Goal: Task Accomplishment & Management: Manage account settings

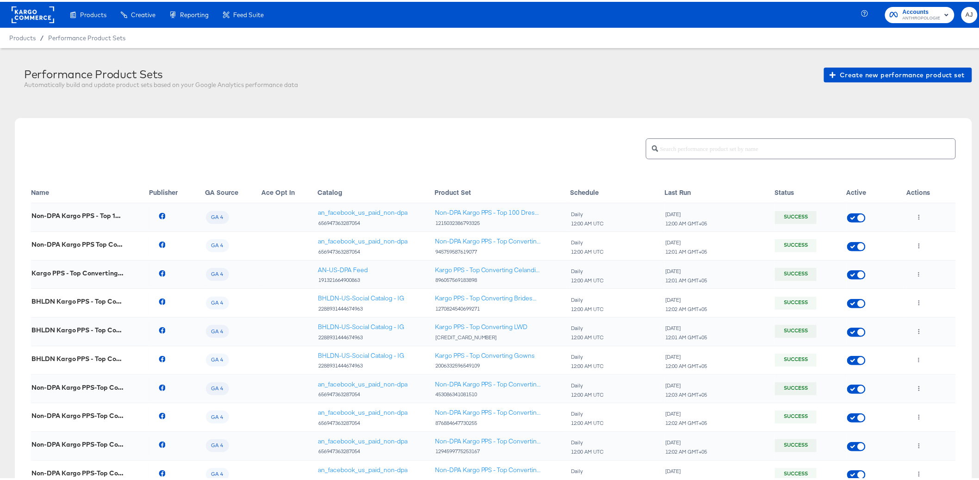
click at [410, 110] on div "Performance Product Sets Automatically build and update product sets based on y…" at bounding box center [493, 310] width 957 height 488
click at [24, 13] on rect at bounding box center [33, 13] width 43 height 17
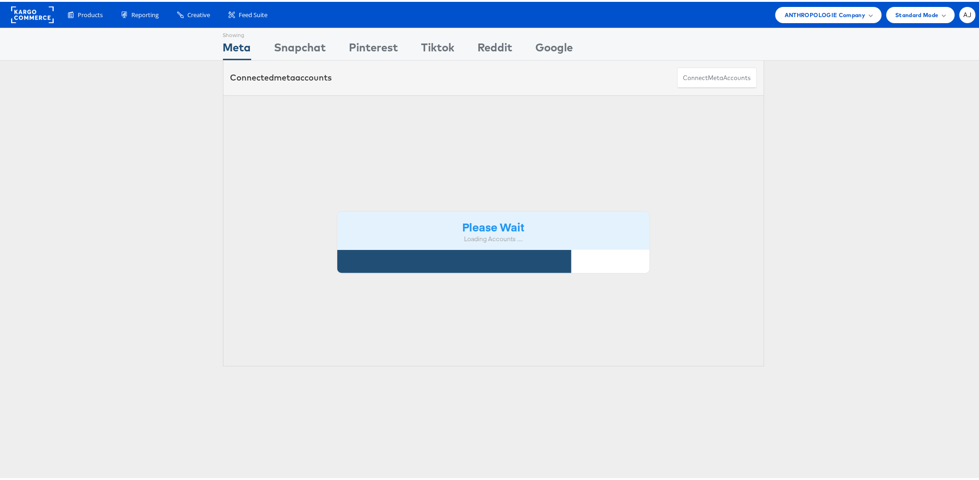
click at [127, 118] on div "Please Wait Loading Accounts .... Status Name Currency ID Timezone Fav. Interna…" at bounding box center [493, 229] width 987 height 272
click at [824, 218] on div "Please Wait Loading Accounts .... Status Name Currency ID Timezone Fav. Interna…" at bounding box center [493, 229] width 987 height 272
click at [80, 205] on div "Please Wait Loading Accounts .... Status Name Currency ID Timezone Fav. Interna…" at bounding box center [493, 229] width 987 height 272
click at [548, 0] on div "Products Product Catalogs Enhance Your Product Catalog, Map Them to Publishers,…" at bounding box center [493, 13] width 987 height 26
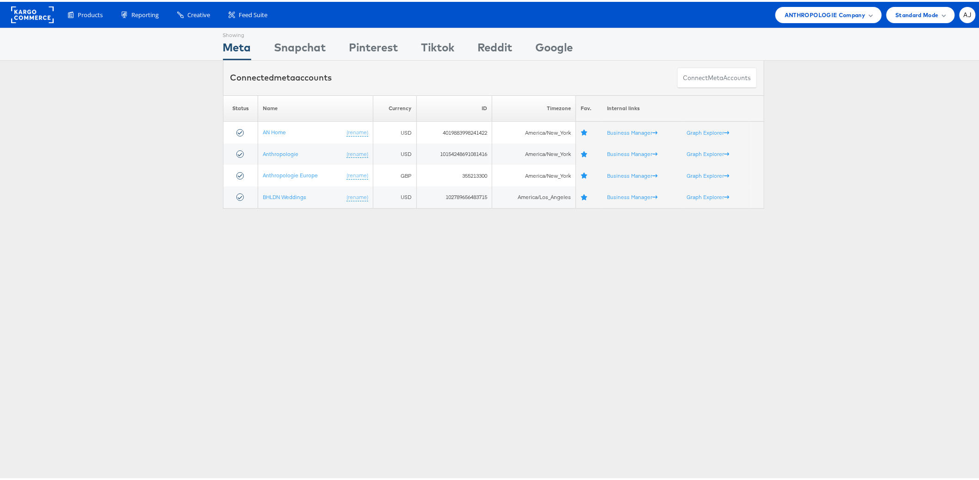
click at [205, 265] on div "Showing Meta Showing Snapchat Showing Pinterest Showing Tiktok Showing Reddit S…" at bounding box center [493, 257] width 987 height 463
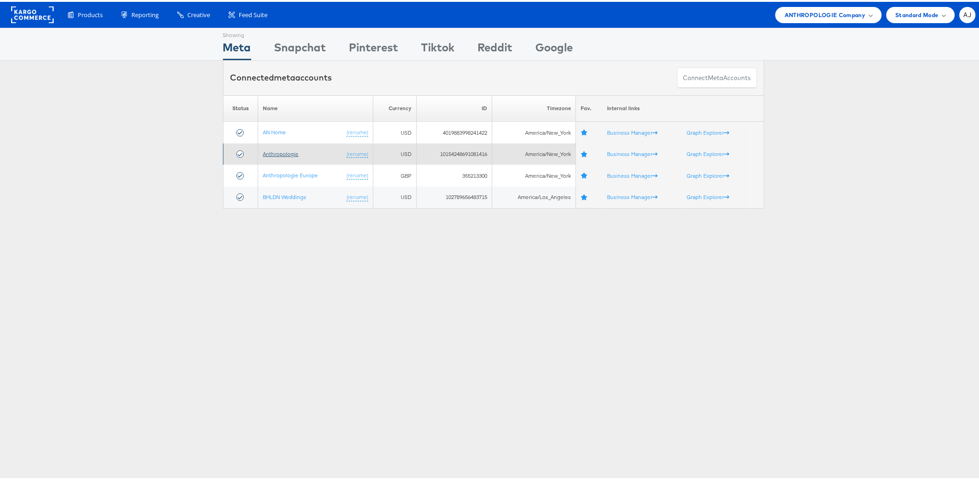
click at [277, 153] on link "Anthropologie" at bounding box center [281, 151] width 36 height 7
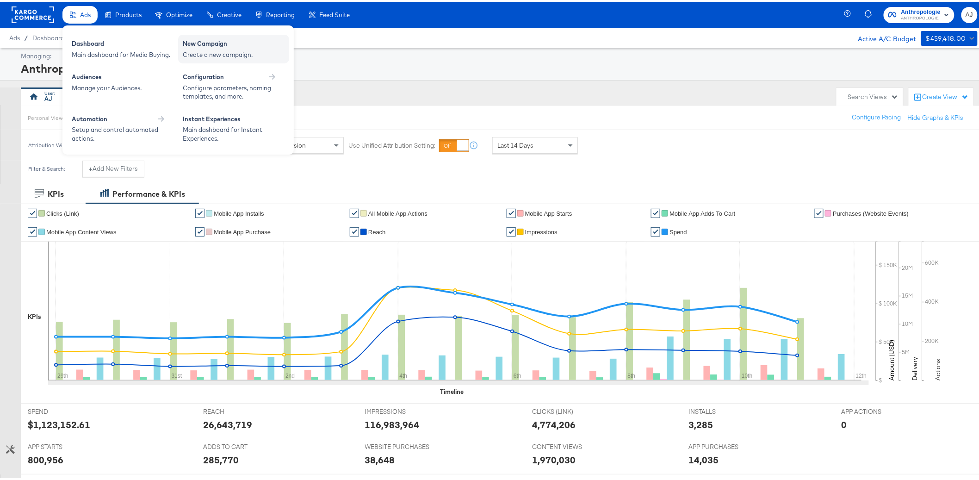
click at [211, 51] on div "Create a new campaign." at bounding box center [234, 53] width 102 height 9
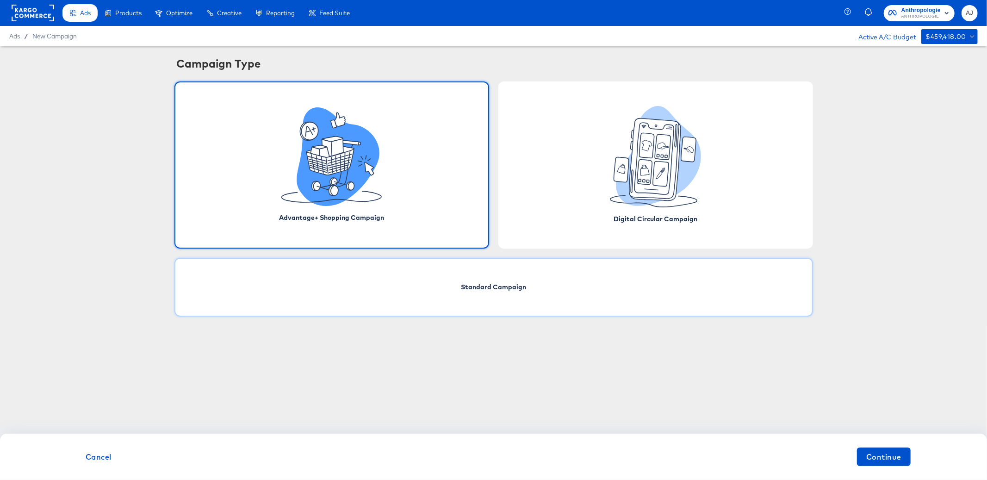
click at [548, 299] on div "Standard Campaign" at bounding box center [493, 287] width 638 height 59
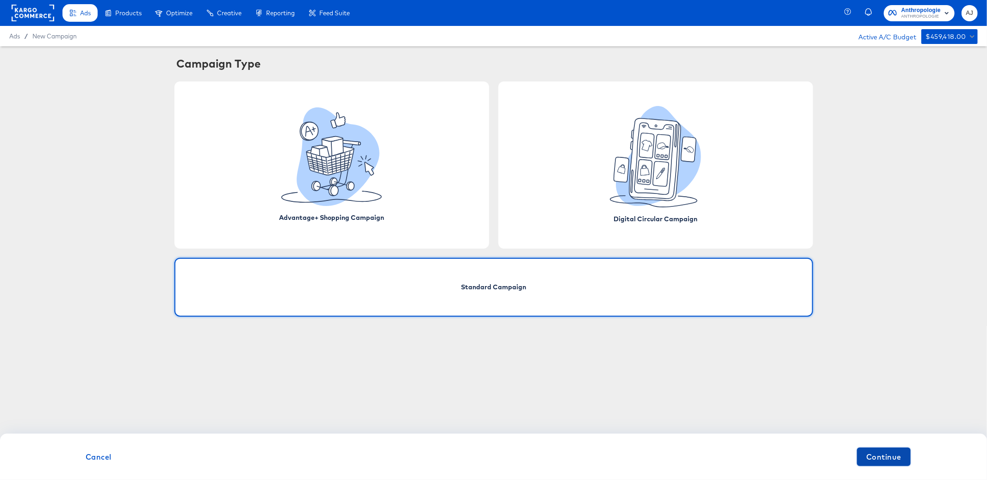
click at [894, 462] on span "Continue" at bounding box center [883, 456] width 35 height 13
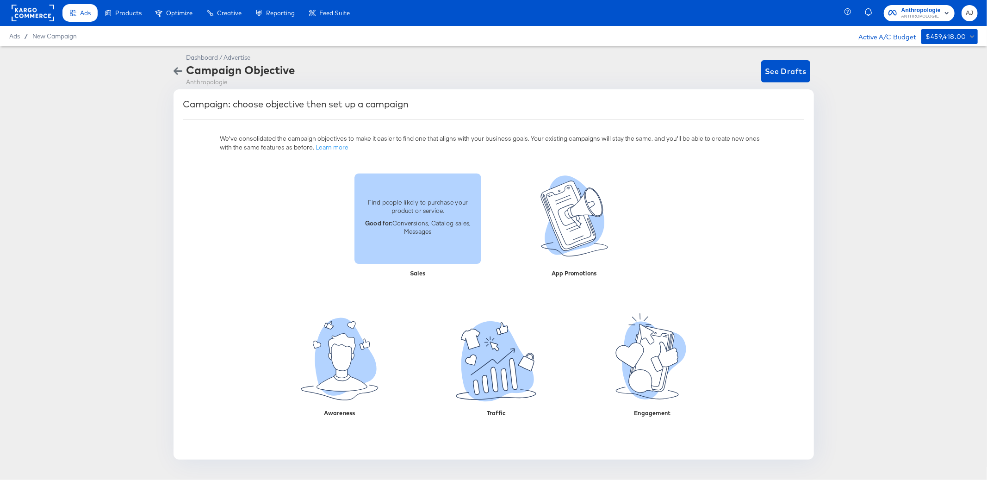
click at [422, 243] on div "Find people likely to purchase your product or service. Good for: Conversions, …" at bounding box center [417, 218] width 127 height 52
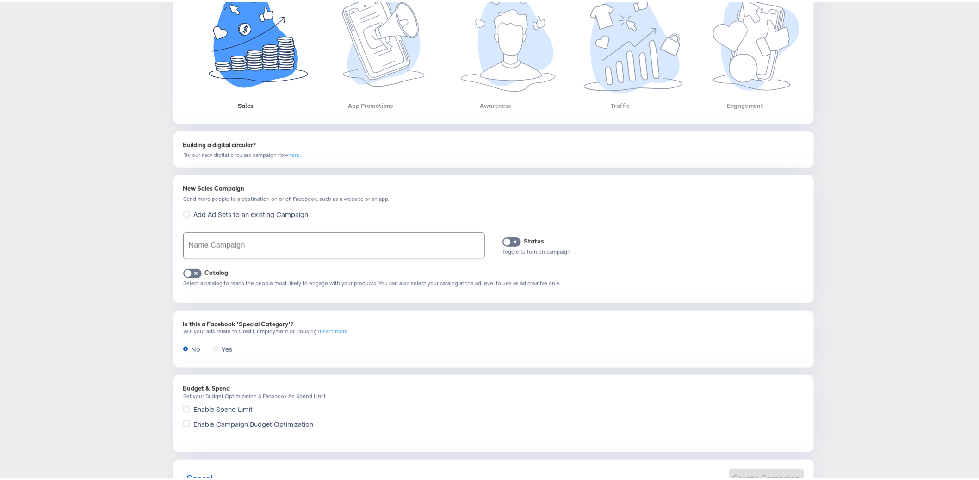
scroll to position [192, 0]
click at [241, 248] on input "text" at bounding box center [334, 243] width 301 height 26
type input "r"
type input "test"
click at [132, 278] on div "Dashboard / Advertise Campaign Objective Anthropologie See Drafts Campaign: cho…" at bounding box center [493, 174] width 987 height 640
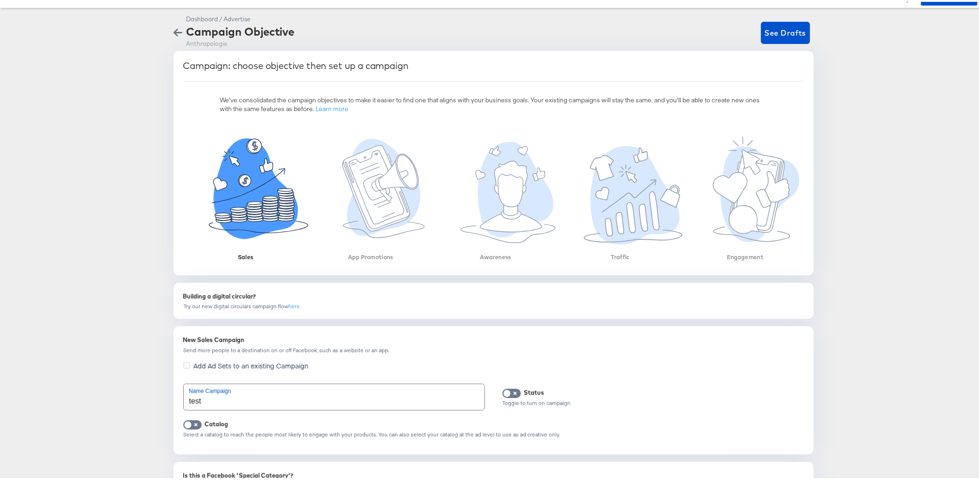
scroll to position [87, 0]
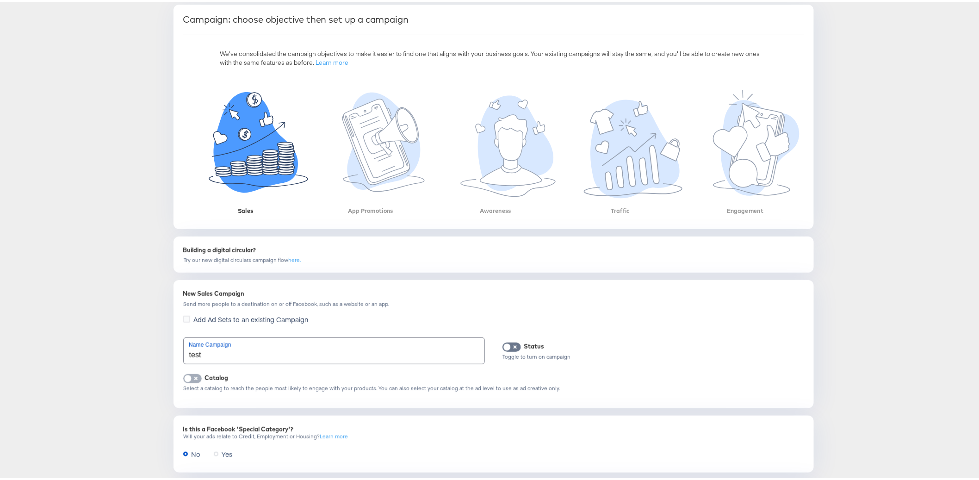
click at [190, 380] on input "checkbox" at bounding box center [188, 378] width 28 height 9
checkbox input "true"
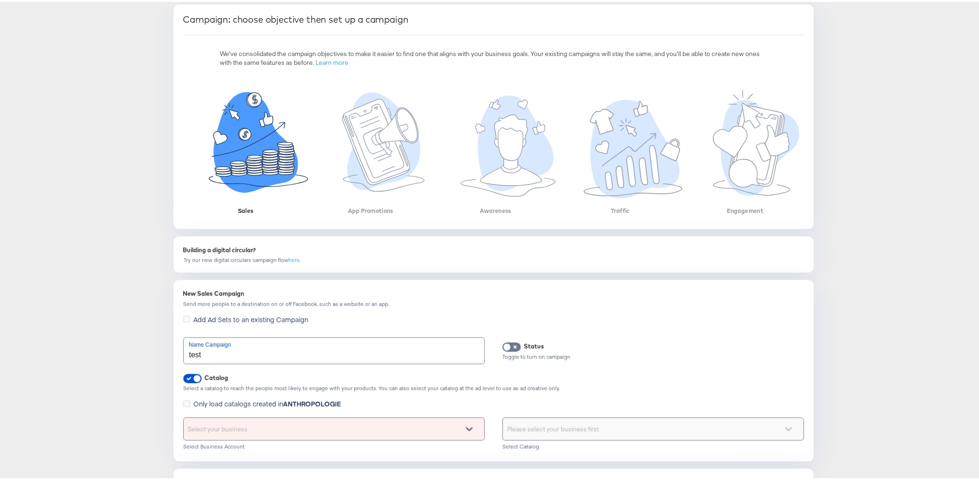
click at [173, 360] on div "New Sales Campaign Send more people to a destination on or off Facebook, such a…" at bounding box center [493, 368] width 640 height 181
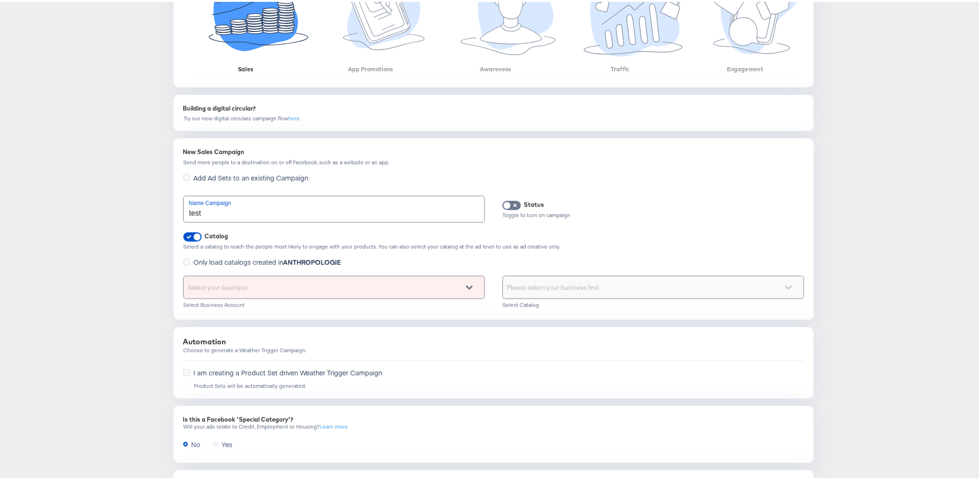
scroll to position [278, 0]
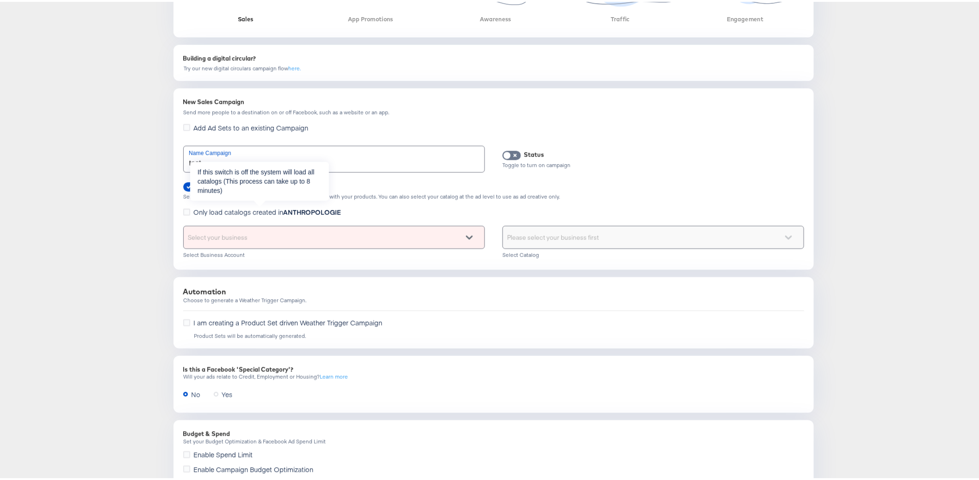
click at [208, 212] on span "Only load catalogs created in ANTHROPOLOGIE" at bounding box center [268, 209] width 148 height 9
click at [0, 0] on input "Only load catalogs created in ANTHROPOLOGIE" at bounding box center [0, 0] width 0 height 0
click at [292, 239] on div "Select your business" at bounding box center [334, 235] width 301 height 22
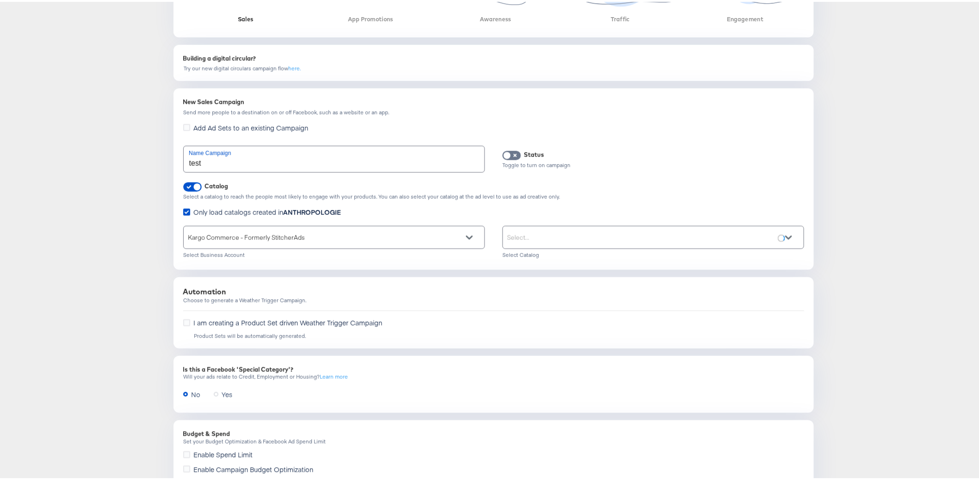
click at [554, 233] on div "Select..." at bounding box center [653, 235] width 301 height 22
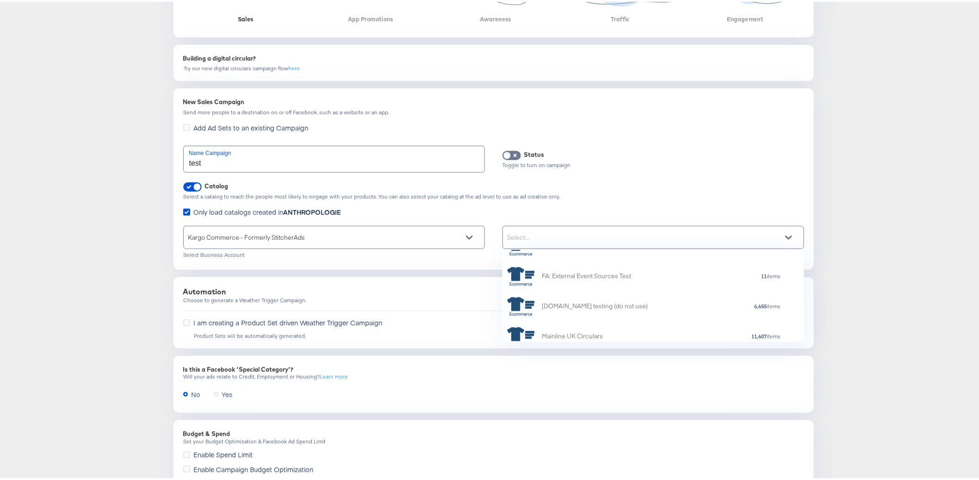
click at [858, 295] on div "Dashboard / Advertise Campaign Objective Anthropologie See Drafts Campaign: cho…" at bounding box center [493, 154] width 987 height 772
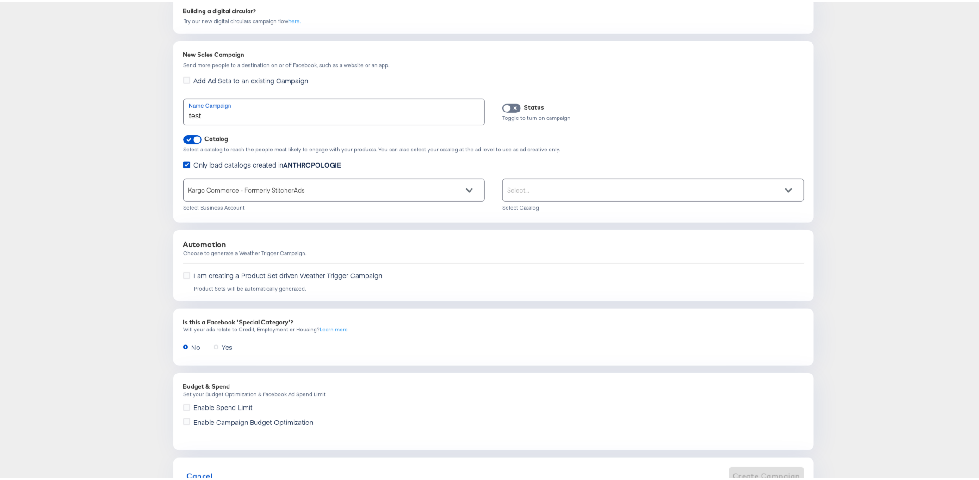
scroll to position [356, 0]
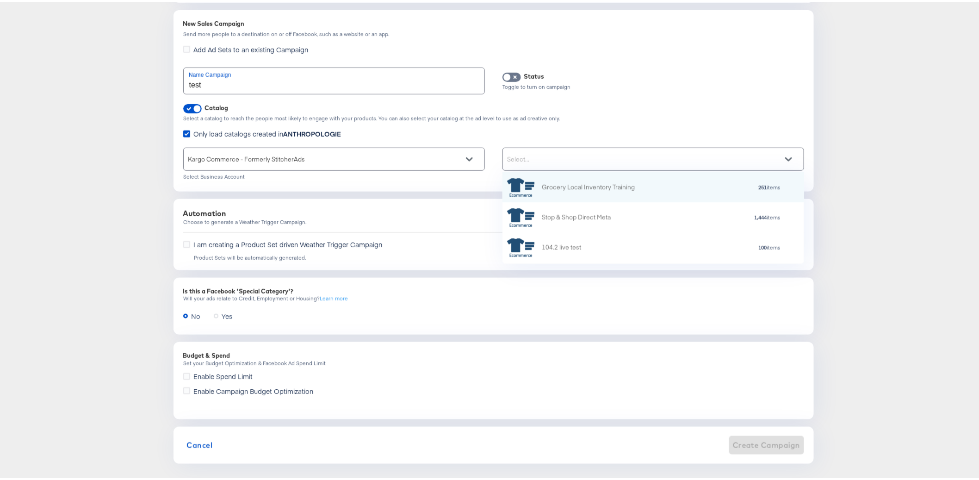
click at [593, 162] on div "Select..." at bounding box center [653, 157] width 301 height 22
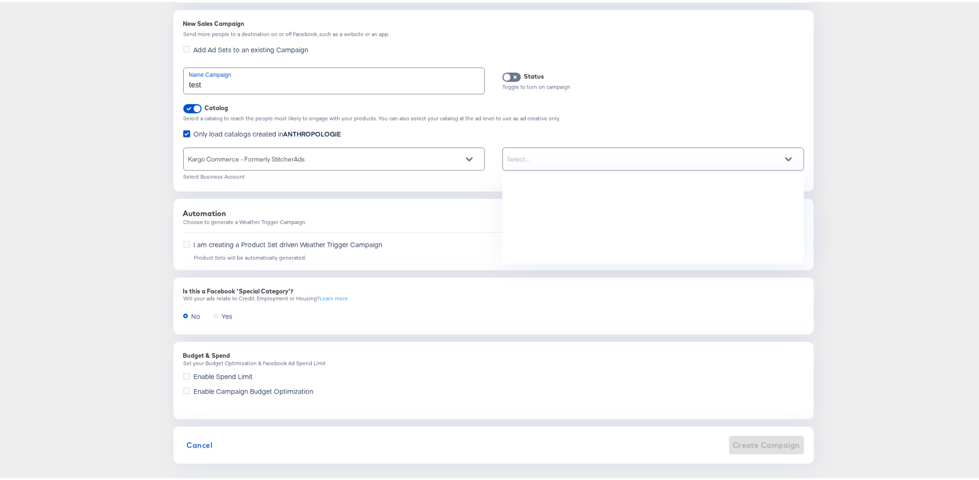
scroll to position [2079, 0]
click at [96, 242] on div "Dashboard / Advertise Campaign Objective Anthropologie See Drafts Campaign: cho…" at bounding box center [493, 76] width 987 height 772
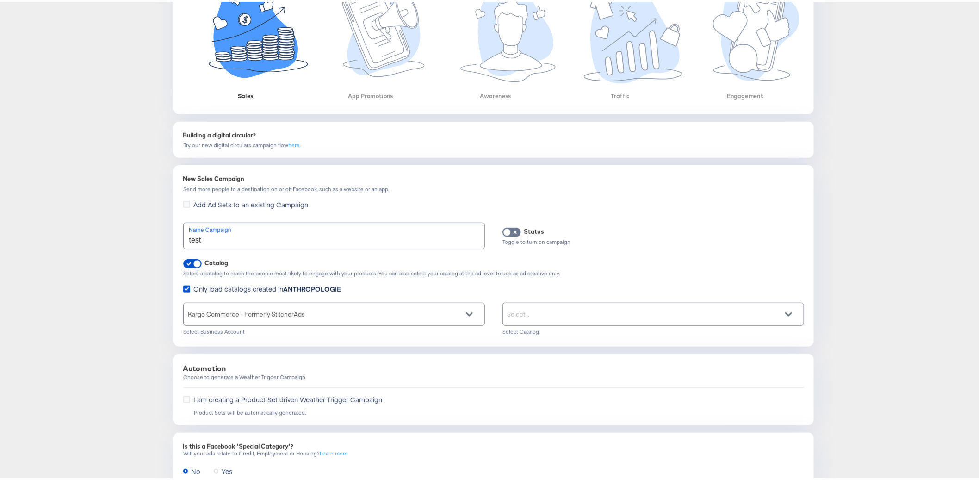
scroll to position [0, 0]
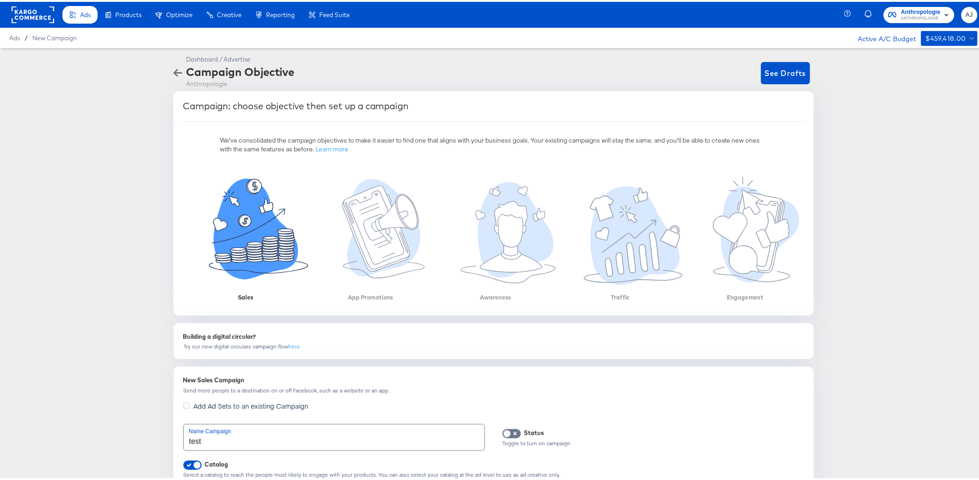
drag, startPoint x: 104, startPoint y: 122, endPoint x: 111, endPoint y: 99, distance: 24.4
click at [104, 121] on div "Dashboard / Advertise Campaign Objective Anthropologie See Drafts Campaign: cho…" at bounding box center [493, 432] width 987 height 772
click at [170, 71] on button "button" at bounding box center [178, 71] width 16 height 9
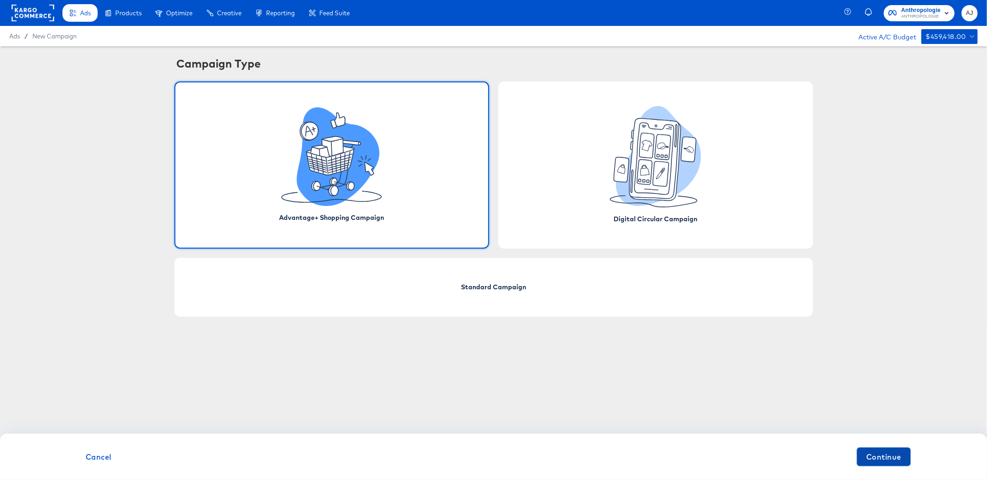
click at [878, 460] on span "Continue" at bounding box center [883, 456] width 35 height 13
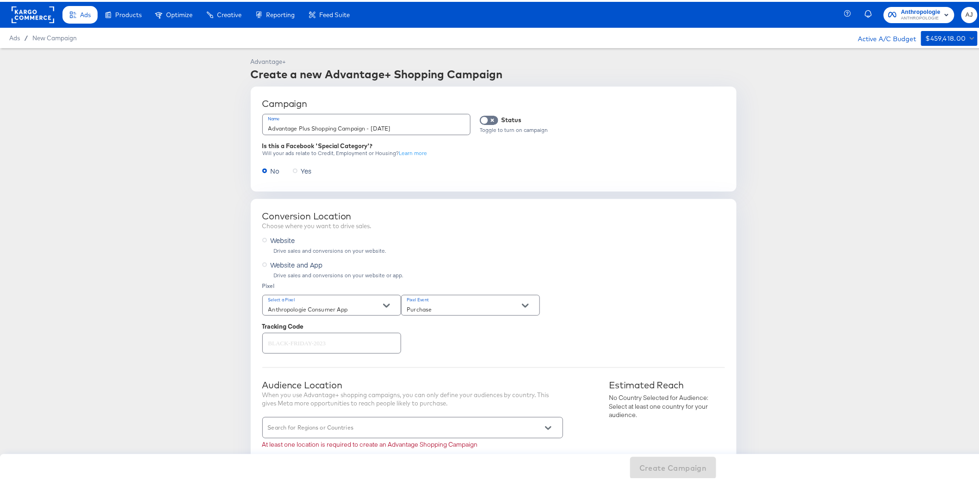
click at [224, 303] on article "Advantage+ Create a new Advantage+ Shopping Campaign Campaign Name Advantage Pl…" at bounding box center [493, 476] width 987 height 861
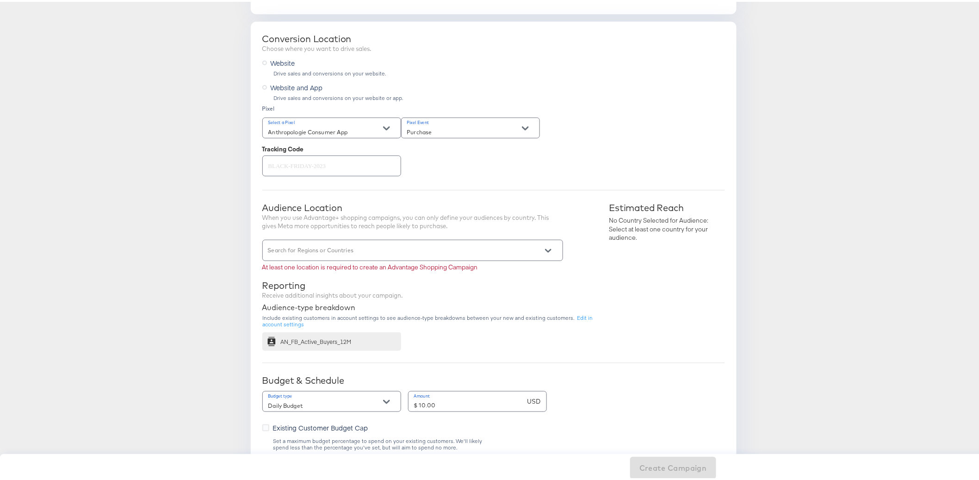
scroll to position [173, 0]
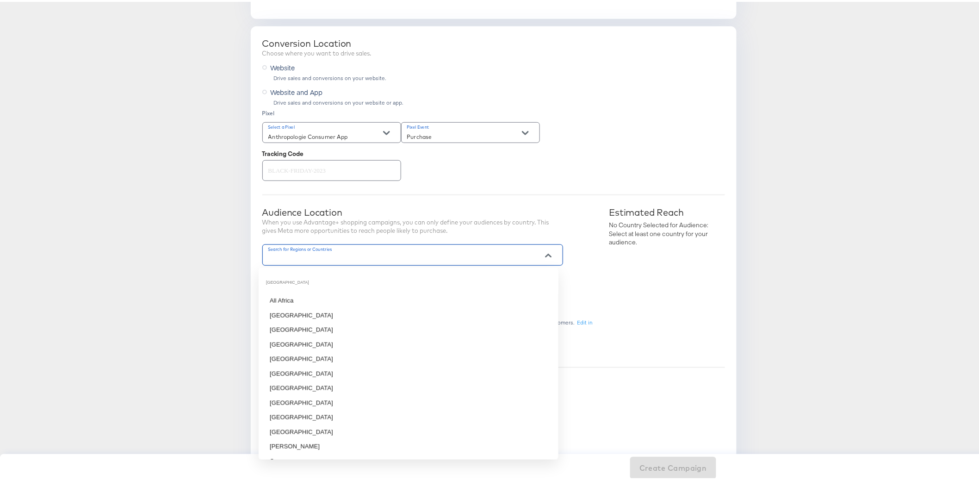
click at [346, 252] on input "Search for Regions or Countries" at bounding box center [399, 257] width 266 height 11
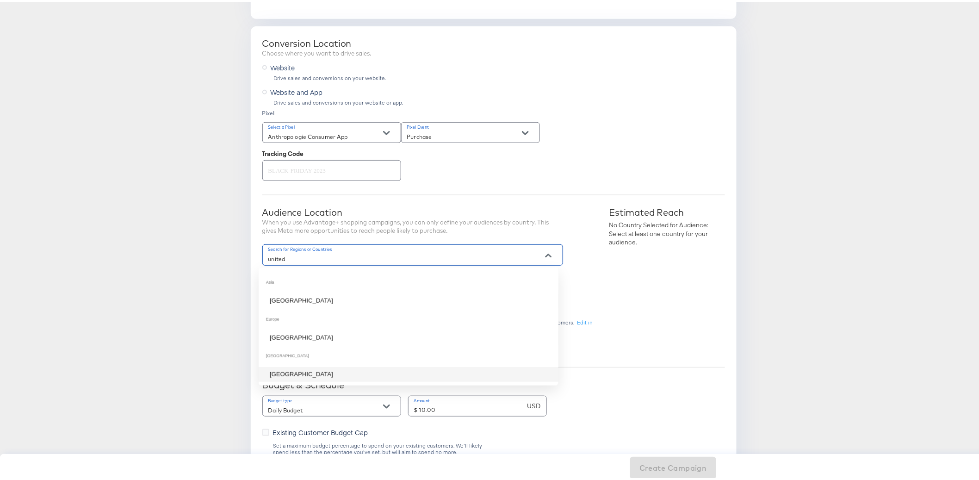
drag, startPoint x: 339, startPoint y: 372, endPoint x: 330, endPoint y: 366, distance: 10.9
click at [339, 372] on li "United States" at bounding box center [409, 372] width 300 height 15
type input "united"
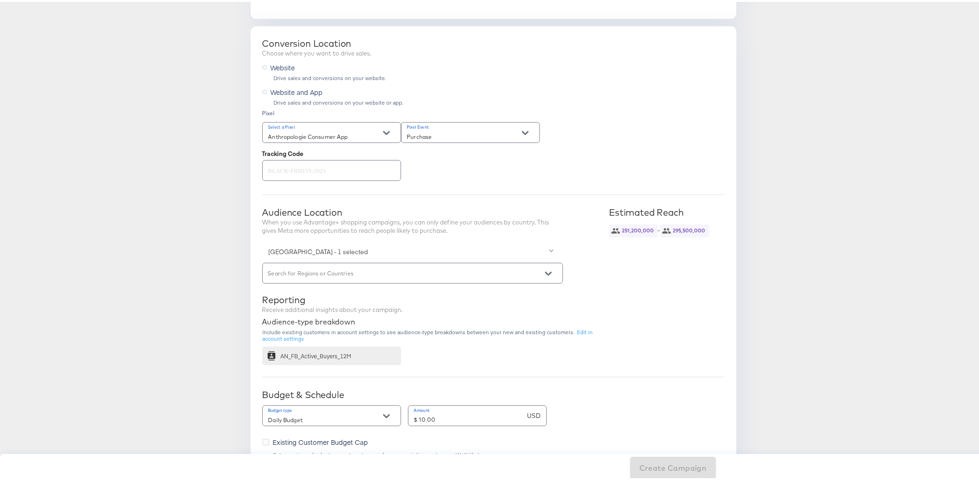
click at [170, 314] on article "Advantage+ Create a new Advantage+ Shopping Campaign Campaign Name Advantage Pl…" at bounding box center [493, 309] width 987 height 871
click at [174, 312] on article "Advantage+ Create a new Advantage+ Shopping Campaign Campaign Name Advantage Pl…" at bounding box center [493, 309] width 987 height 871
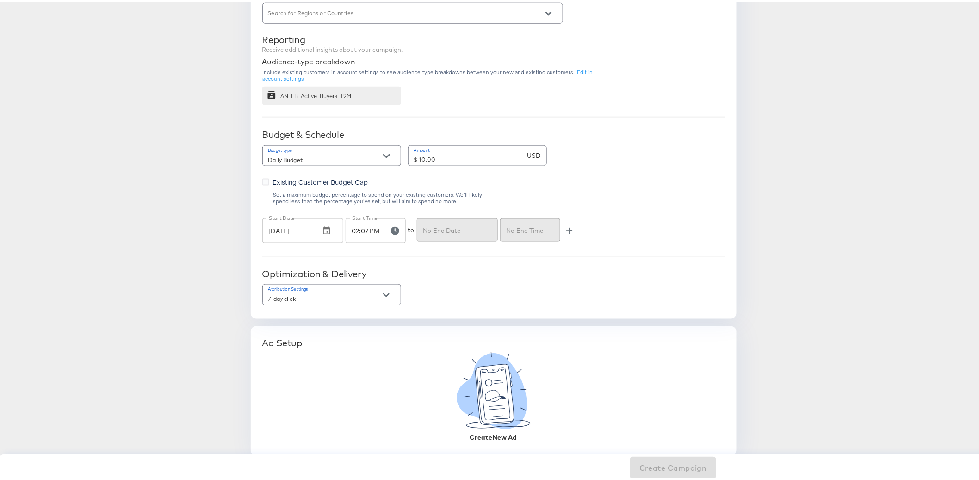
scroll to position [436, 0]
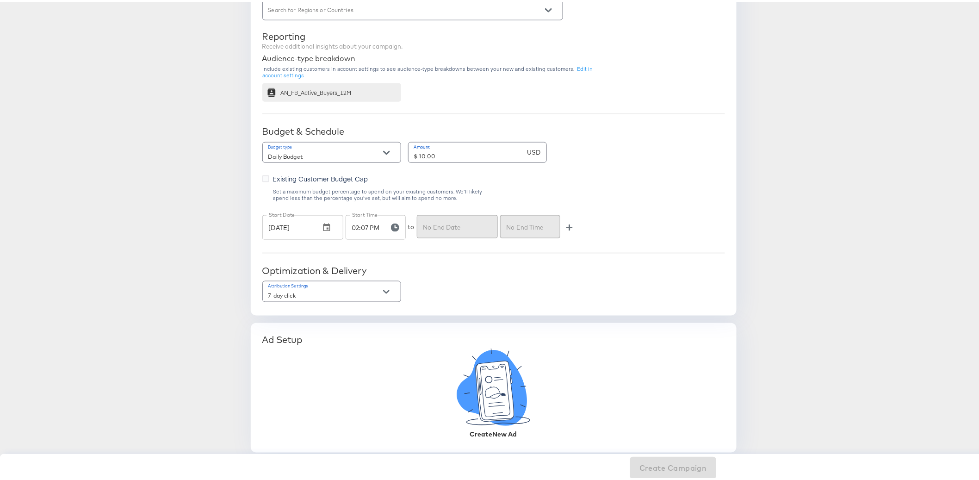
click at [511, 407] on icon at bounding box center [492, 386] width 70 height 76
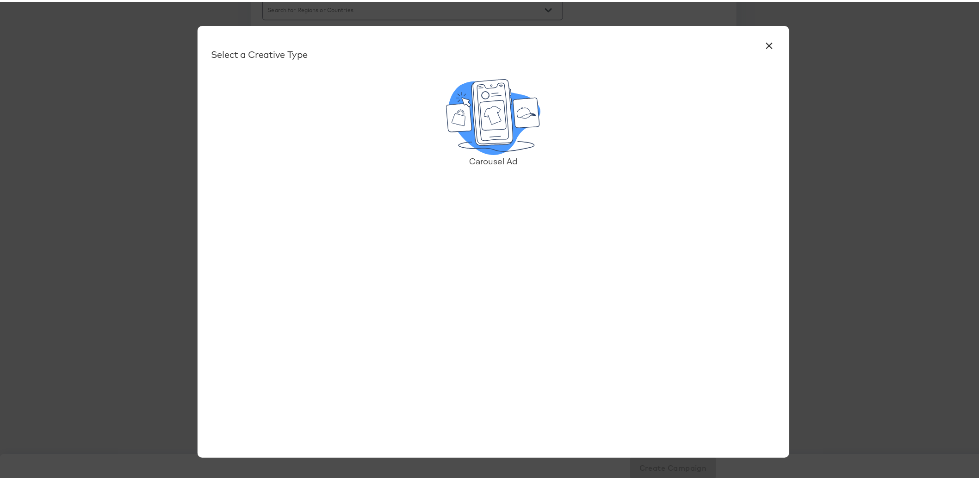
click at [480, 123] on icon at bounding box center [493, 114] width 26 height 30
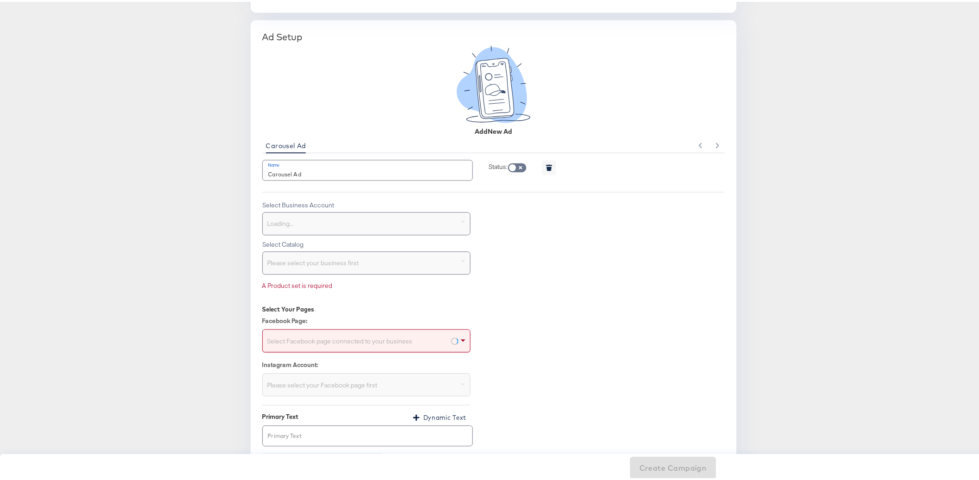
scroll to position [829, 0]
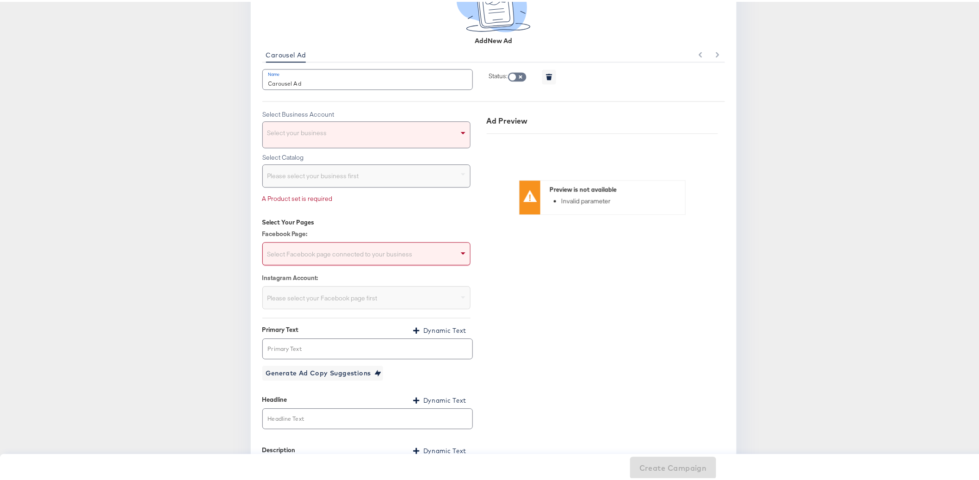
click at [369, 134] on div "Select your business" at bounding box center [366, 133] width 207 height 26
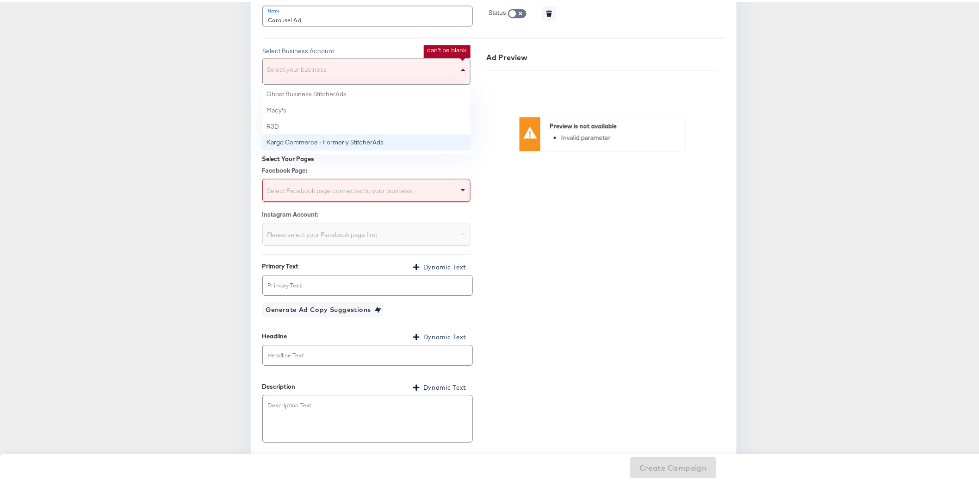
scroll to position [894, 0]
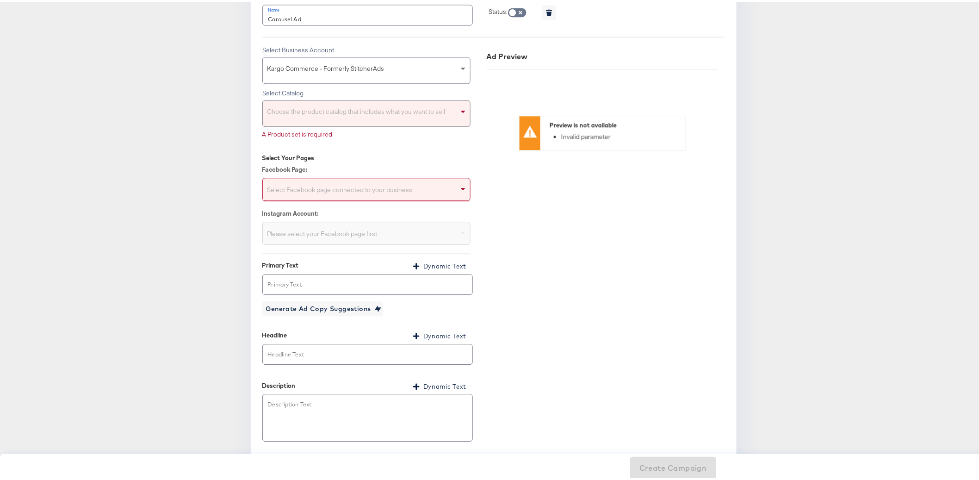
click at [373, 112] on div "Choose the product catalog that includes what you want to sell" at bounding box center [366, 112] width 207 height 26
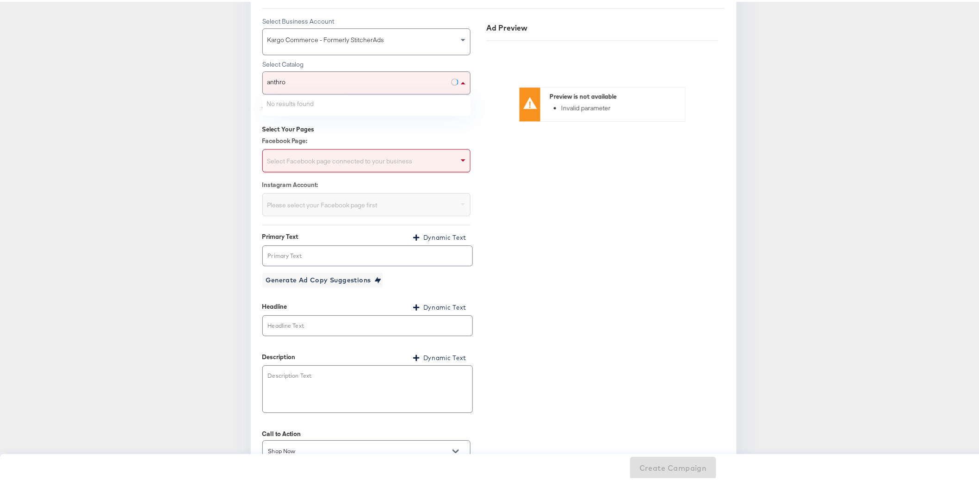
scroll to position [912, 0]
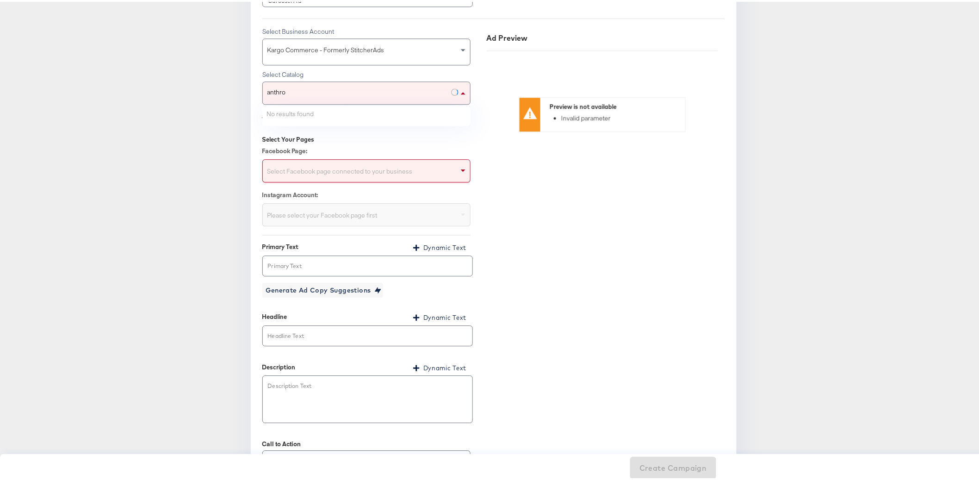
type input "anthro"
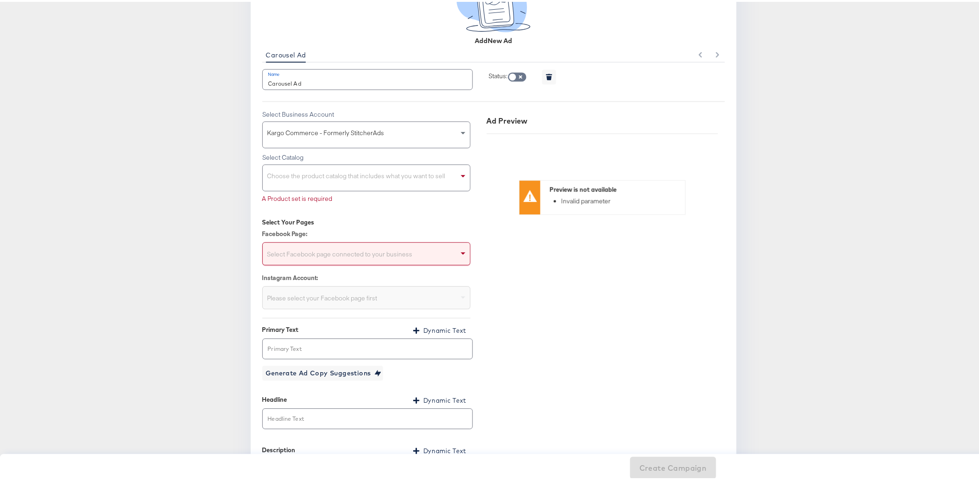
scroll to position [720, 0]
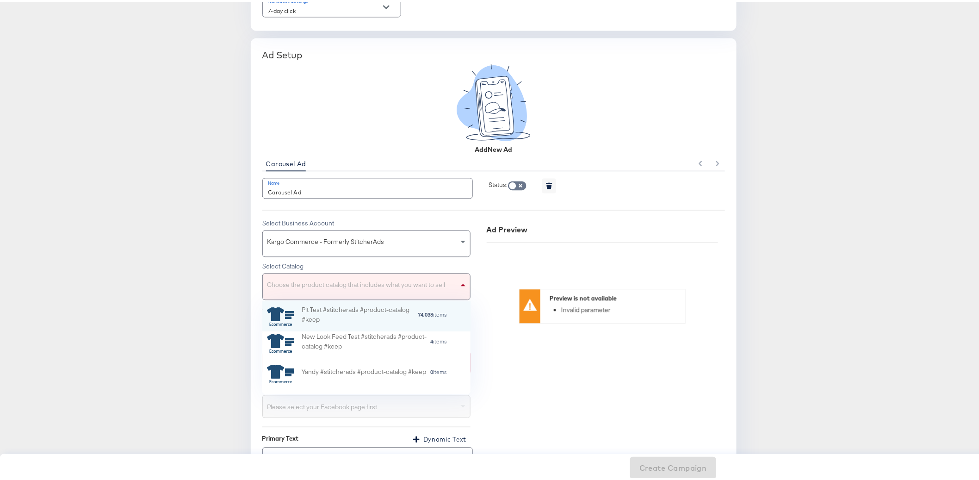
click at [413, 284] on div "Choose the product catalog that includes what you want to sell" at bounding box center [366, 285] width 207 height 26
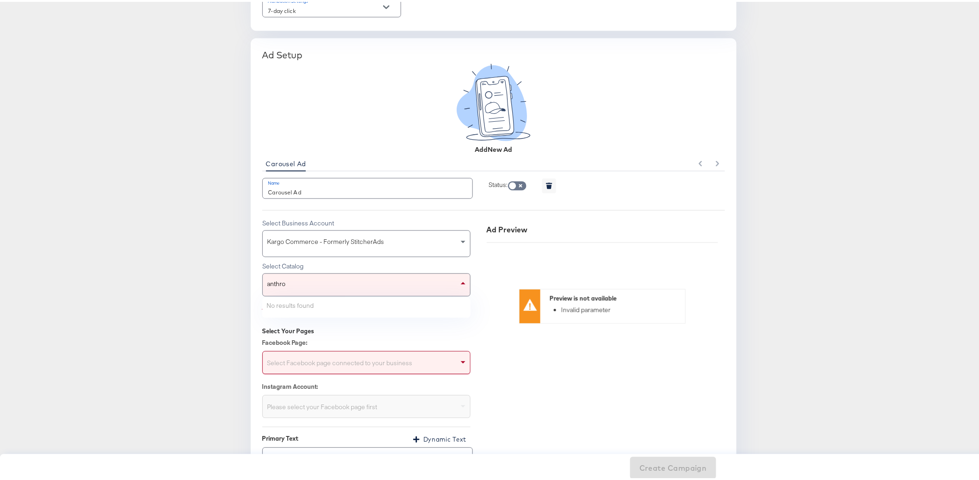
type input "anthro"
click at [365, 241] on span "Kargo Commerce - Formerly StitcherAds" at bounding box center [325, 240] width 117 height 8
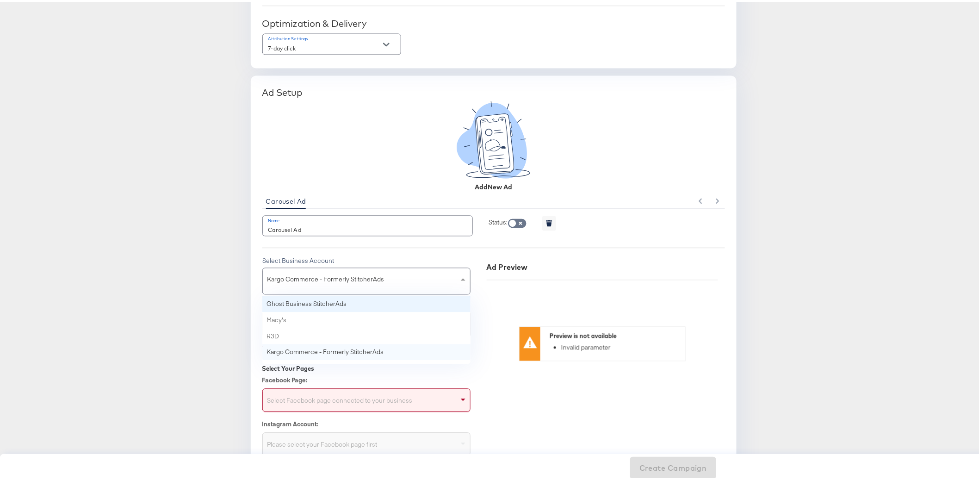
scroll to position [677, 0]
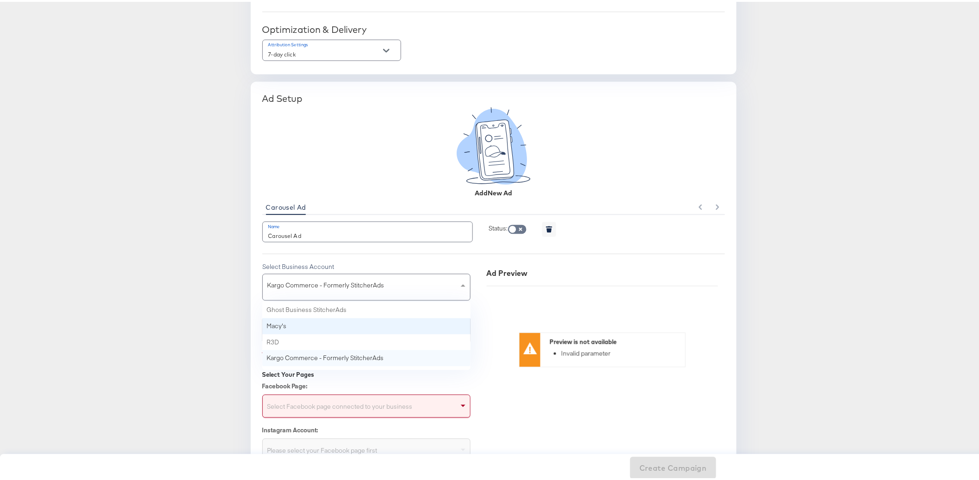
click at [206, 346] on article "Advantage+ Create a new Advantage+ Shopping Campaign Campaign Name Advantage Pl…" at bounding box center [493, 133] width 987 height 1528
click at [299, 284] on span "Kargo Commerce - Formerly StitcherAds" at bounding box center [325, 283] width 117 height 8
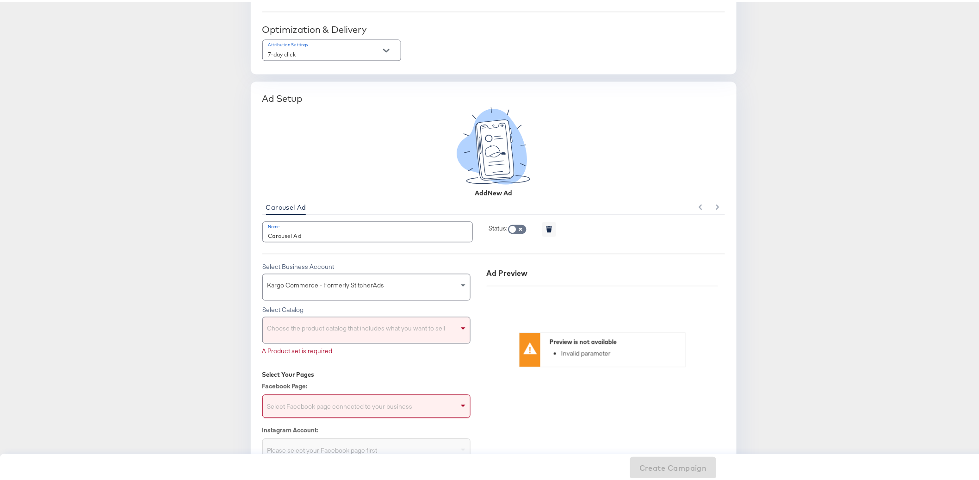
click at [153, 311] on article "Advantage+ Create a new Advantage+ Shopping Campaign Campaign Name Advantage Pl…" at bounding box center [493, 133] width 987 height 1528
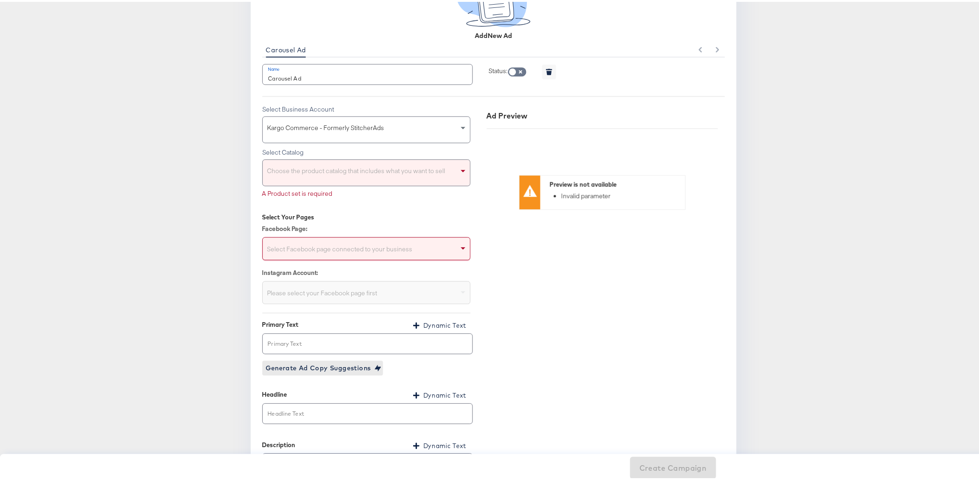
scroll to position [902, 0]
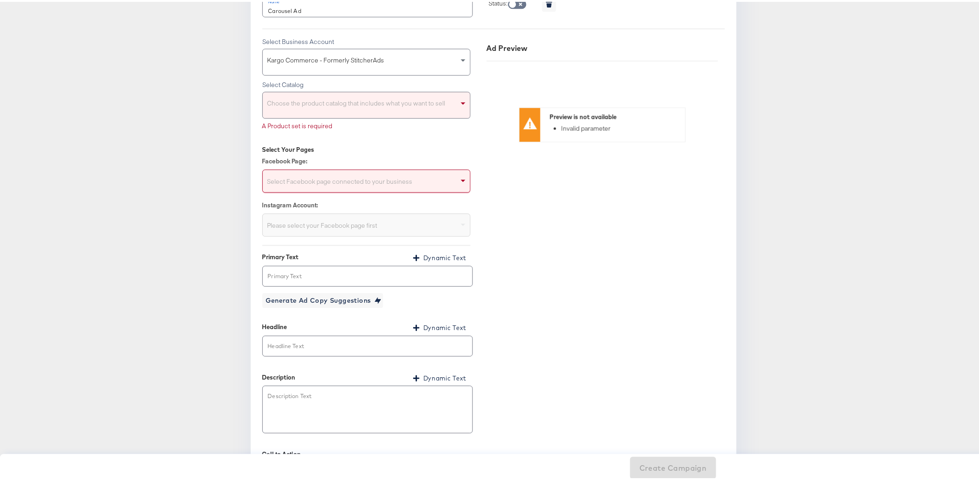
click at [333, 105] on div "Choose the product catalog that includes what you want to sell" at bounding box center [366, 103] width 207 height 26
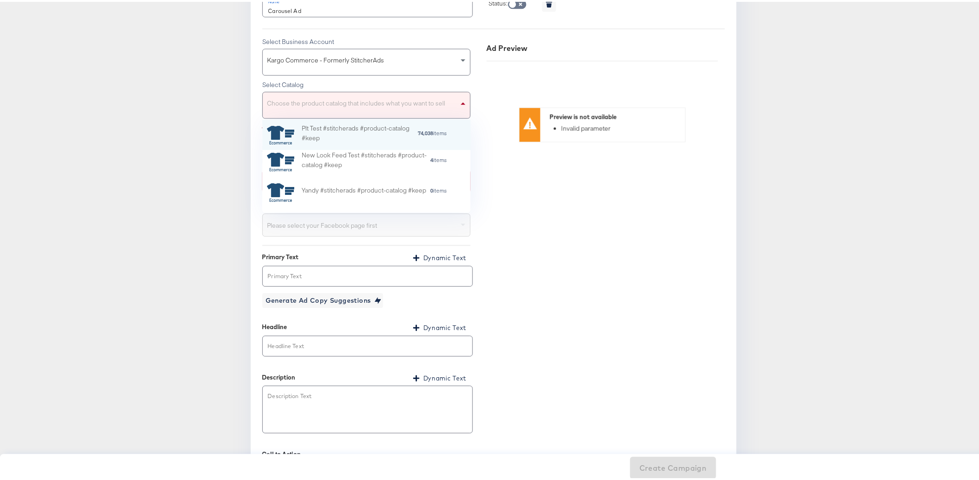
scroll to position [84, 200]
click at [342, 129] on div "Plt Test #stitcherads #product-catalog #keep" at bounding box center [360, 133] width 116 height 23
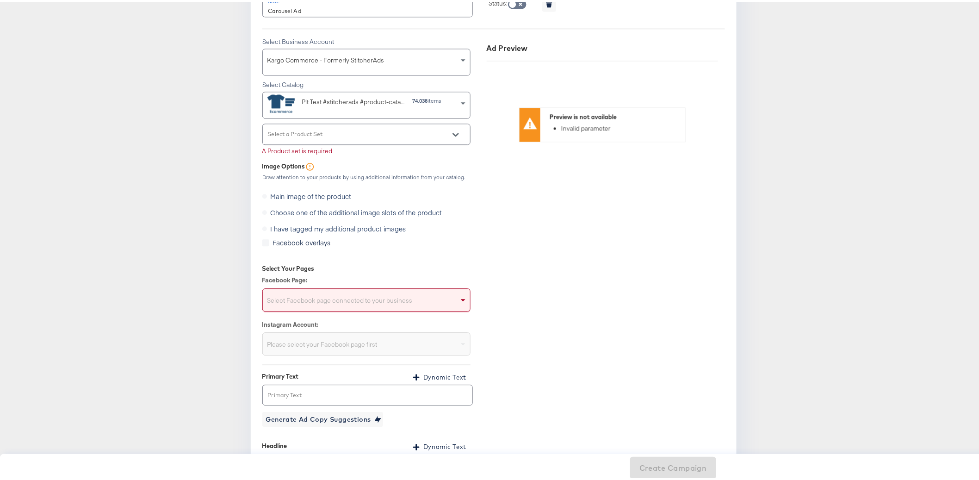
click at [306, 226] on label "I have tagged my additional product images" at bounding box center [336, 227] width 148 height 14
click at [315, 124] on div at bounding box center [366, 132] width 208 height 21
click at [370, 128] on div at bounding box center [366, 132] width 208 height 21
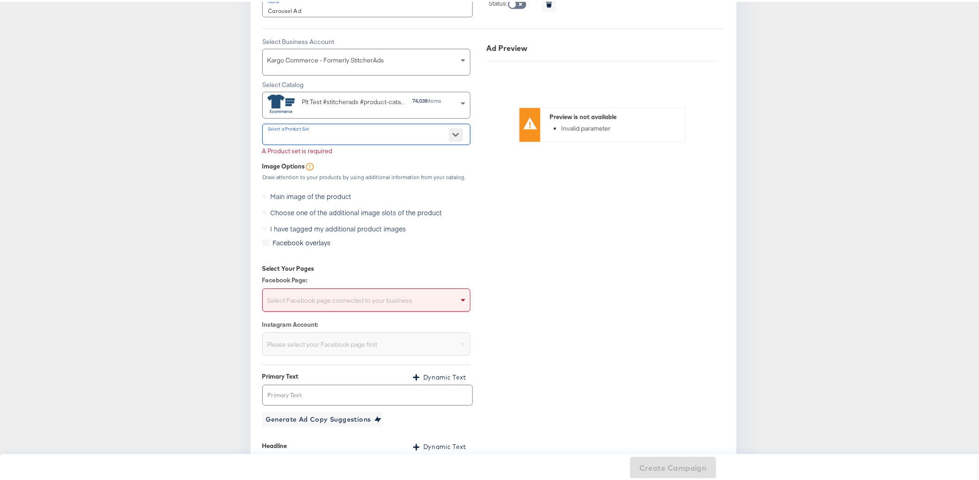
click at [452, 130] on icon "Open" at bounding box center [455, 133] width 6 height 6
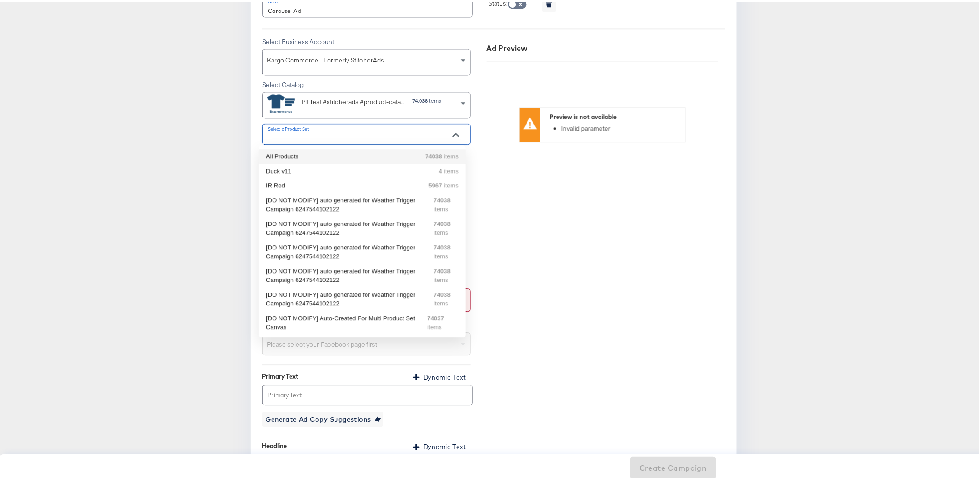
click at [371, 159] on li "All Products 74038 items" at bounding box center [362, 154] width 207 height 15
type input "All Products"
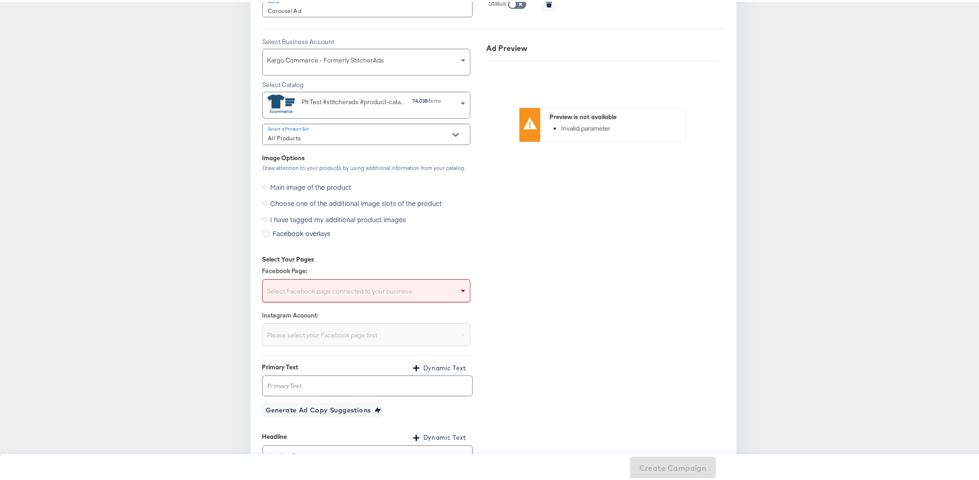
click at [262, 216] on icon at bounding box center [264, 217] width 5 height 5
click at [0, 0] on input "I have tagged my additional product images" at bounding box center [0, 0] width 0 height 0
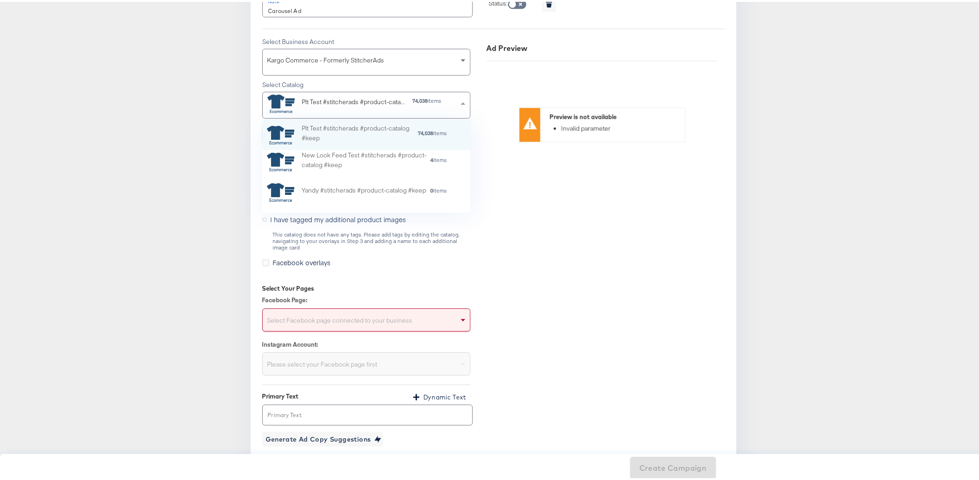
click at [458, 103] on span at bounding box center [464, 103] width 12 height 26
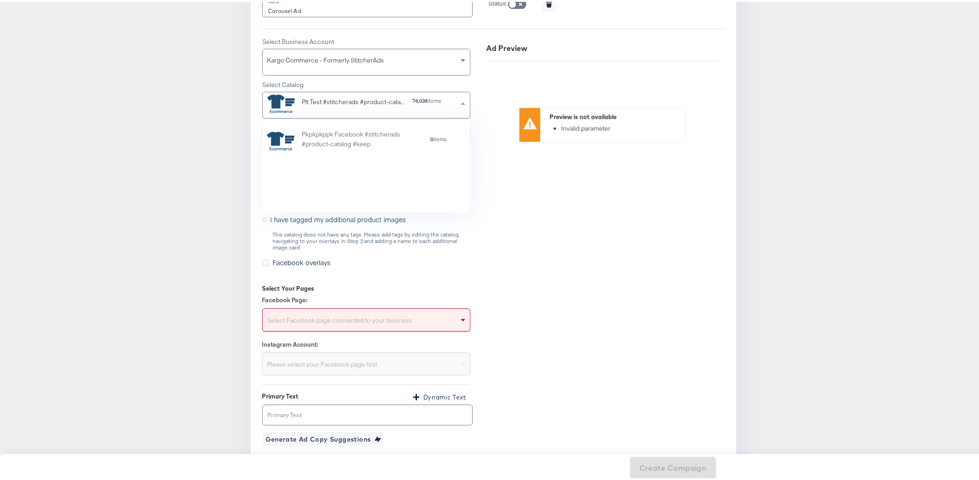
scroll to position [1514, 0]
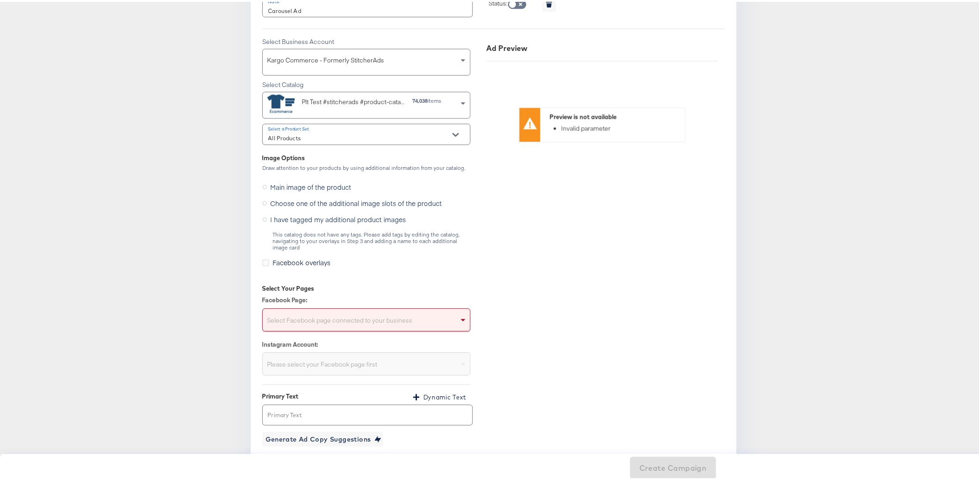
click at [413, 99] on strong "74,038" at bounding box center [420, 98] width 15 height 7
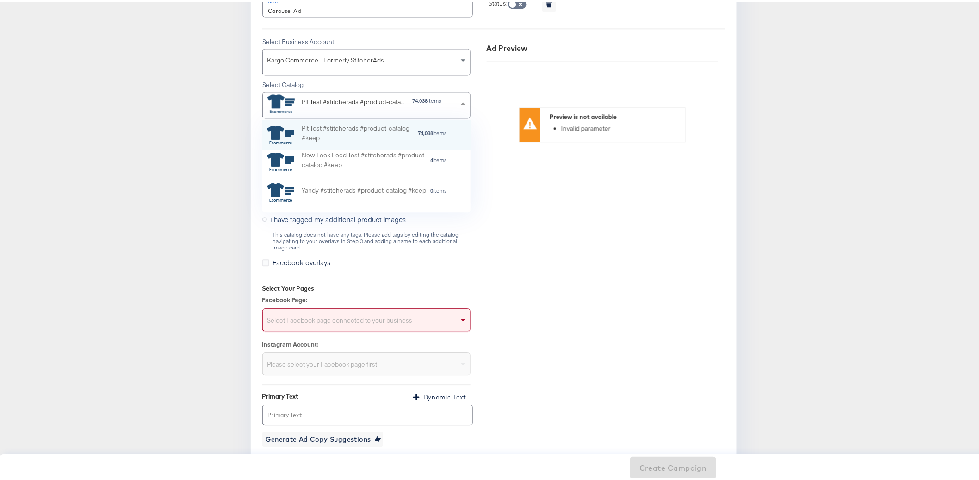
scroll to position [84, 200]
click at [372, 106] on div "Plt Test #stitcherads #product-catalog #keep" at bounding box center [353, 101] width 103 height 13
type input "macy"
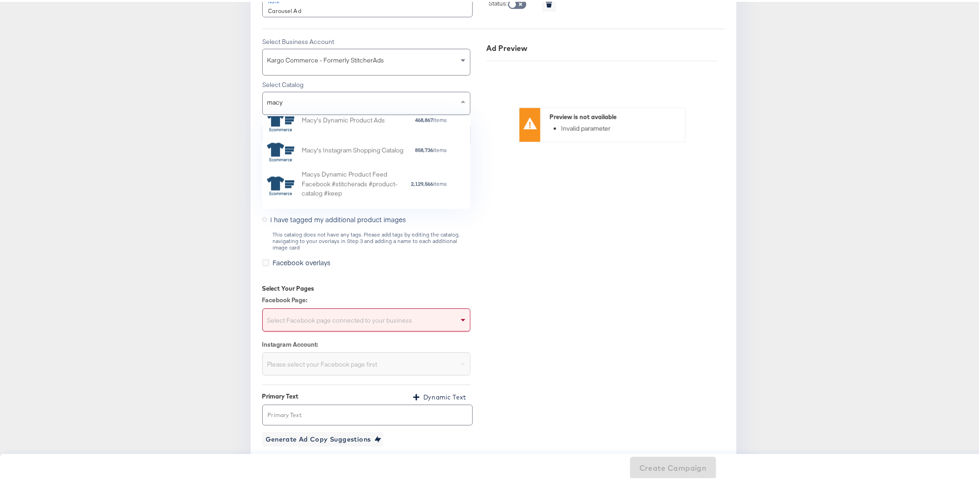
scroll to position [817, 0]
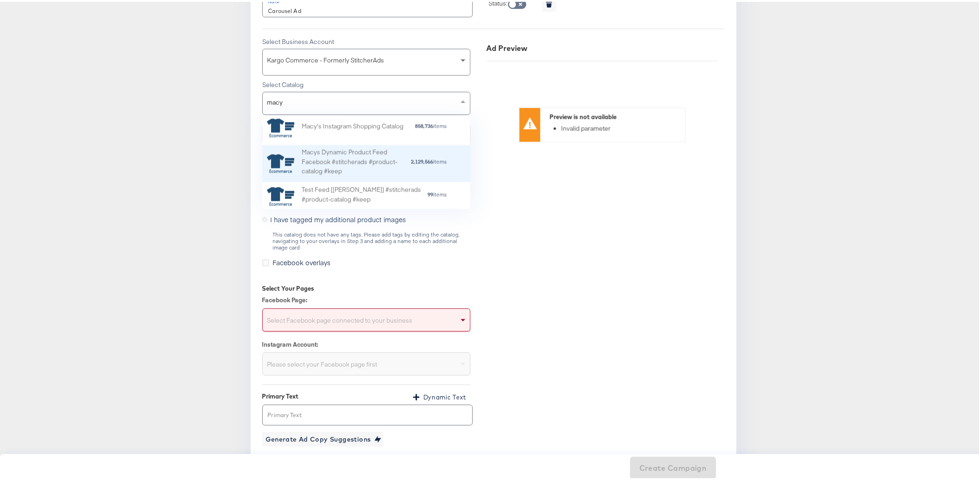
click at [355, 157] on div "Macys Dynamic Product Feed Facebook #stitcherads #product-catalog #keep" at bounding box center [356, 161] width 109 height 32
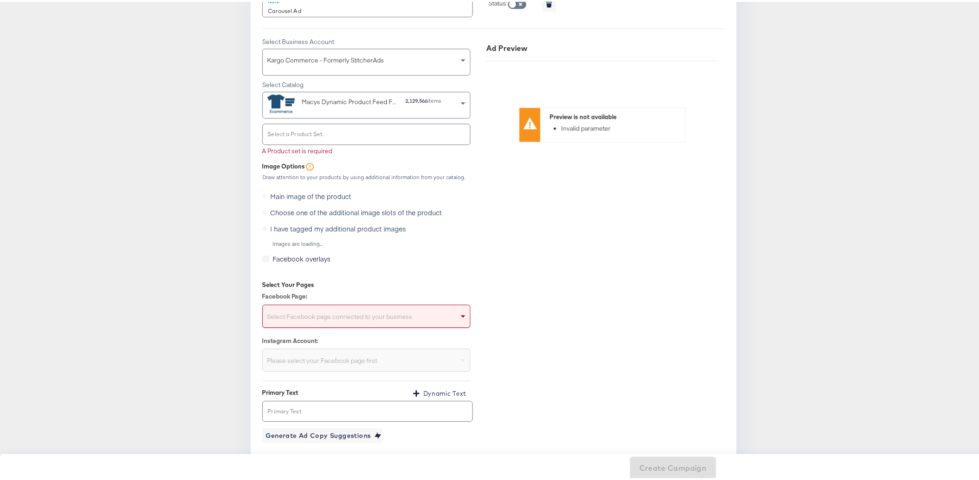
click at [322, 136] on input "Select a Product Set" at bounding box center [358, 136] width 185 height 11
click at [454, 131] on div at bounding box center [366, 132] width 208 height 21
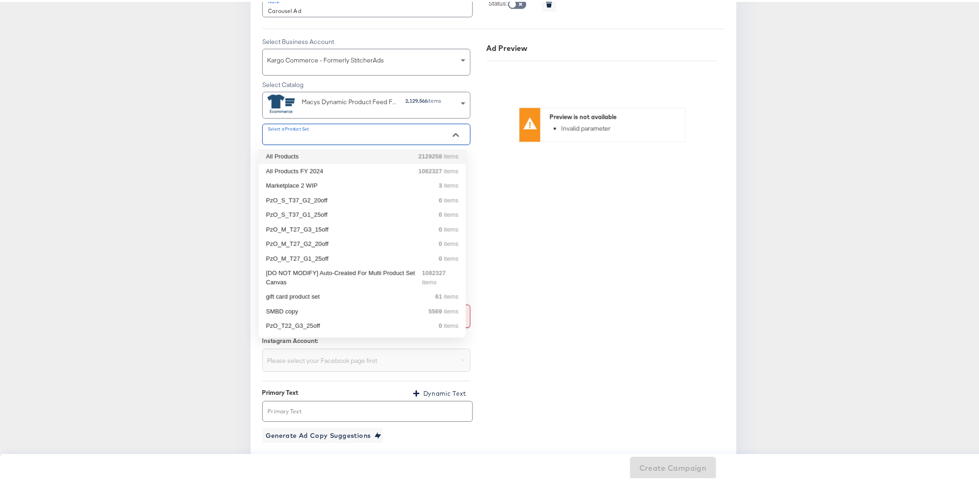
click at [348, 154] on div "All Products 2129258 items" at bounding box center [362, 154] width 192 height 9
type input "All Products"
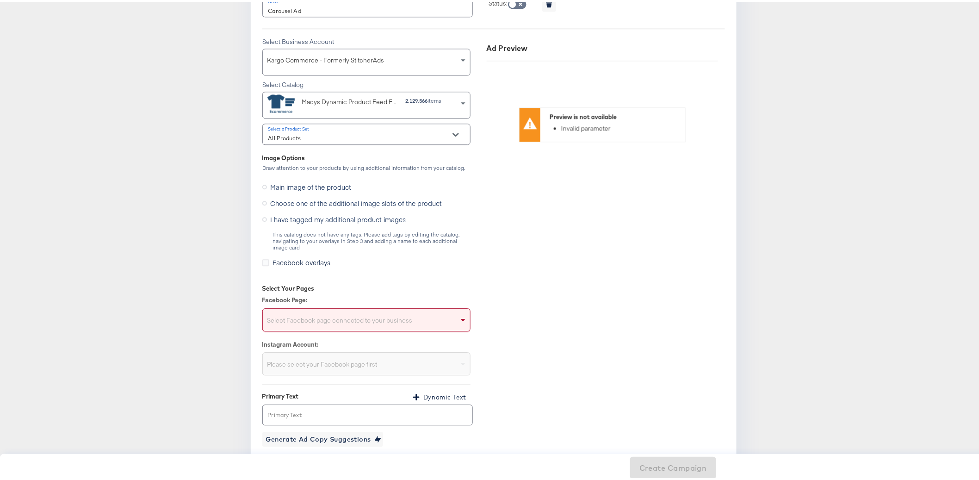
click at [262, 199] on icon at bounding box center [264, 201] width 5 height 5
click at [0, 0] on input "Choose one of the additional image slots of the product" at bounding box center [0, 0] width 0 height 0
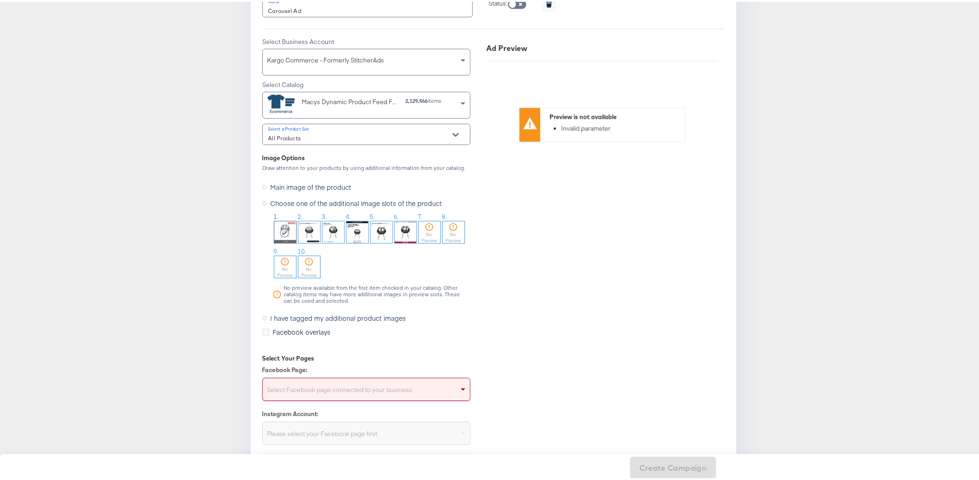
click at [262, 315] on icon at bounding box center [264, 316] width 5 height 5
click at [0, 0] on input "I have tagged my additional product images" at bounding box center [0, 0] width 0 height 0
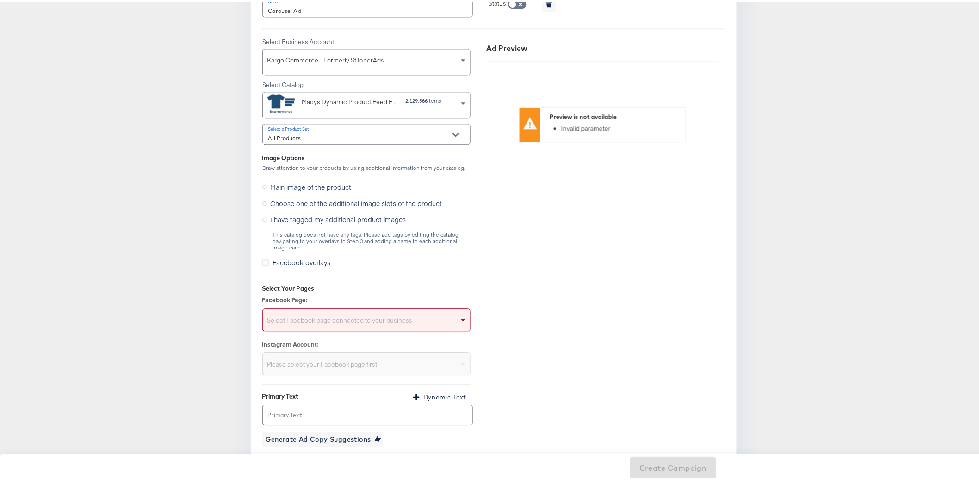
drag, startPoint x: 355, startPoint y: 229, endPoint x: 383, endPoint y: 242, distance: 30.8
click at [383, 242] on div "This catalog does not have any tags. Please add tags by editing the catalog, na…" at bounding box center [371, 238] width 198 height 19
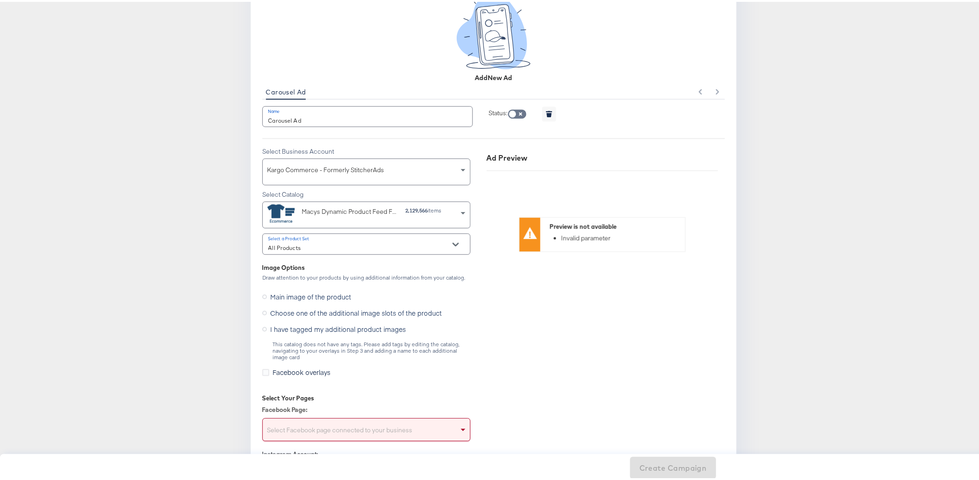
scroll to position [794, 0]
click at [458, 210] on span at bounding box center [464, 211] width 12 height 26
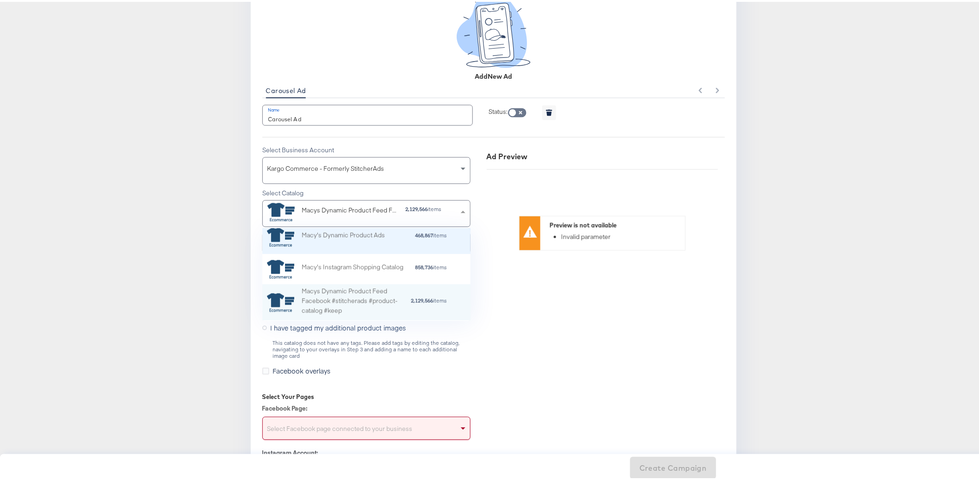
scroll to position [84, 200]
type input "primark"
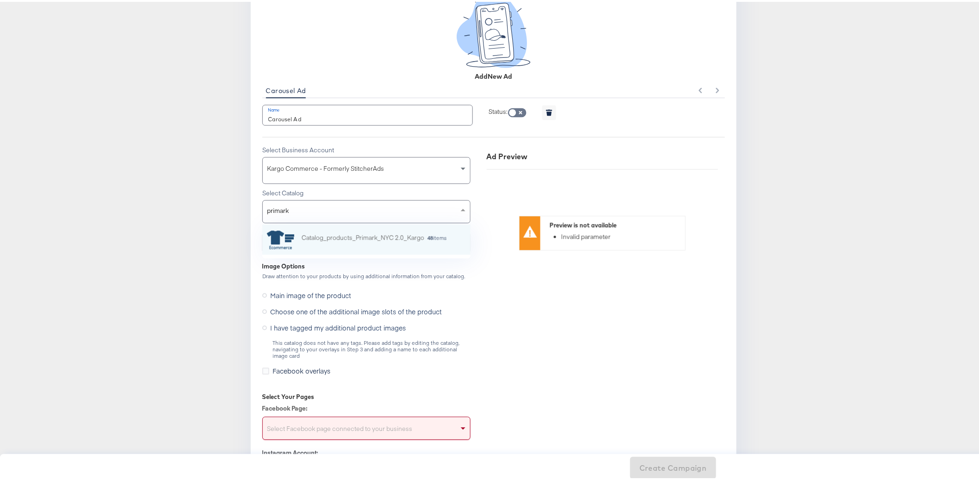
scroll to position [7, 8]
click at [380, 238] on div "Catalog_products_Primark_NYC 2.0_Kargo" at bounding box center [363, 237] width 123 height 13
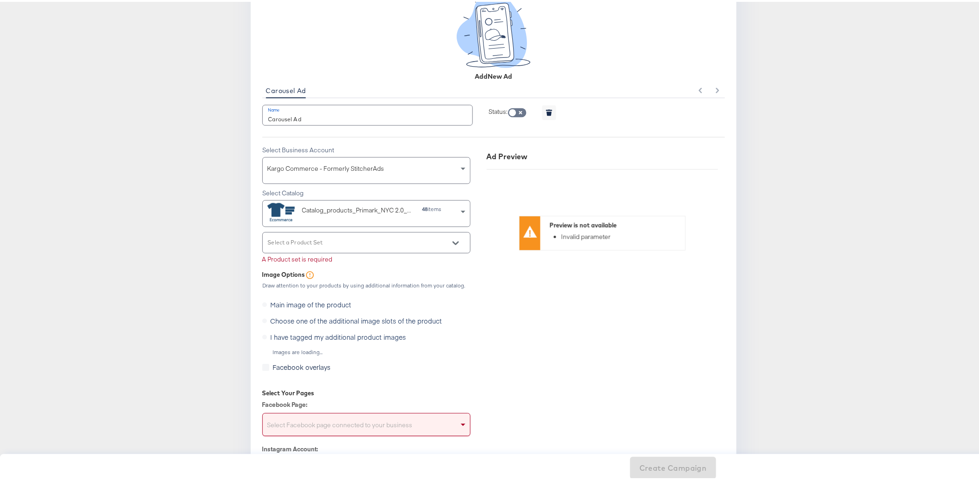
click at [186, 288] on article "Advantage+ Create a new Advantage+ Shopping Campaign Campaign Name Advantage Pl…" at bounding box center [493, 83] width 987 height 1663
click at [337, 242] on input "Select a Product Set" at bounding box center [358, 244] width 185 height 11
click at [358, 255] on li "All Products 48 items" at bounding box center [362, 262] width 207 height 15
type input "All Products"
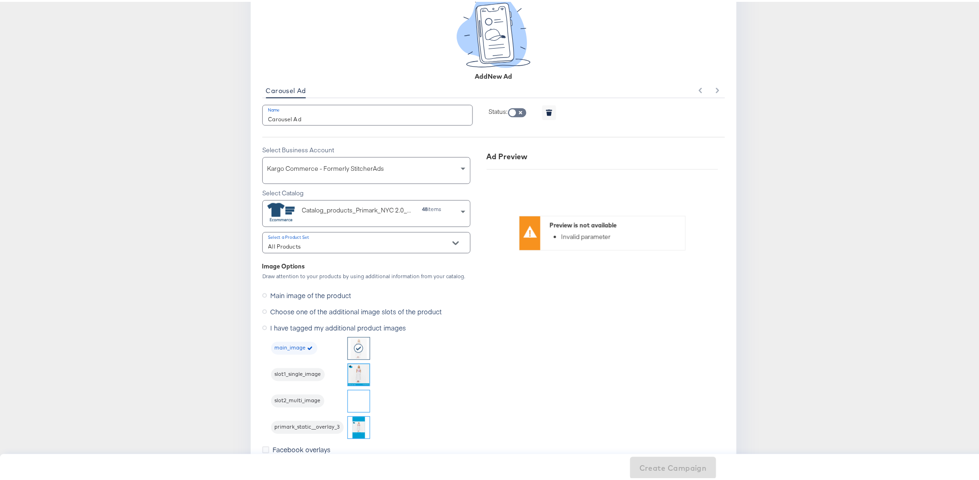
click at [179, 309] on article "Advantage+ Create a new Advantage+ Shopping Campaign Campaign Name Advantage Pl…" at bounding box center [493, 125] width 987 height 1746
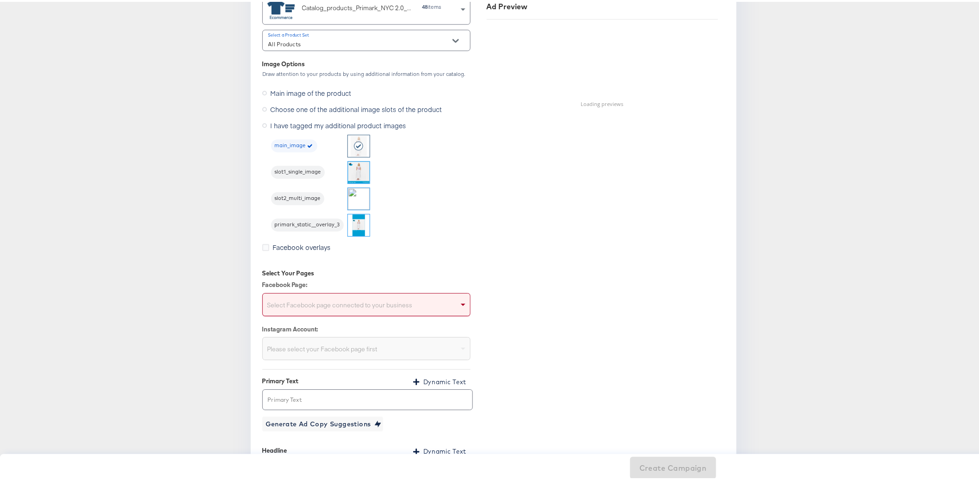
click at [349, 169] on img at bounding box center [359, 171] width 22 height 22
click at [354, 191] on img at bounding box center [359, 197] width 22 height 22
click at [358, 223] on img at bounding box center [359, 223] width 22 height 22
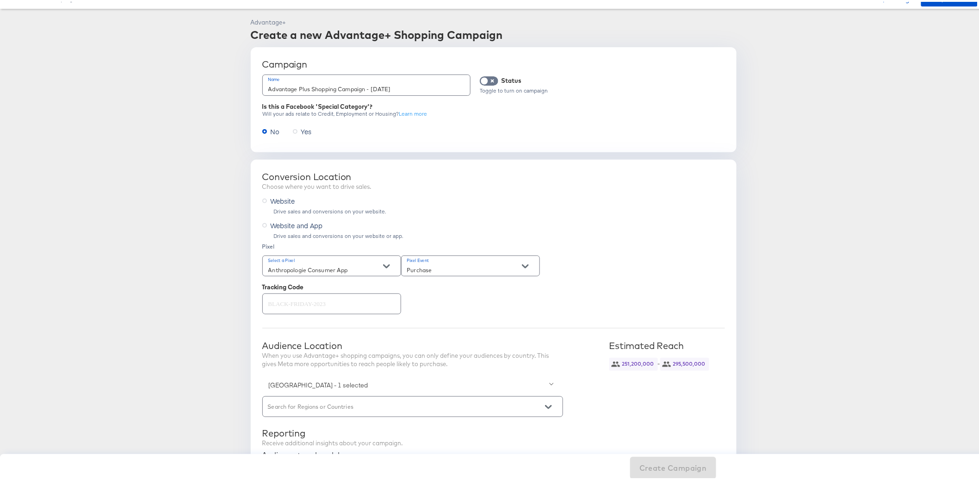
scroll to position [0, 0]
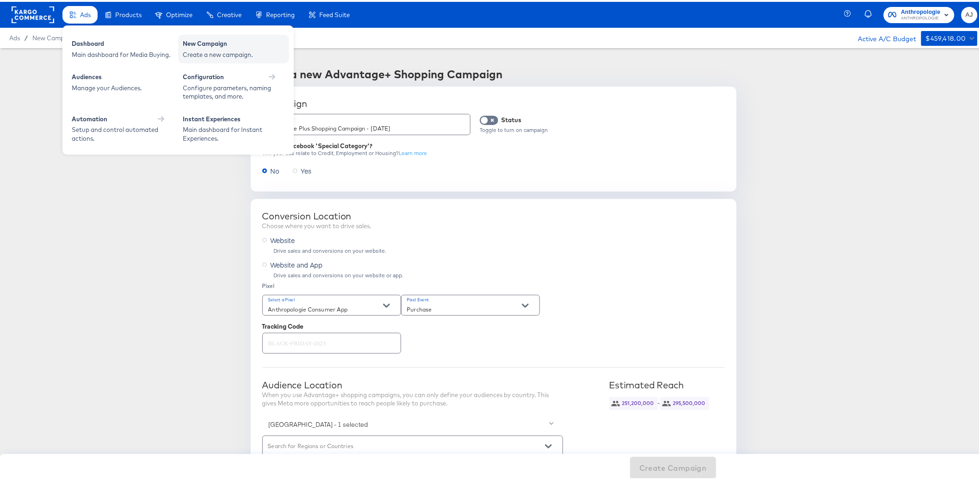
click at [244, 49] on div "Create a new campaign." at bounding box center [234, 53] width 102 height 9
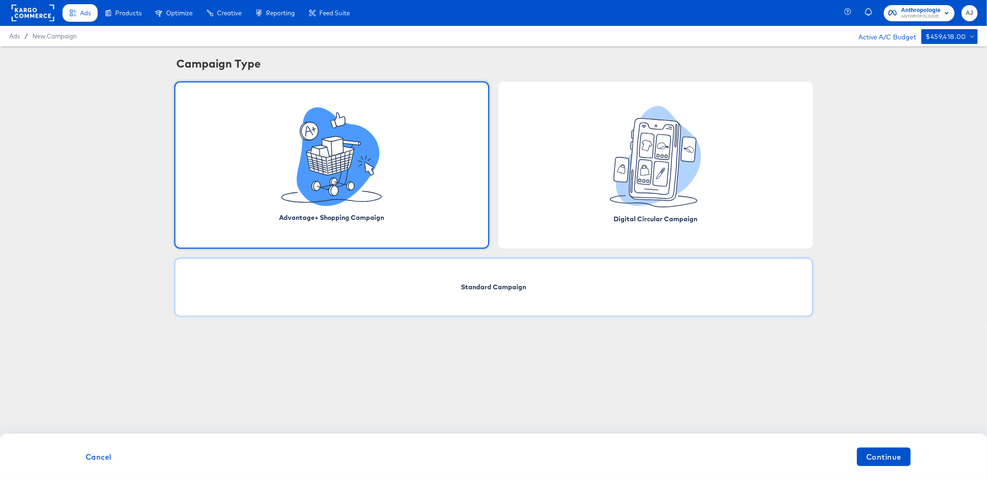
click at [466, 272] on div "Standard Campaign" at bounding box center [493, 287] width 638 height 59
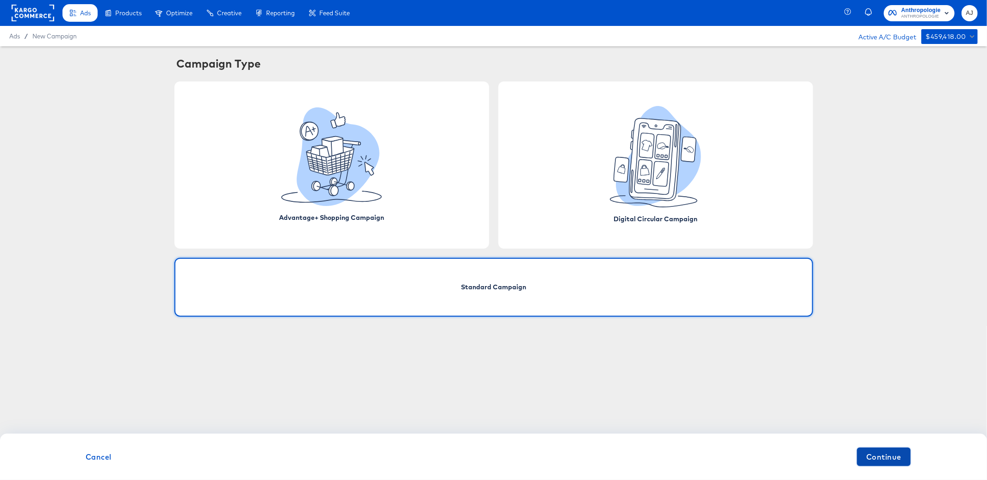
click at [888, 449] on button "Continue" at bounding box center [884, 456] width 54 height 19
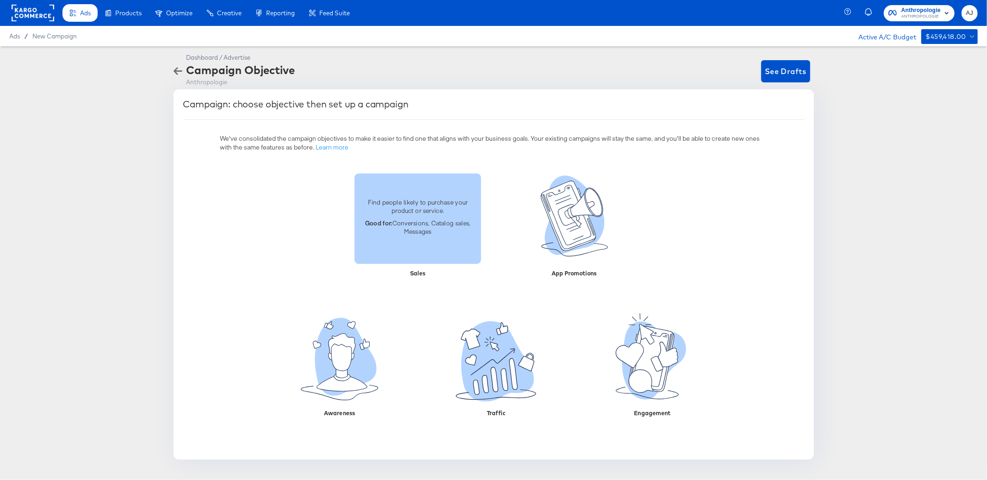
click at [463, 221] on p "Good for: Conversions, Catalog sales, Messages" at bounding box center [417, 226] width 116 height 17
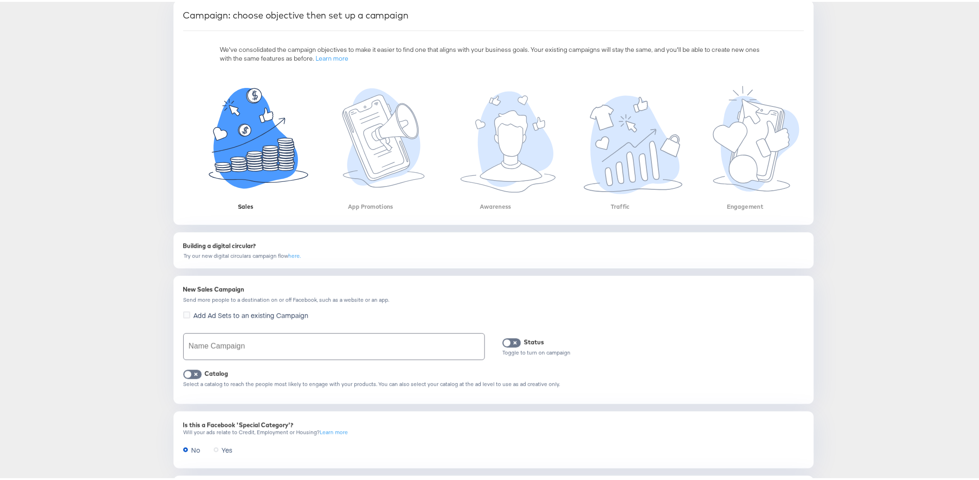
scroll to position [229, 0]
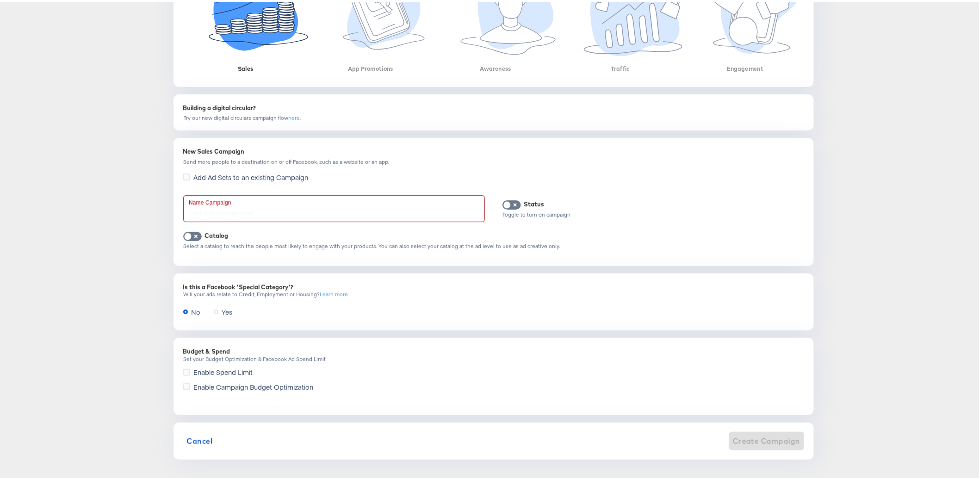
click at [253, 202] on input "text" at bounding box center [334, 207] width 301 height 26
type input "test"
click at [192, 236] on input "checkbox" at bounding box center [188, 236] width 28 height 9
checkbox input "true"
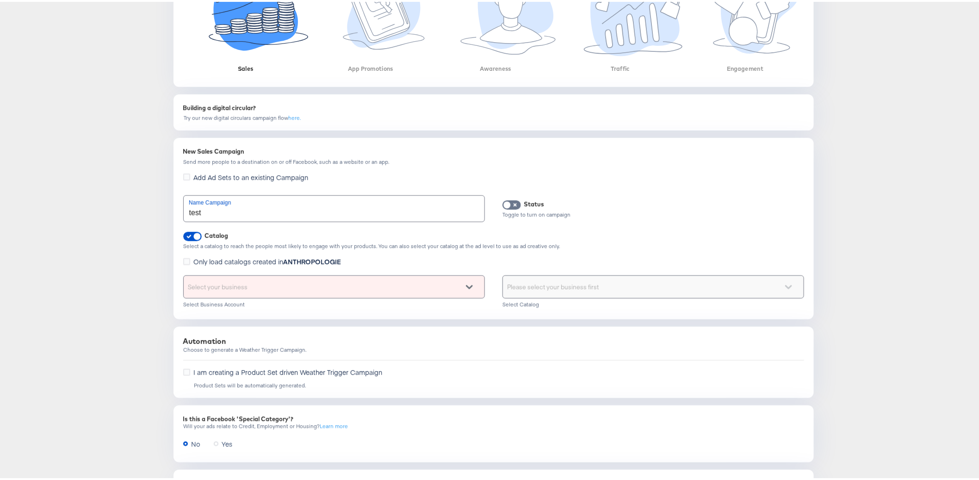
click at [306, 284] on div "Select your business" at bounding box center [334, 285] width 301 height 22
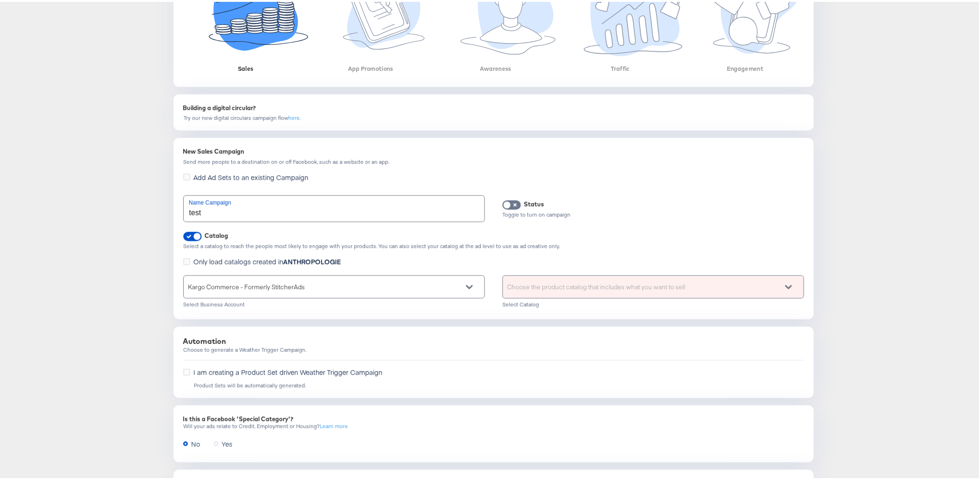
click at [584, 279] on div "Choose the product catalog that includes what you want to sell" at bounding box center [653, 285] width 301 height 22
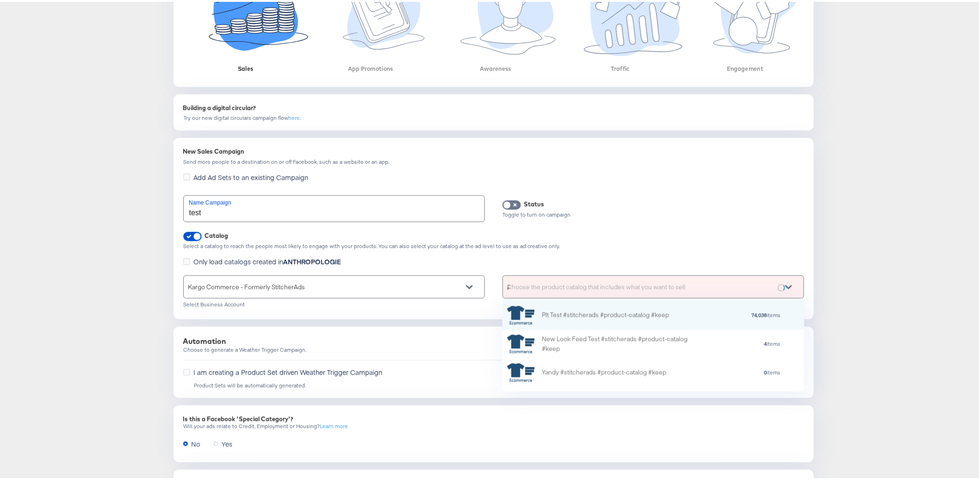
scroll to position [84, 294]
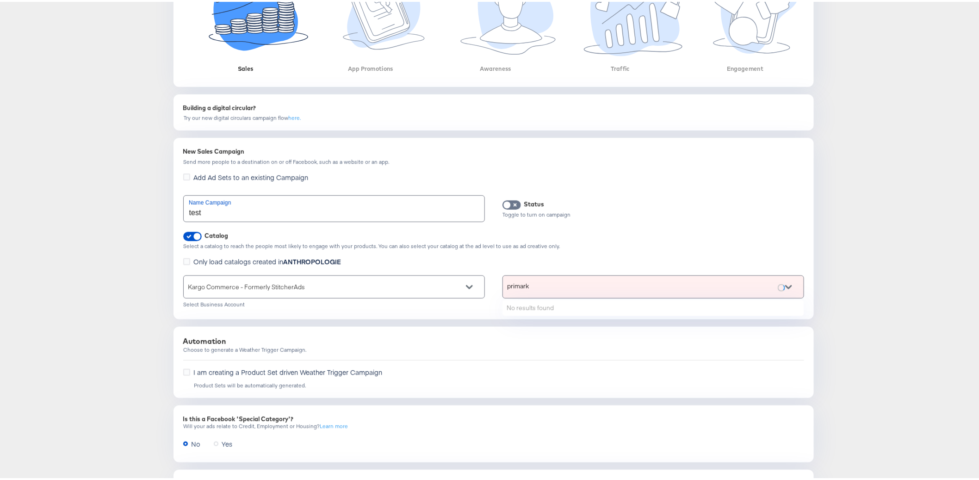
type input "primark"
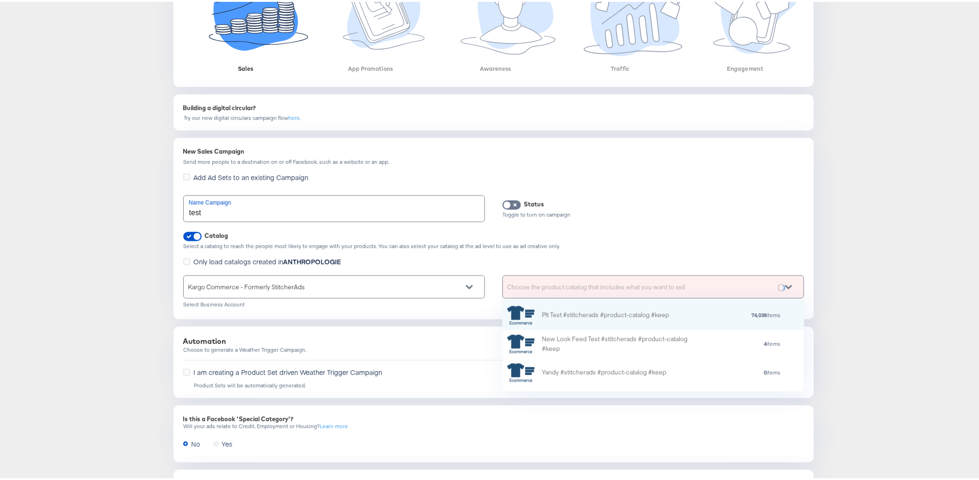
click at [589, 289] on div "Choose the product catalog that includes what you want to sell" at bounding box center [653, 285] width 301 height 22
type input "primark"
click at [593, 318] on div "Catalog_products_Primark_NYC 2.0_Kargo" at bounding box center [585, 313] width 157 height 19
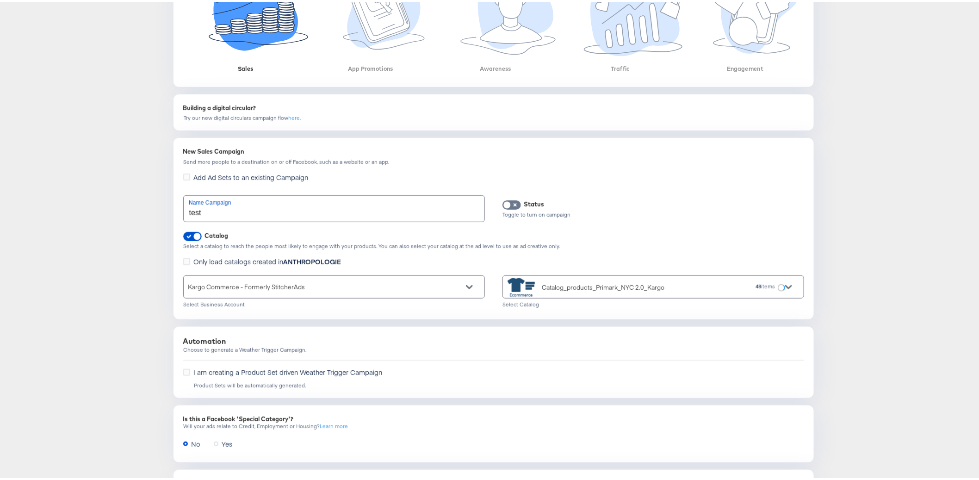
click at [94, 342] on div "Dashboard / Advertise Campaign Objective Anthropologie See Drafts Campaign: cho…" at bounding box center [493, 204] width 987 height 772
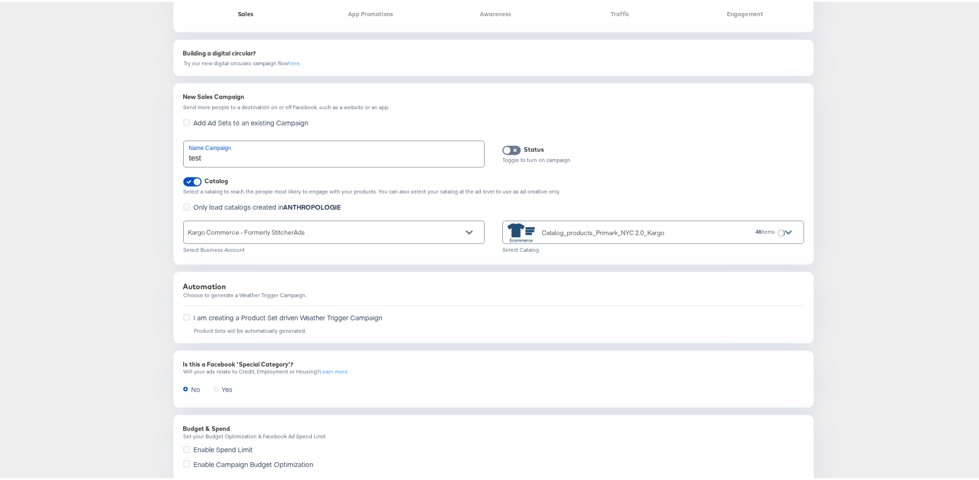
scroll to position [359, 0]
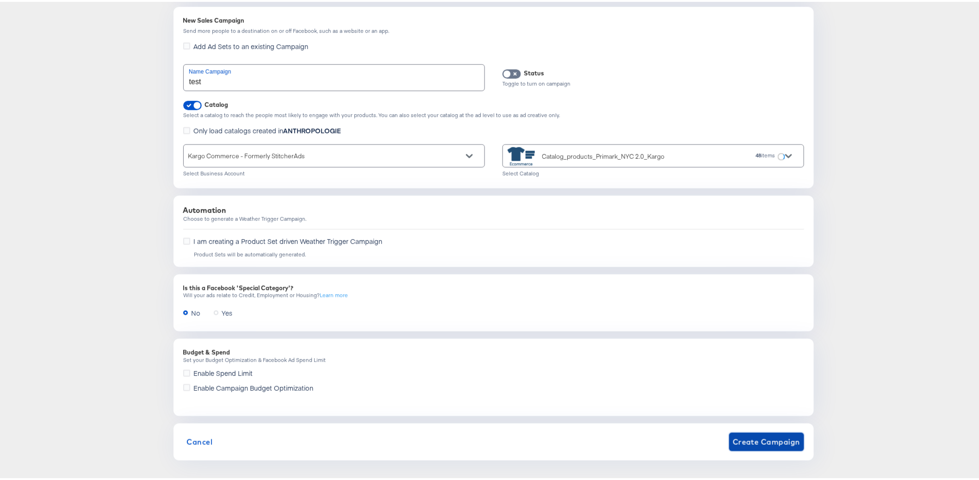
click at [756, 436] on span "Create Campaign" at bounding box center [767, 439] width 68 height 13
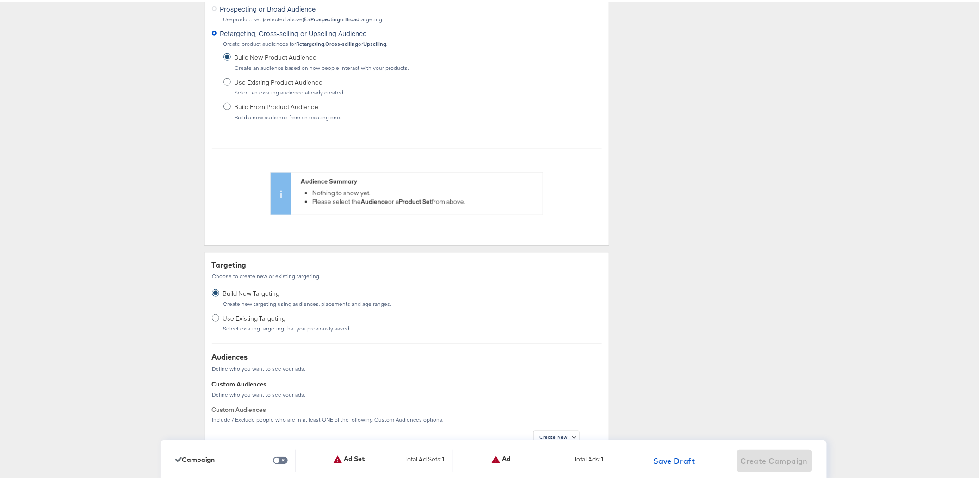
scroll to position [0, 0]
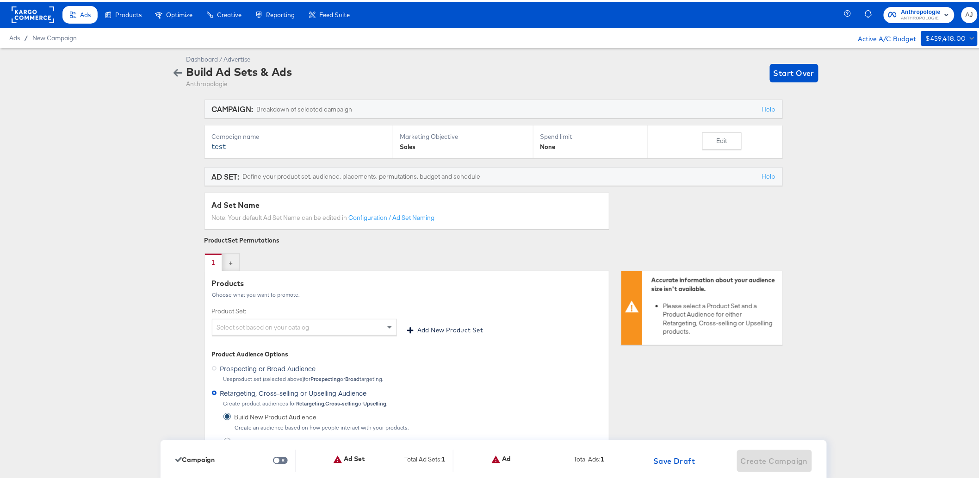
click at [353, 324] on div "Select set based on your catalog" at bounding box center [304, 325] width 184 height 16
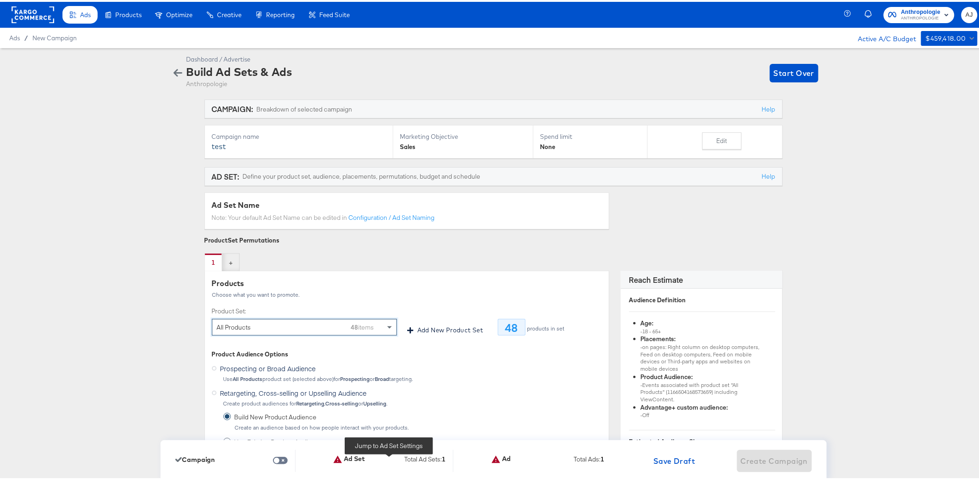
click at [353, 457] on div "Ad Set" at bounding box center [349, 457] width 32 height 9
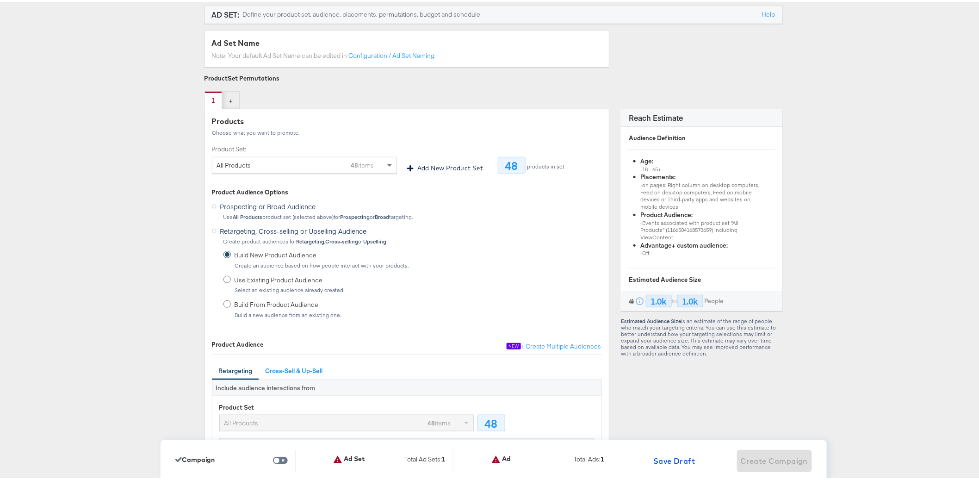
scroll to position [165, 0]
click at [251, 204] on span "Prospecting or Broad Audience" at bounding box center [268, 201] width 96 height 9
click at [0, 0] on input "Prospecting or Broad Audience" at bounding box center [0, 0] width 0 height 0
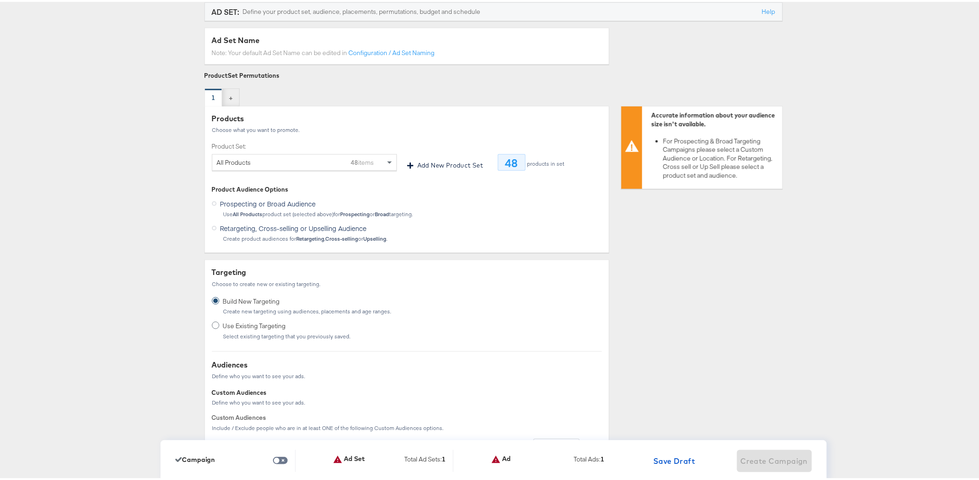
scroll to position [492, 0]
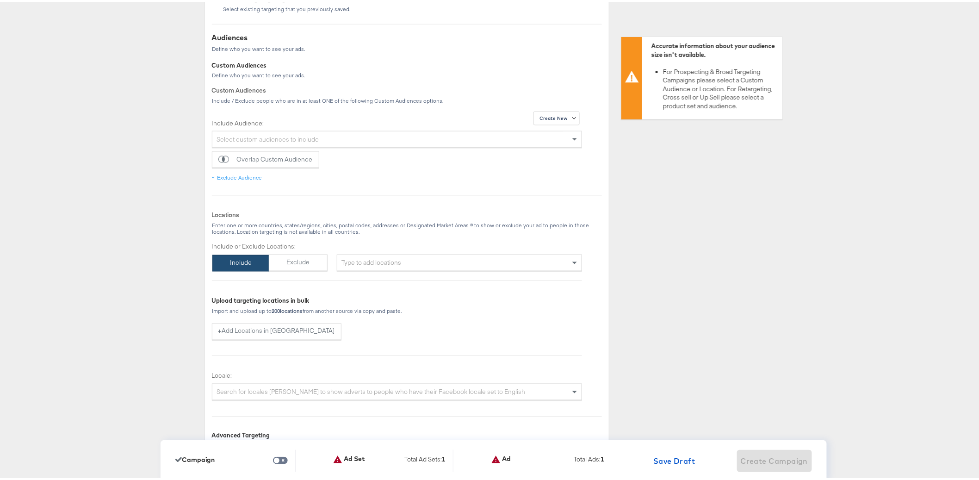
click at [393, 263] on div "Type to add locations" at bounding box center [460, 261] width 246 height 17
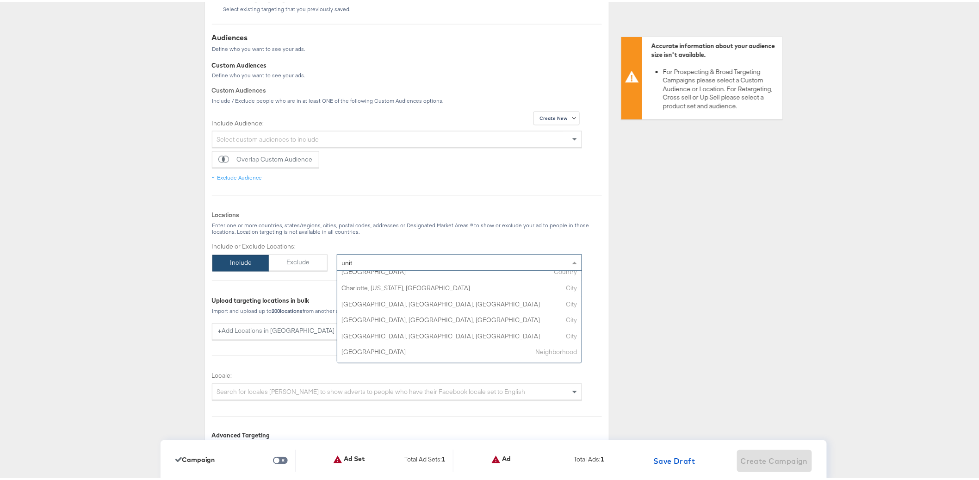
scroll to position [0, 0]
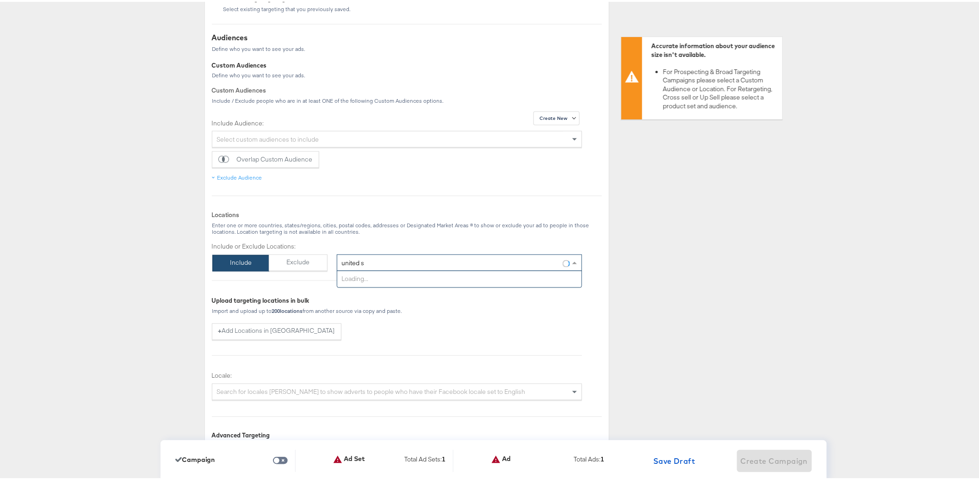
type input "united st"
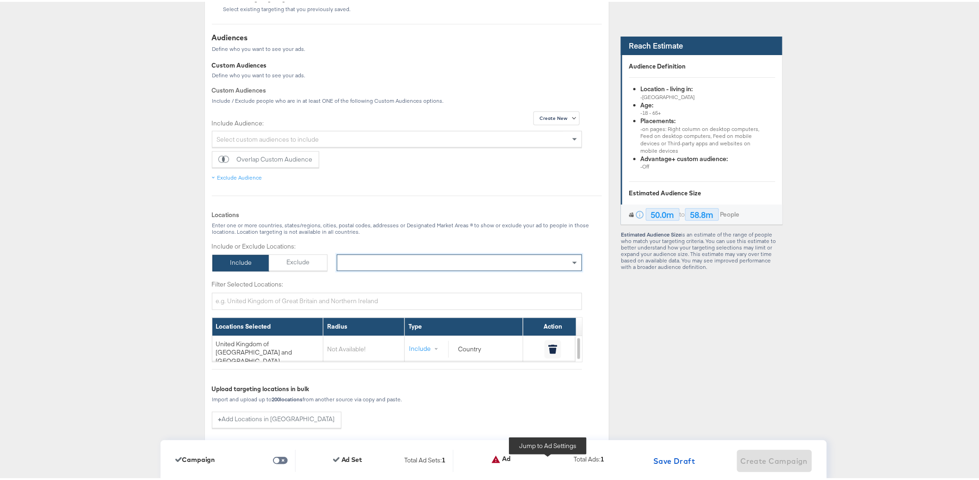
click at [504, 461] on div "Ad" at bounding box center [500, 457] width 19 height 9
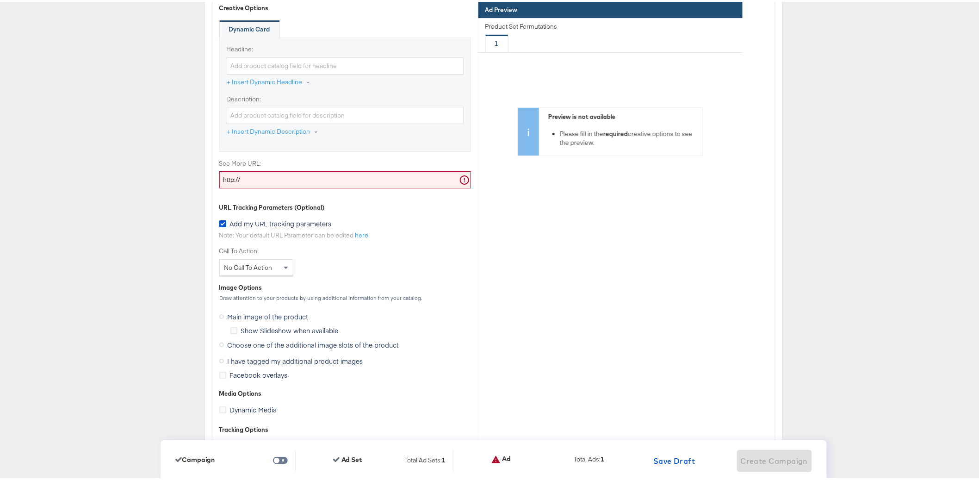
scroll to position [2919, 0]
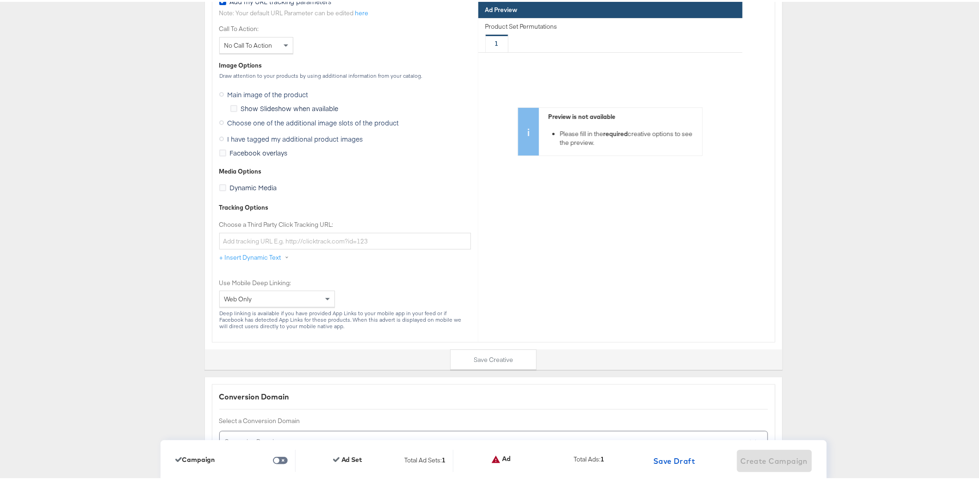
click at [219, 138] on icon at bounding box center [221, 137] width 5 height 5
click at [0, 0] on input "I have tagged my additional product images" at bounding box center [0, 0] width 0 height 0
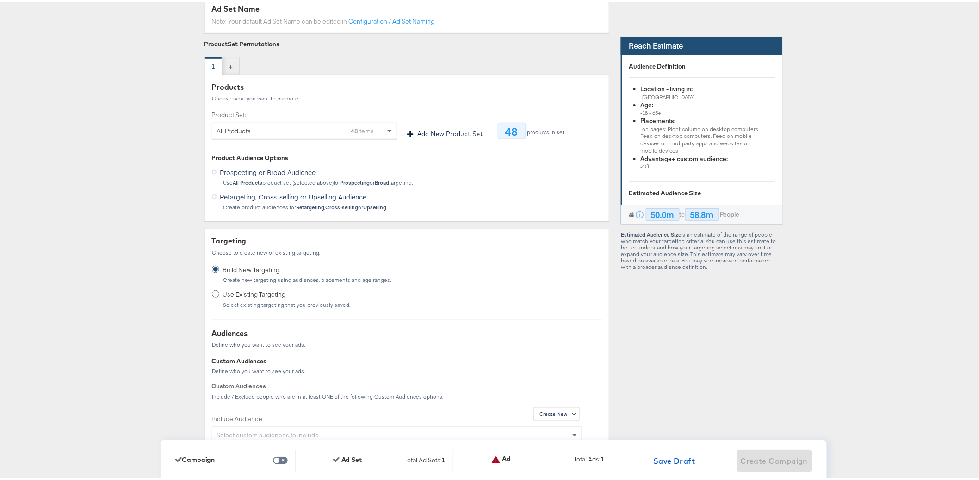
scroll to position [0, 0]
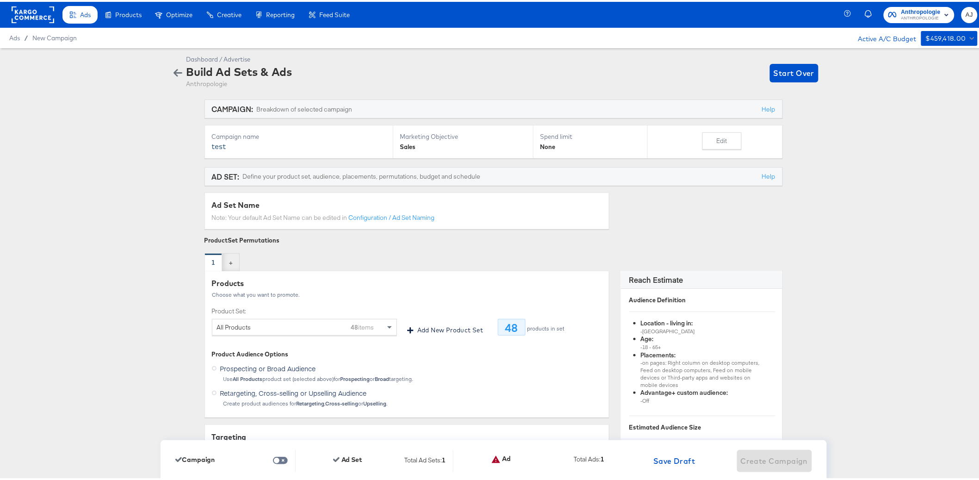
click at [40, 19] on rect at bounding box center [33, 13] width 43 height 17
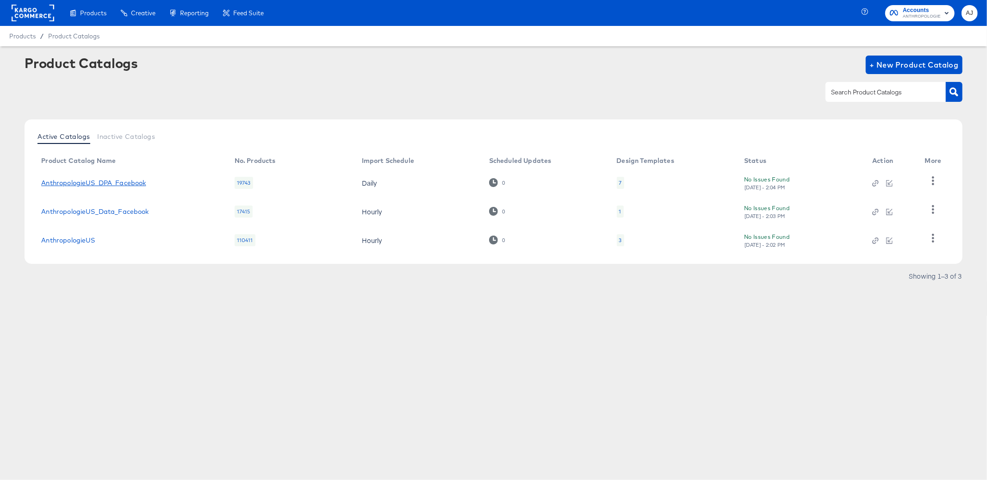
click at [116, 180] on link "AnthropologieUS_DPA_Facebook" at bounding box center [93, 182] width 105 height 7
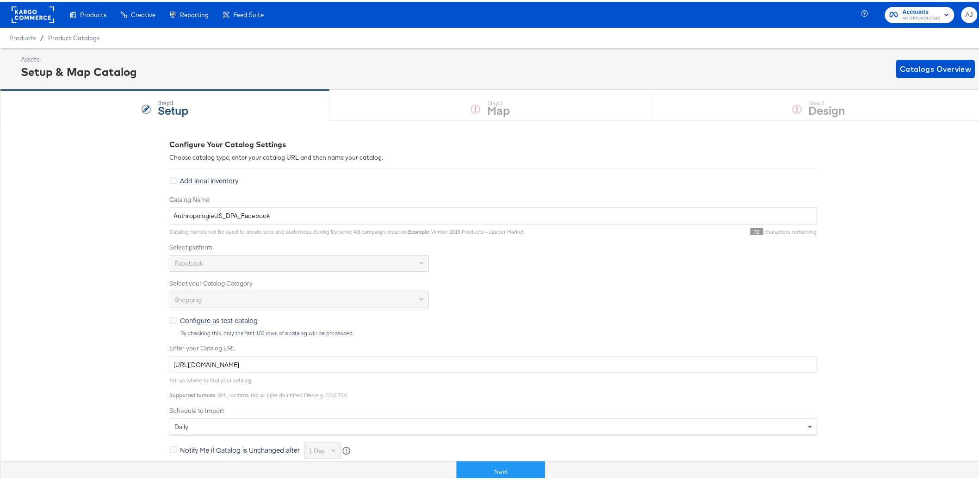
click at [216, 287] on div "Select your Catalog Category Shopping" at bounding box center [494, 291] width 648 height 29
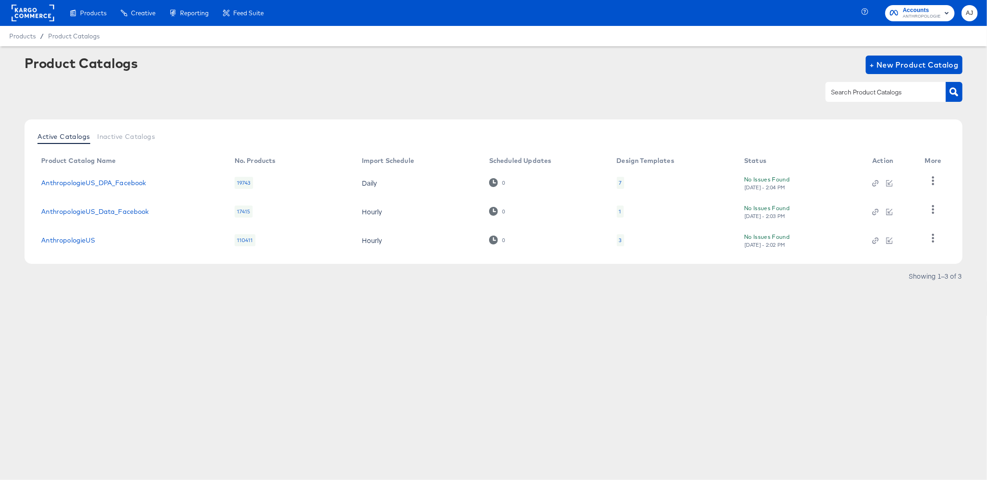
click at [247, 359] on div "Products Products Product Catalogs Enhance Your Product Catalog, Map Them to Pu…" at bounding box center [493, 240] width 987 height 480
click at [420, 414] on div "Products Products Product Catalogs Enhance Your Product Catalog, Map Them to Pu…" at bounding box center [493, 240] width 987 height 480
click at [929, 180] on icon "button" at bounding box center [932, 180] width 9 height 9
click at [569, 368] on div "Products Products Product Catalogs Enhance Your Product Catalog, Map Them to Pu…" at bounding box center [493, 240] width 987 height 480
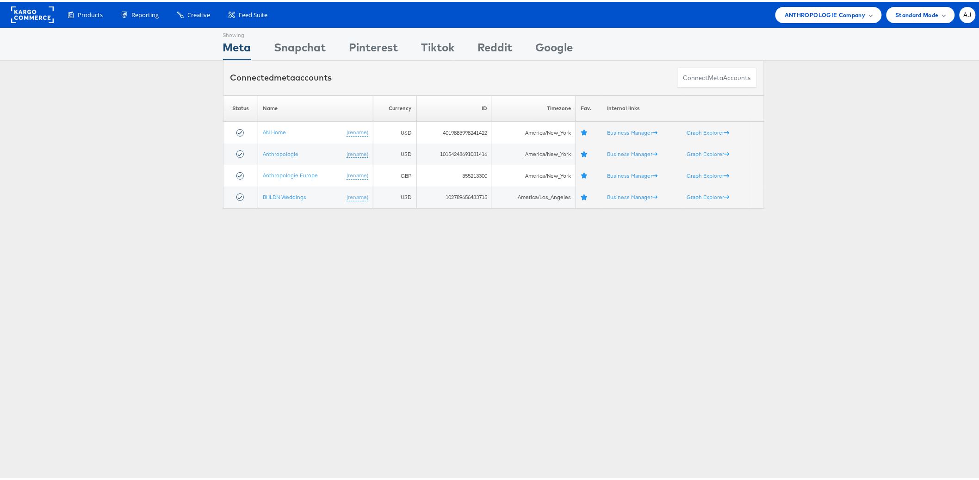
click at [382, 316] on div "Showing Meta Showing Snapchat Showing Pinterest Showing Tiktok Showing Reddit S…" at bounding box center [493, 257] width 987 height 463
click at [809, 7] on div "ANTHROPOLOGIE Company" at bounding box center [828, 13] width 106 height 16
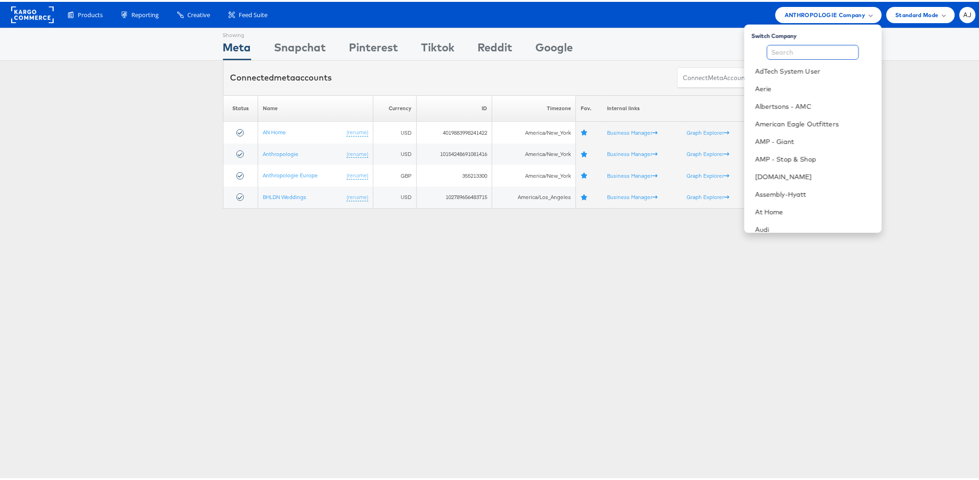
click at [807, 47] on input "text" at bounding box center [813, 50] width 92 height 15
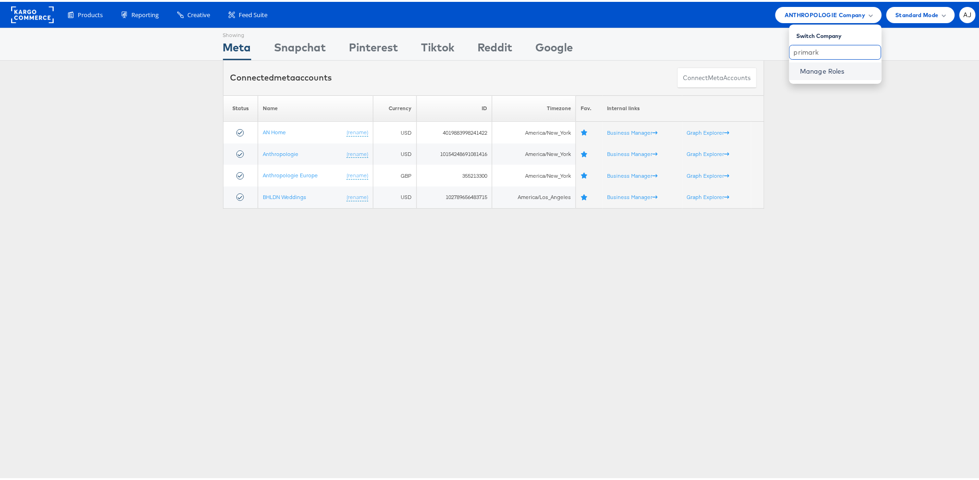
type input "primark"
click at [828, 72] on link "Manage Roles" at bounding box center [822, 69] width 45 height 8
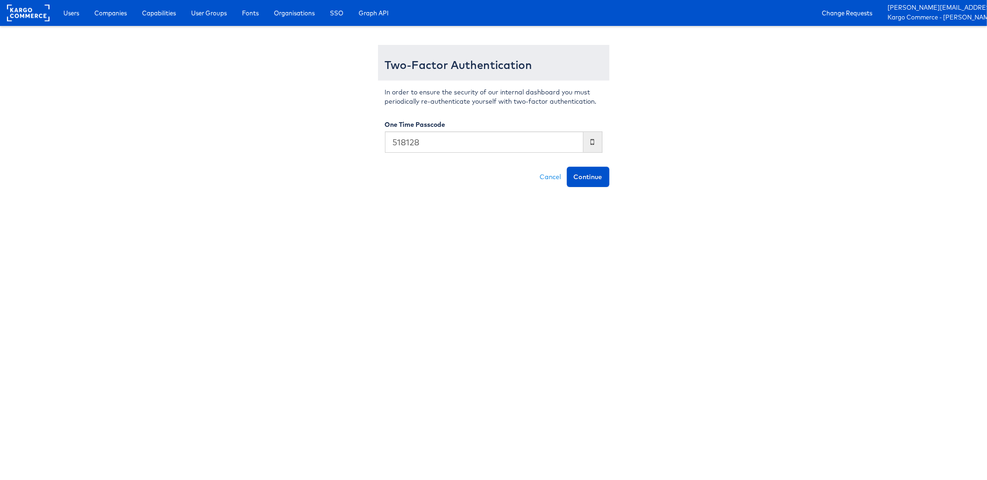
type input "518128"
click at [567, 167] on button "Continue" at bounding box center [588, 177] width 43 height 20
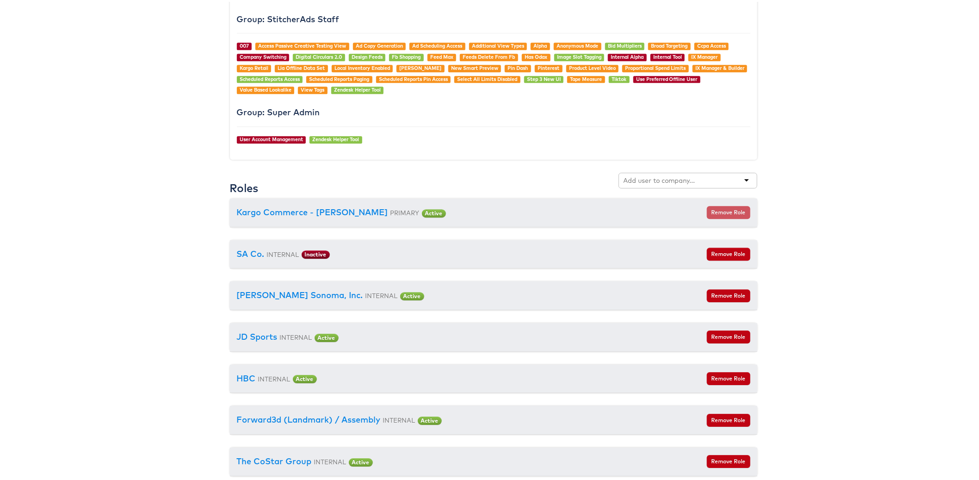
scroll to position [848, 0]
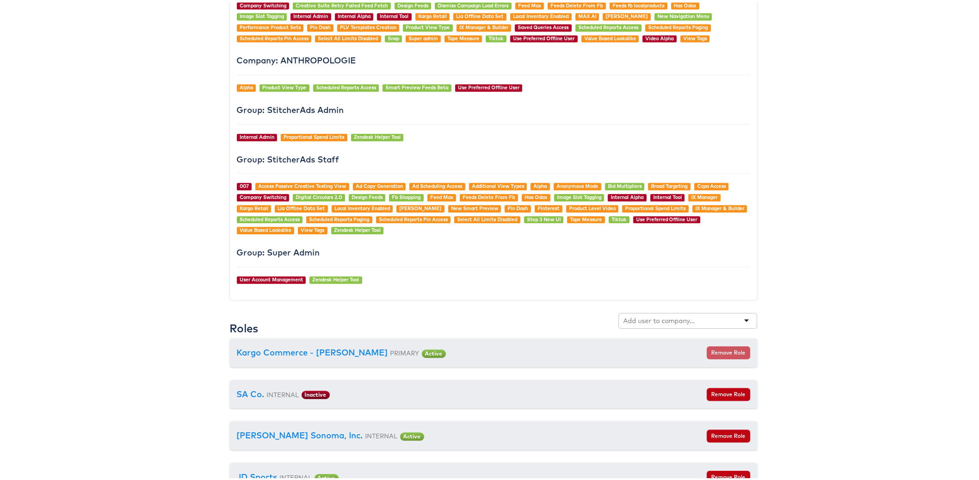
click at [706, 325] on div at bounding box center [687, 319] width 139 height 16
type input "primark"
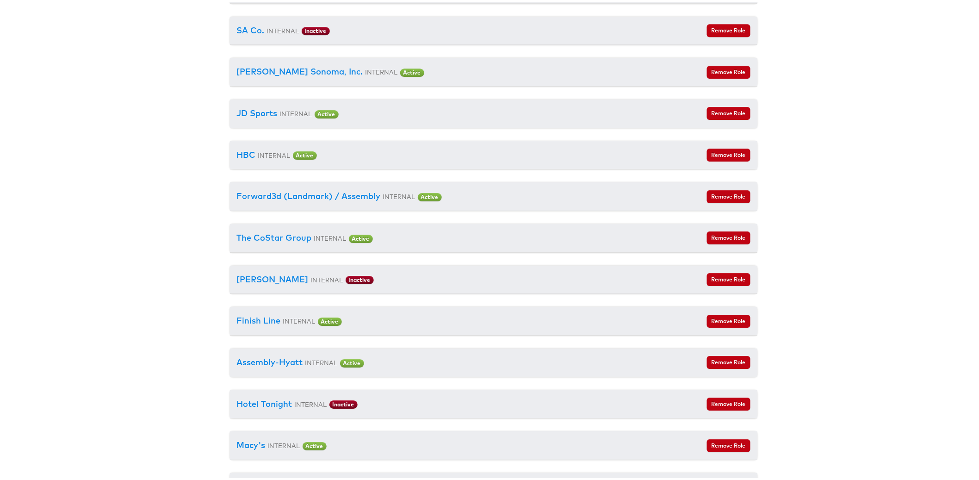
scroll to position [577, 0]
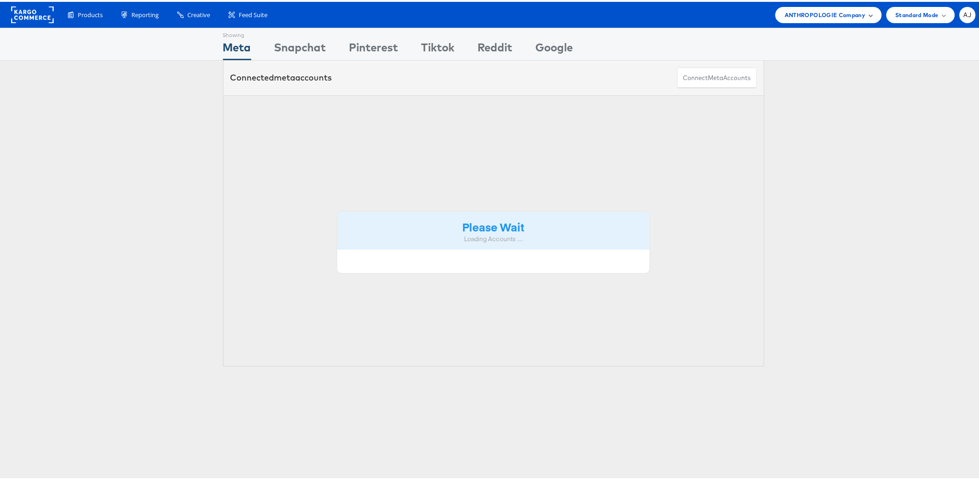
click at [868, 14] on span at bounding box center [870, 13] width 5 height 5
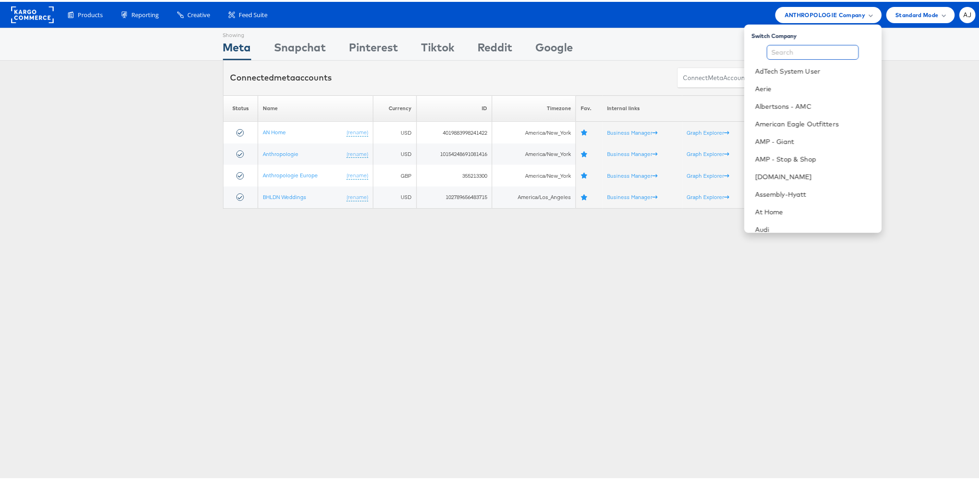
click at [813, 50] on input "text" at bounding box center [813, 50] width 92 height 15
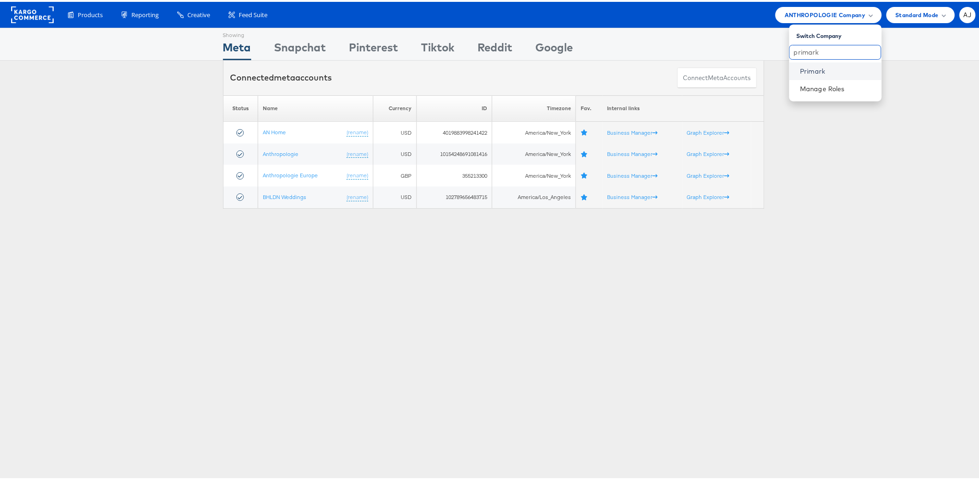
type input "primark"
click at [800, 65] on link "Primark" at bounding box center [837, 69] width 74 height 9
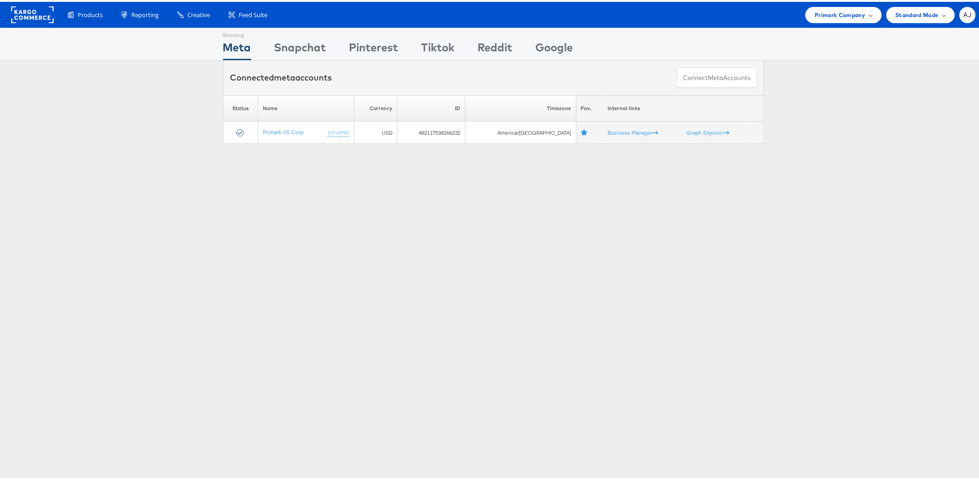
click at [365, 277] on div "Showing Meta Showing [GEOGRAPHIC_DATA] Showing Pinterest Showing Tiktok Showing…" at bounding box center [493, 257] width 987 height 463
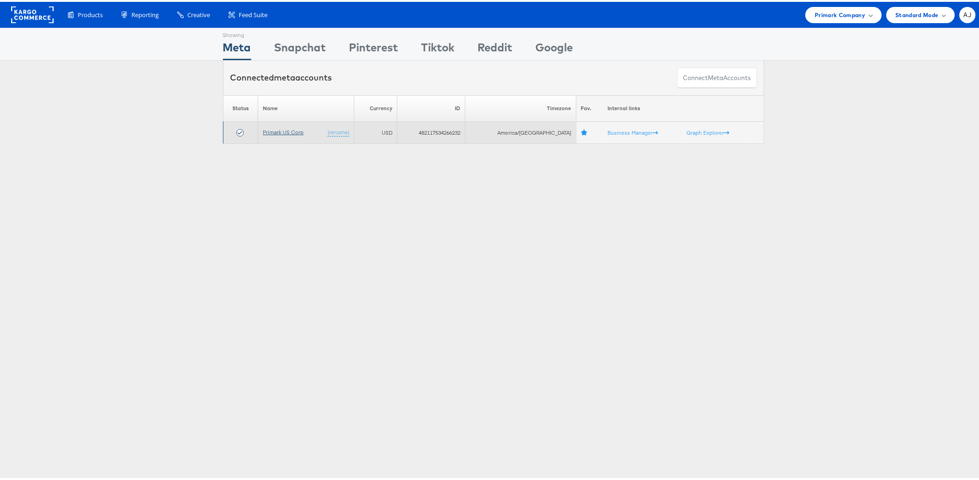
click at [285, 131] on link "Primark US Corp" at bounding box center [283, 130] width 41 height 7
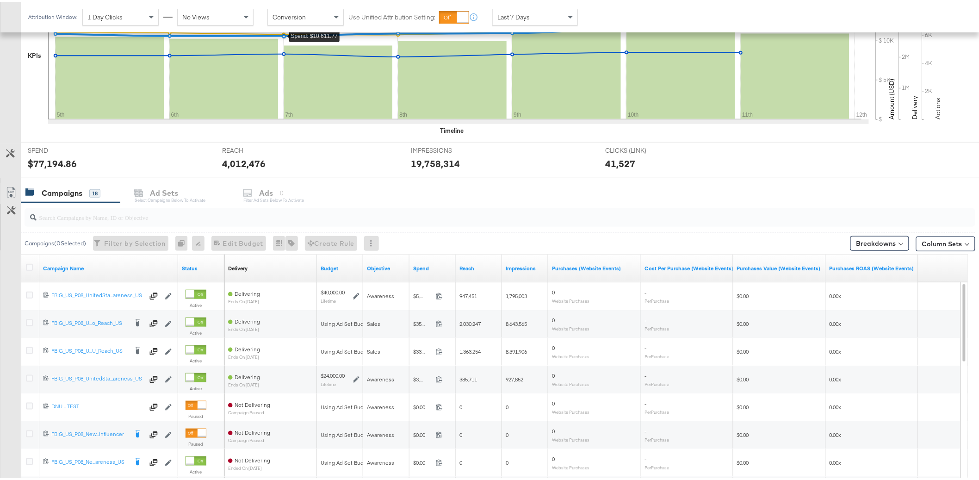
scroll to position [295, 0]
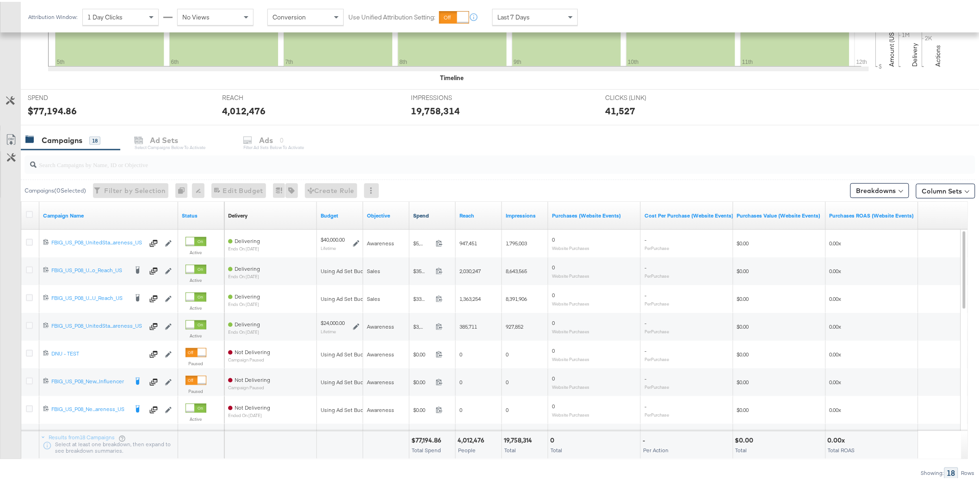
click at [414, 211] on link "Spend" at bounding box center [432, 213] width 39 height 7
drag, startPoint x: 177, startPoint y: 208, endPoint x: 357, endPoint y: 216, distance: 180.1
click at [21, 200] on div "Campaign Name Status Delivery Sorting Unavailable Budget Objective Spend ↓ Reac…" at bounding box center [21, 200] width 0 height 0
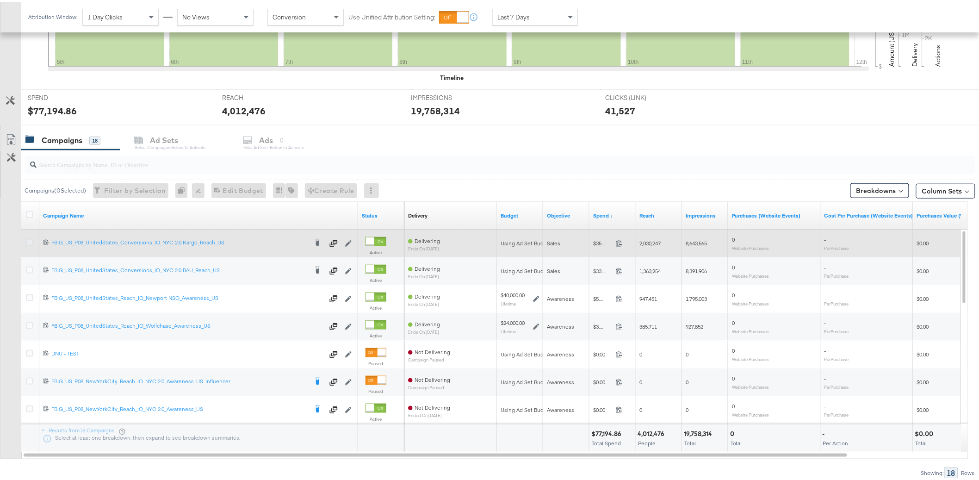
click at [29, 241] on icon at bounding box center [29, 240] width 7 height 7
click at [0, 0] on input "checkbox" at bounding box center [0, 0] width 0 height 0
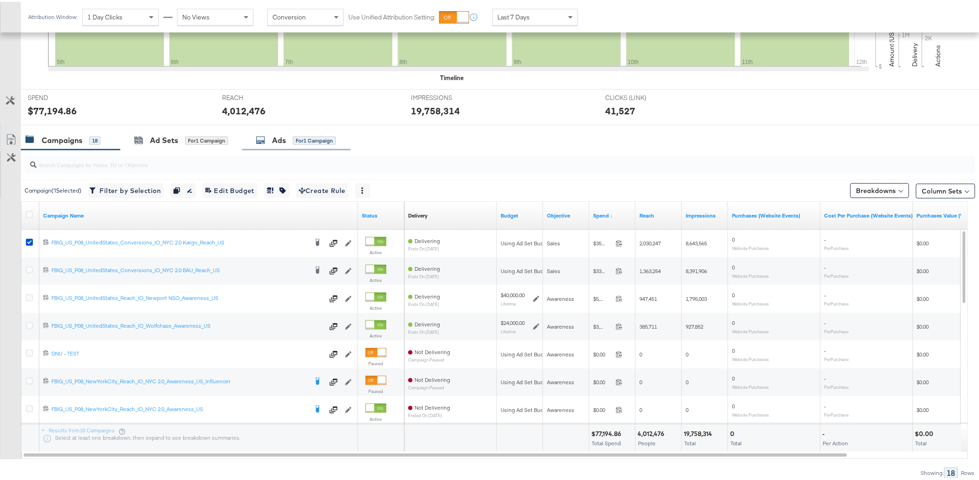
click at [294, 146] on div "Ads for 1 Campaign" at bounding box center [296, 139] width 109 height 20
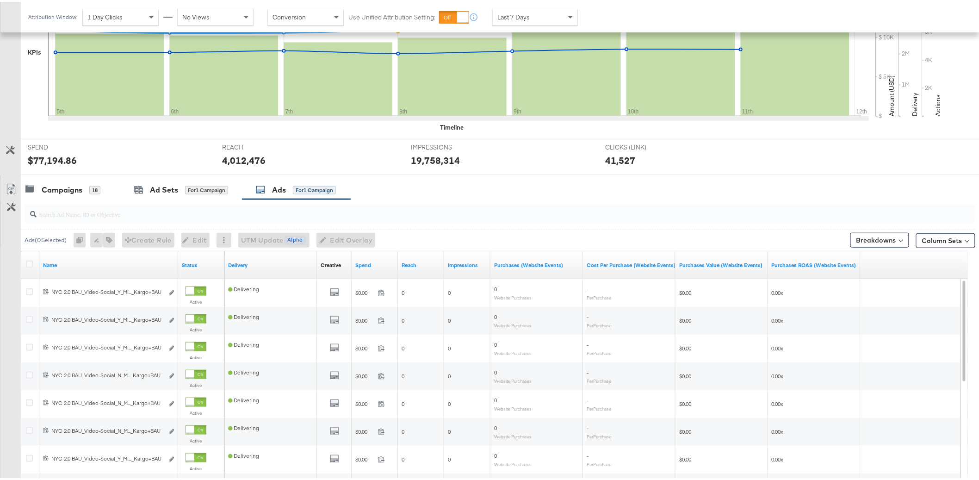
scroll to position [0, 0]
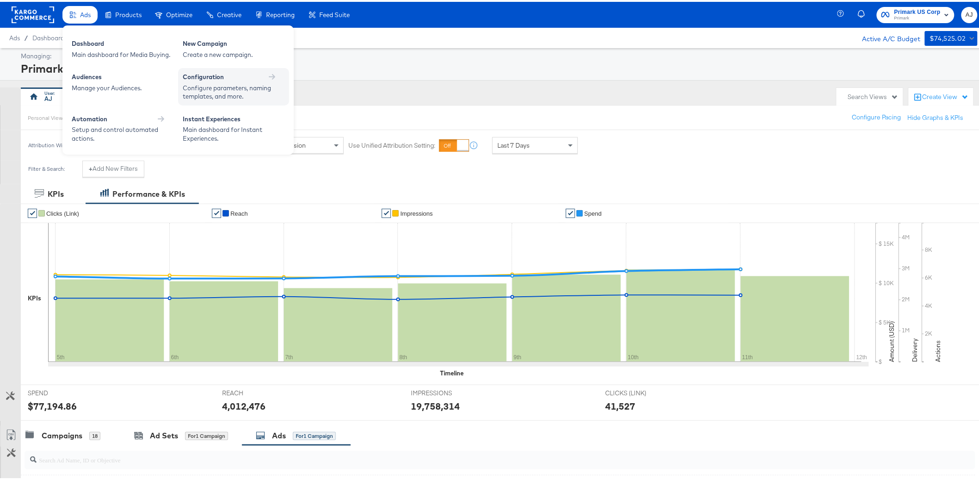
click at [215, 86] on div "Configure parameters, naming templates, and more." at bounding box center [229, 90] width 93 height 17
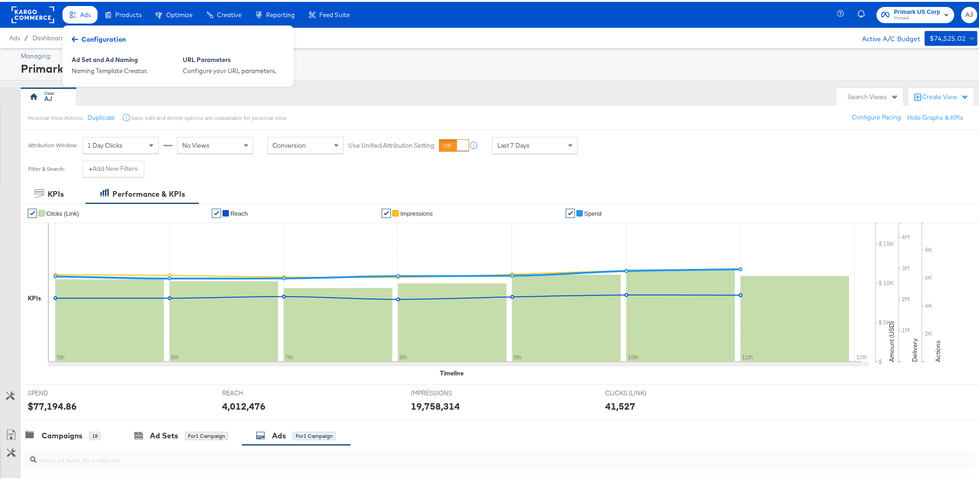
click at [74, 34] on icon at bounding box center [75, 37] width 6 height 6
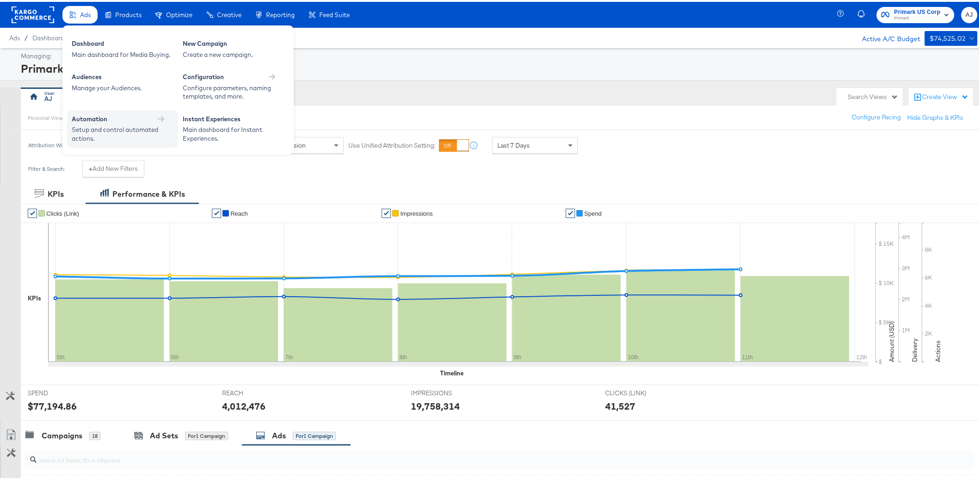
click at [107, 120] on div "Automation" at bounding box center [123, 117] width 102 height 9
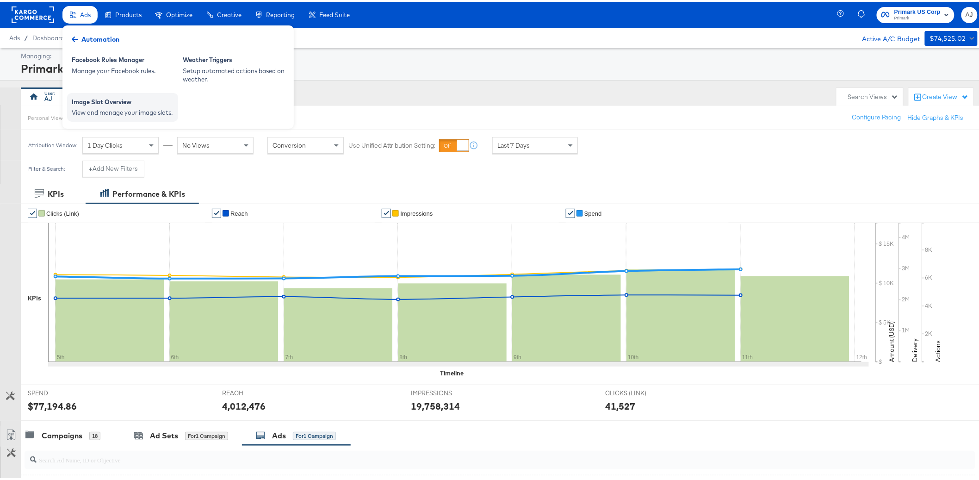
click at [126, 110] on div "View and manage your image slots." at bounding box center [123, 110] width 102 height 9
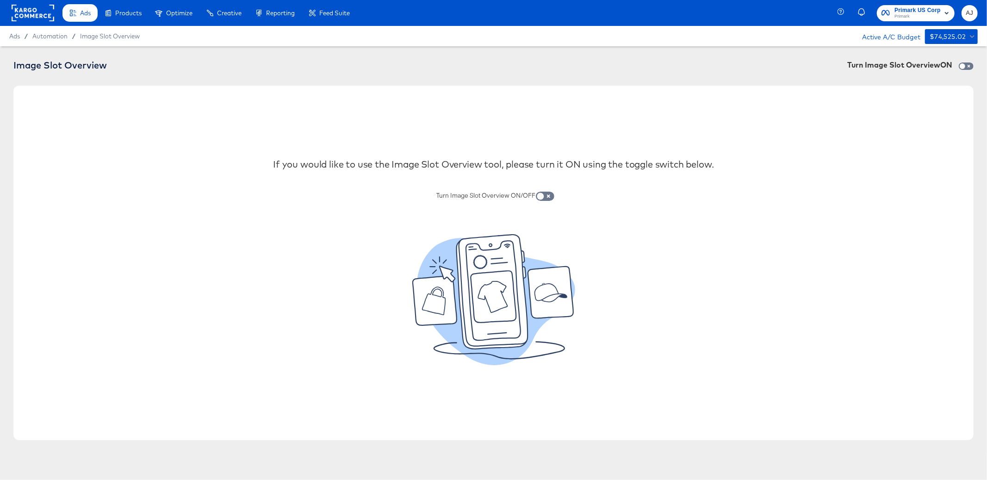
click at [436, 287] on icon at bounding box center [433, 300] width 24 height 29
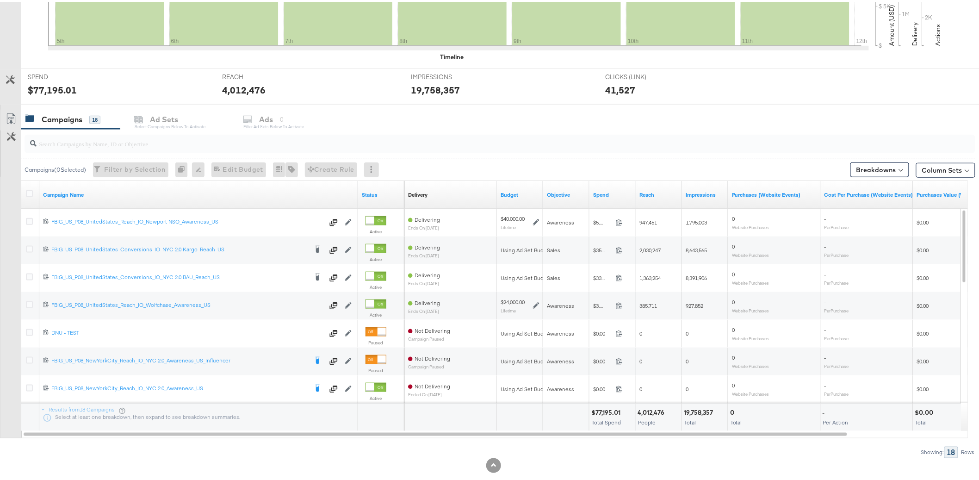
scroll to position [333, 0]
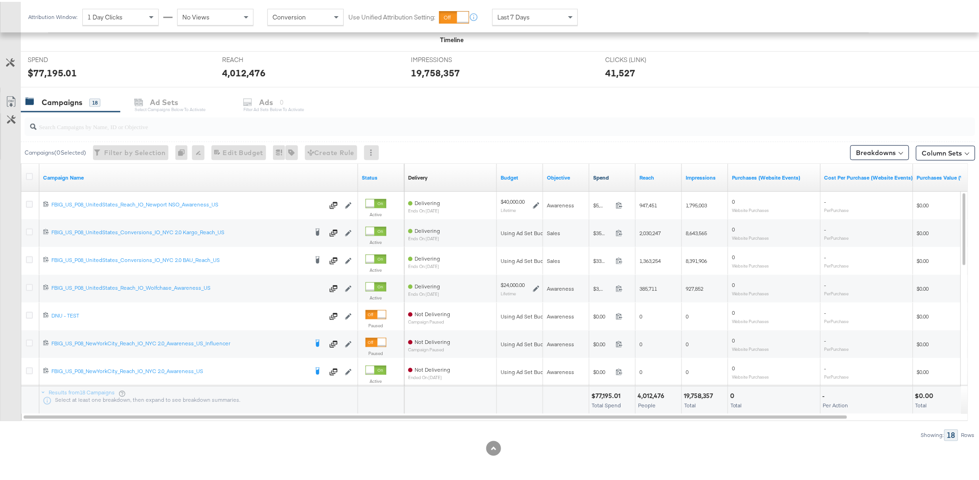
click at [596, 178] on link "Spend" at bounding box center [612, 175] width 39 height 7
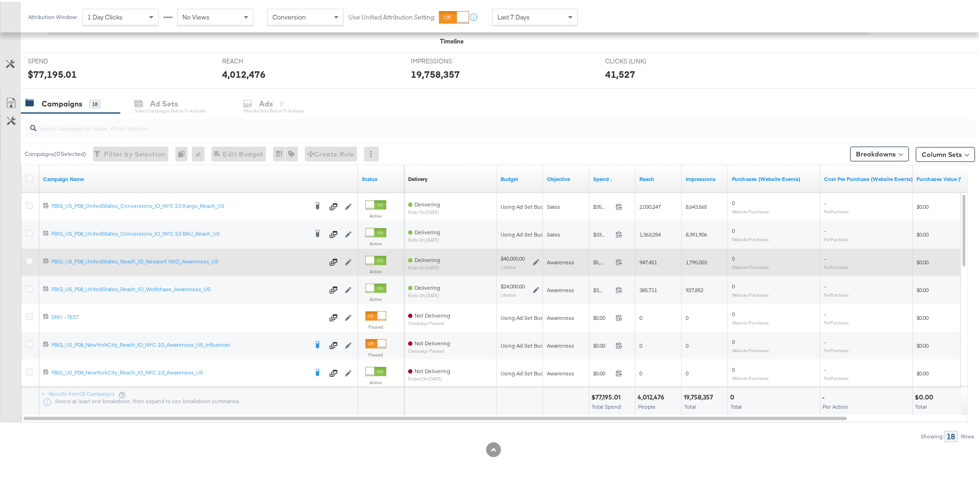
scroll to position [331, 0]
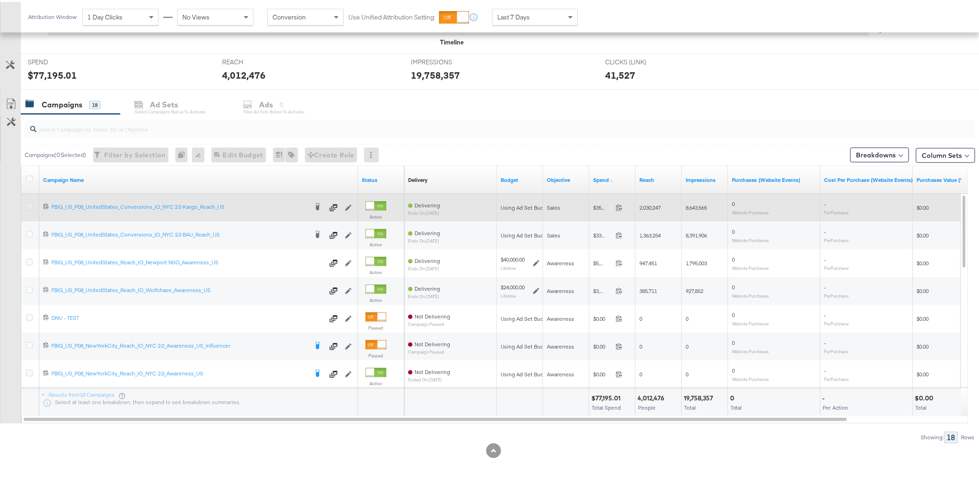
click at [27, 204] on icon at bounding box center [29, 204] width 7 height 7
click at [0, 0] on input "checkbox" at bounding box center [0, 0] width 0 height 0
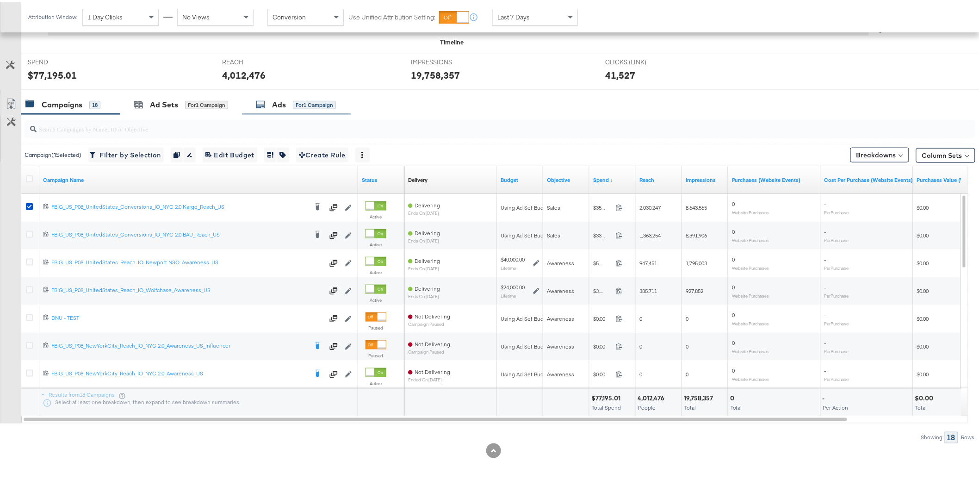
click at [313, 106] on div "for 1 Campaign" at bounding box center [314, 103] width 43 height 8
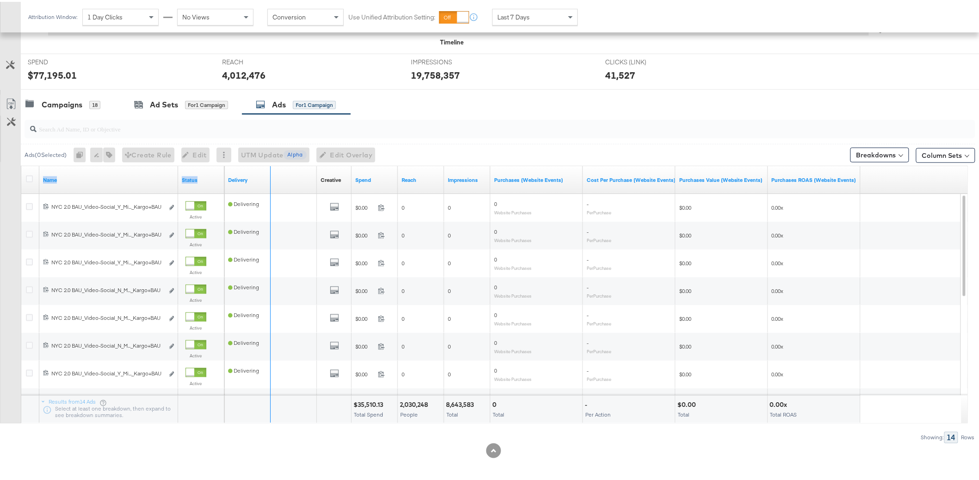
drag, startPoint x: 177, startPoint y: 178, endPoint x: 312, endPoint y: 171, distance: 135.7
click at [21, 164] on div "Name Status Delivery Creative Sorting Unavailable Spend Reach Impressions Purch…" at bounding box center [21, 164] width 0 height 0
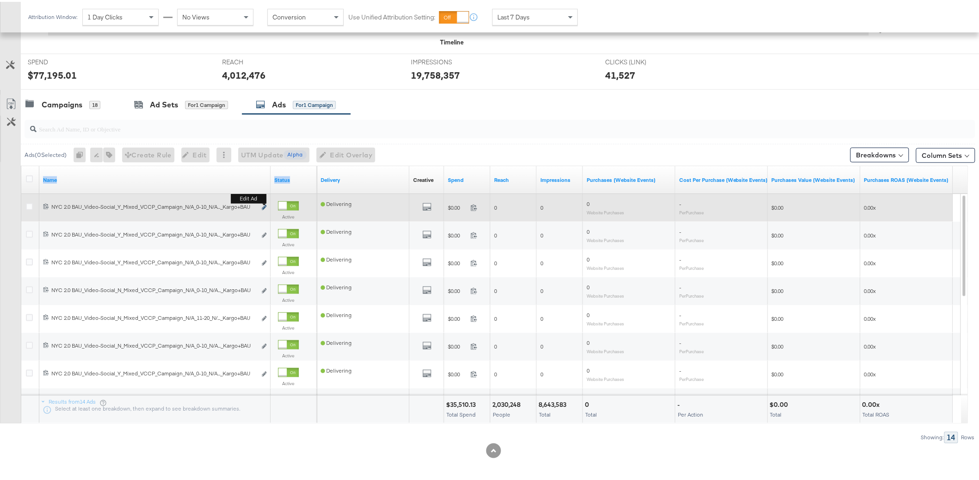
click at [265, 206] on icon "link" at bounding box center [264, 205] width 5 height 5
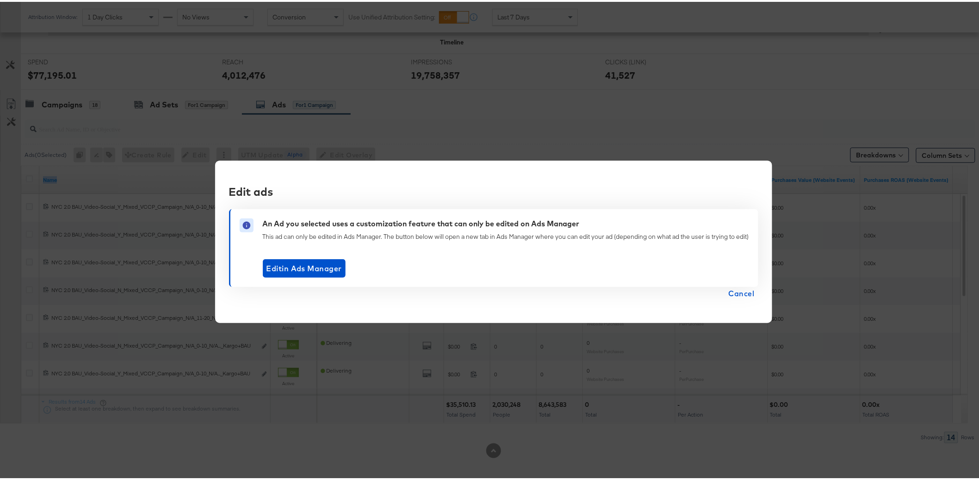
click at [745, 293] on span "Cancel" at bounding box center [742, 291] width 26 height 13
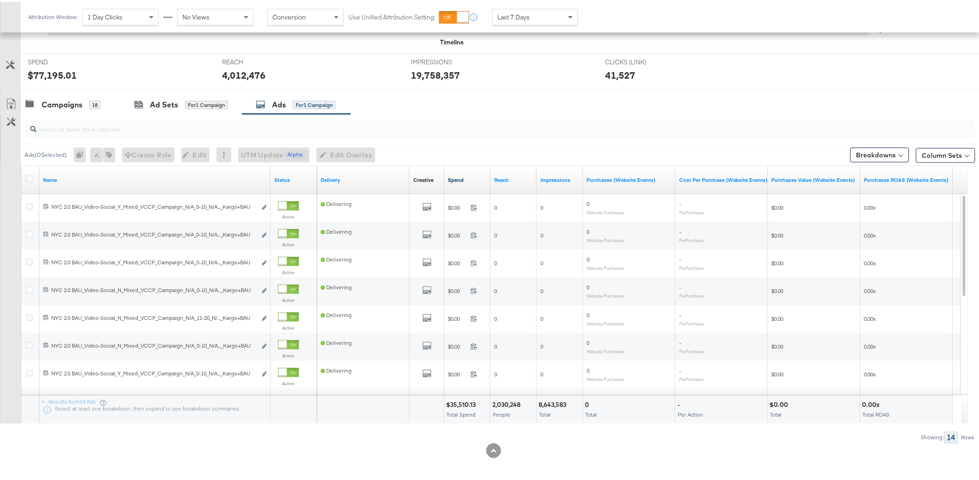
click at [463, 180] on link "Spend" at bounding box center [467, 177] width 39 height 7
click at [271, 182] on div "Status" at bounding box center [294, 178] width 46 height 15
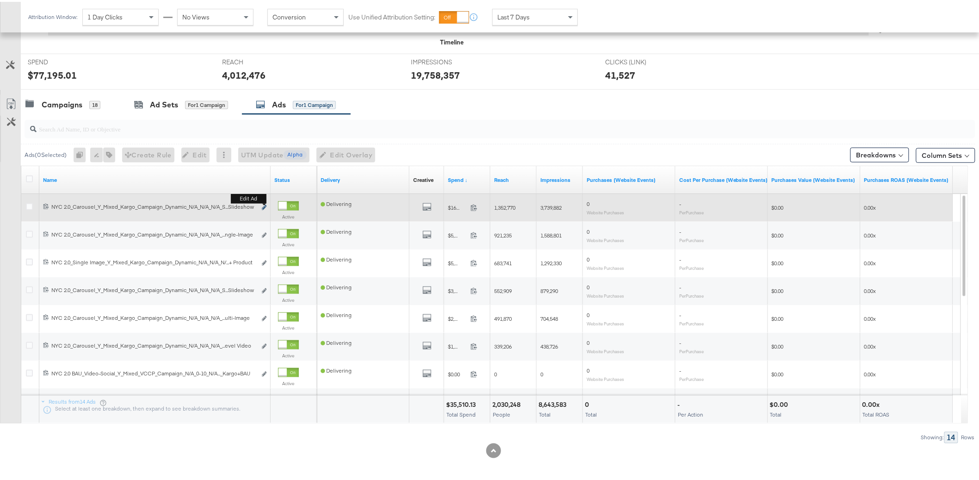
click at [264, 205] on icon "link" at bounding box center [264, 205] width 5 height 5
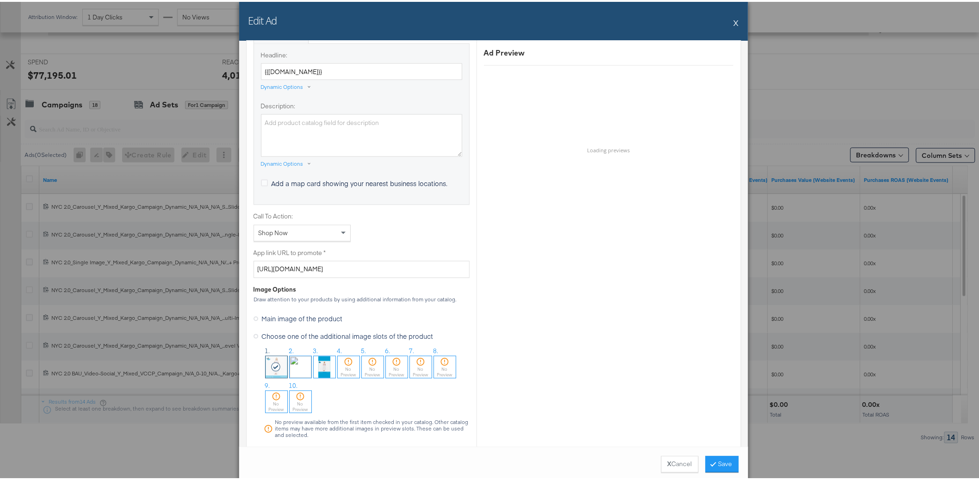
scroll to position [667, 0]
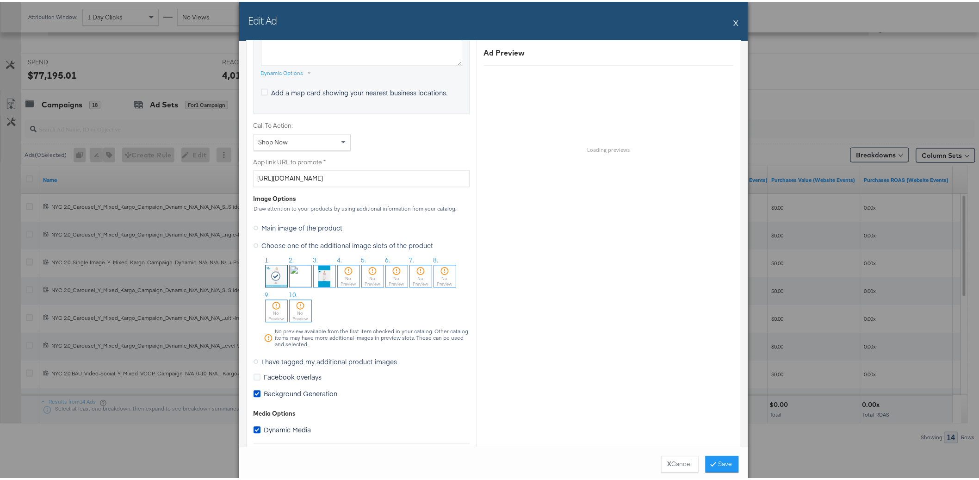
click at [253, 360] on icon at bounding box center [255, 360] width 5 height 5
click at [0, 0] on input "I have tagged my additional product images" at bounding box center [0, 0] width 0 height 0
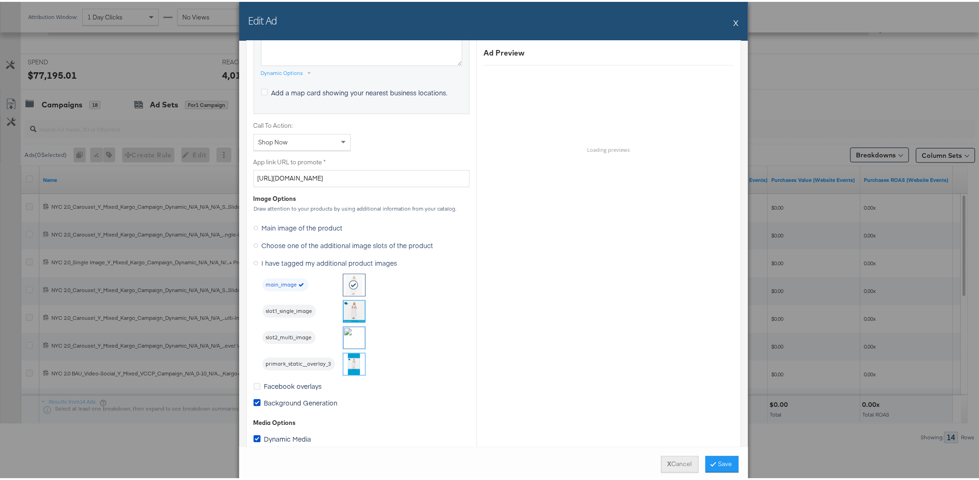
click at [677, 462] on button "X Cancel" at bounding box center [679, 462] width 37 height 17
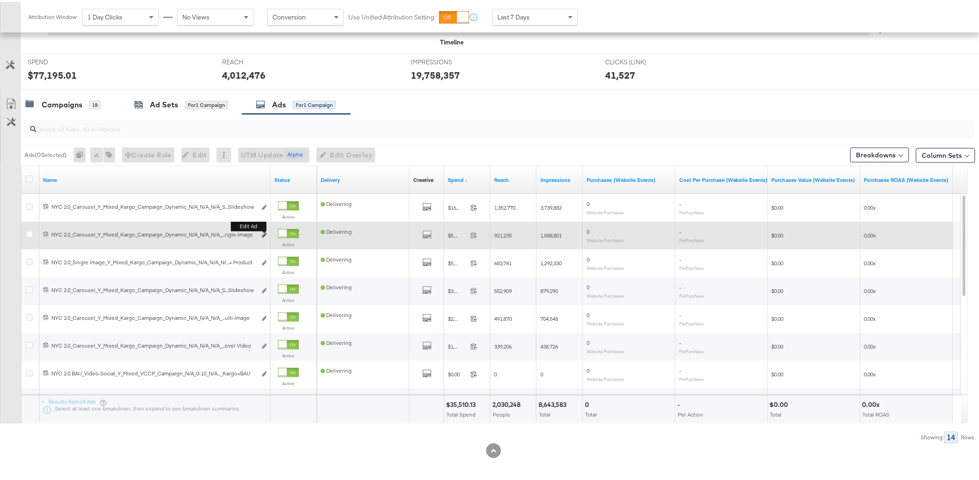
click at [265, 235] on icon "link" at bounding box center [264, 233] width 5 height 5
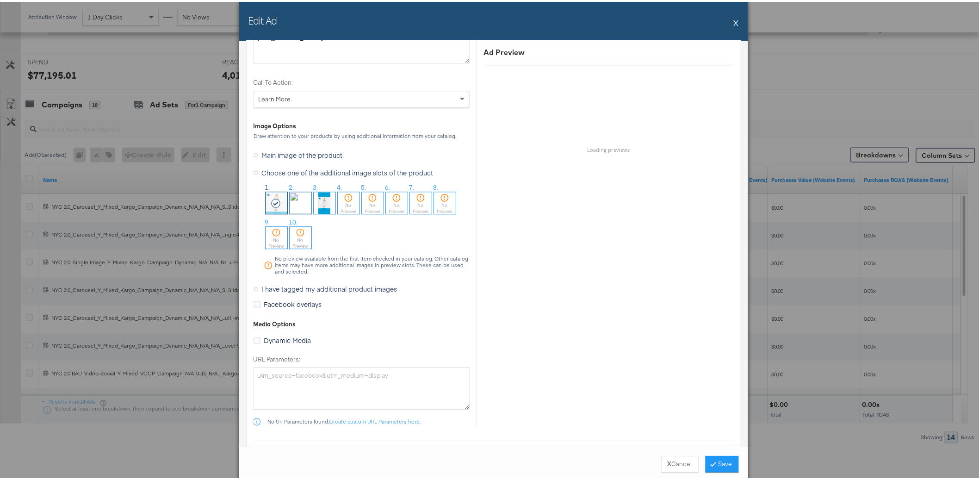
scroll to position [895, 0]
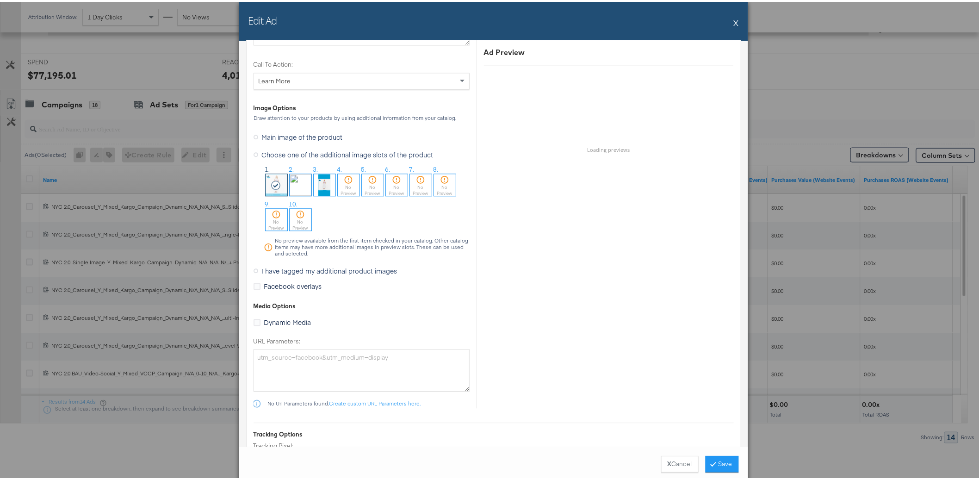
click at [734, 22] on button "X" at bounding box center [736, 21] width 5 height 19
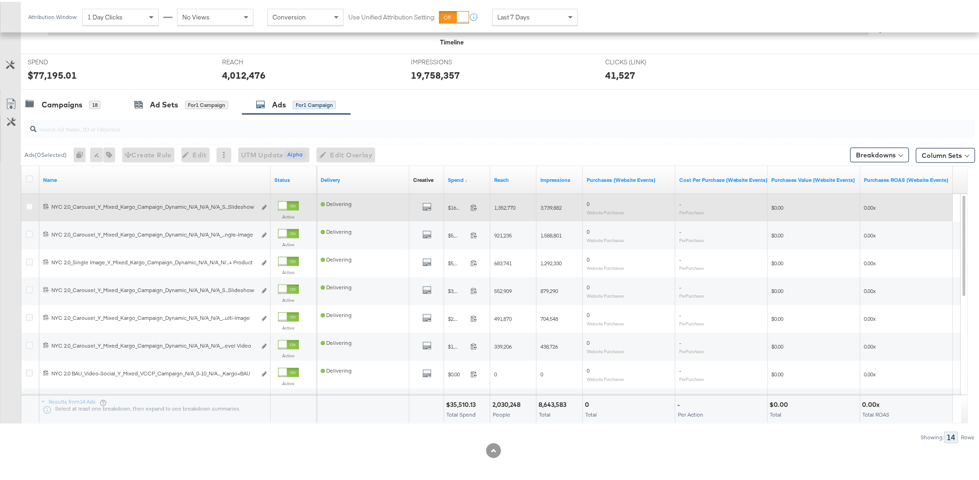
click at [32, 206] on div at bounding box center [31, 205] width 10 height 9
click at [31, 205] on icon at bounding box center [29, 204] width 7 height 7
click at [0, 0] on input "checkbox" at bounding box center [0, 0] width 0 height 0
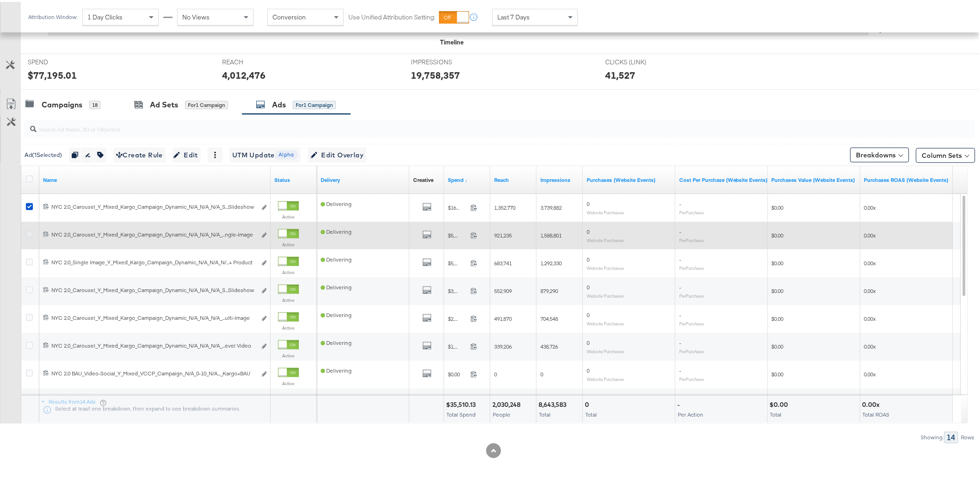
click at [30, 233] on icon at bounding box center [29, 232] width 7 height 7
click at [0, 0] on input "checkbox" at bounding box center [0, 0] width 0 height 0
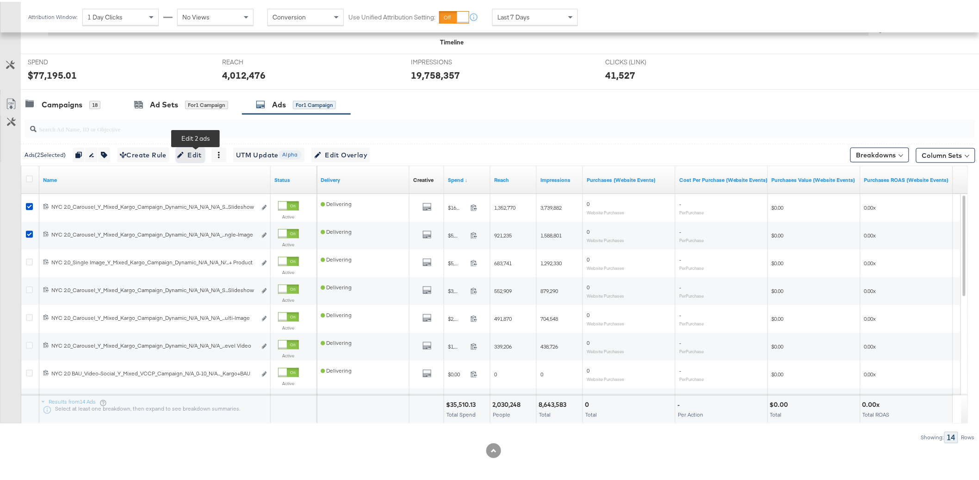
click at [202, 158] on span "Edit" at bounding box center [190, 154] width 23 height 12
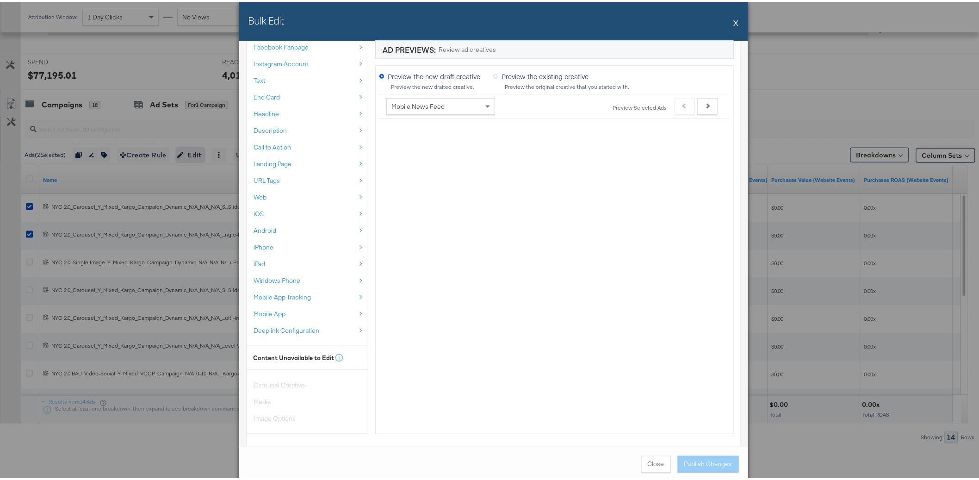
scroll to position [210, 0]
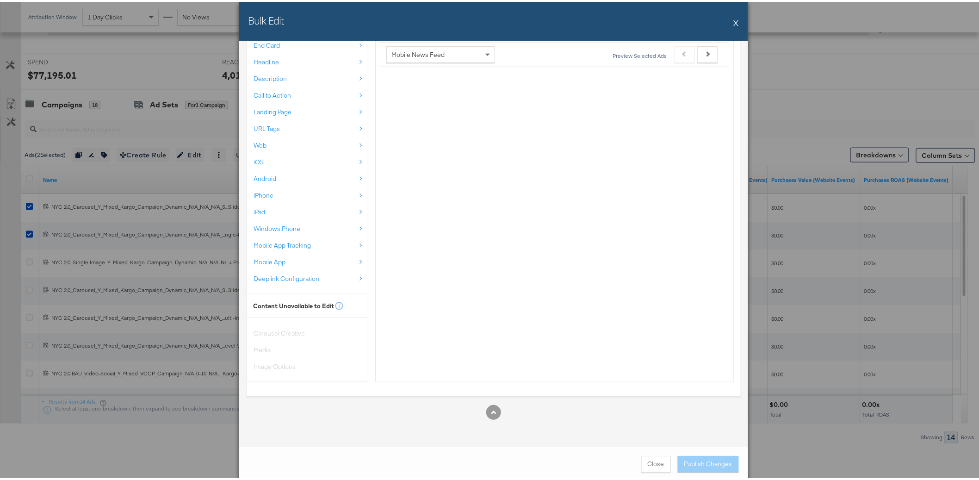
click at [293, 330] on div "Carousel Creative Media Image Options" at bounding box center [307, 348] width 121 height 50
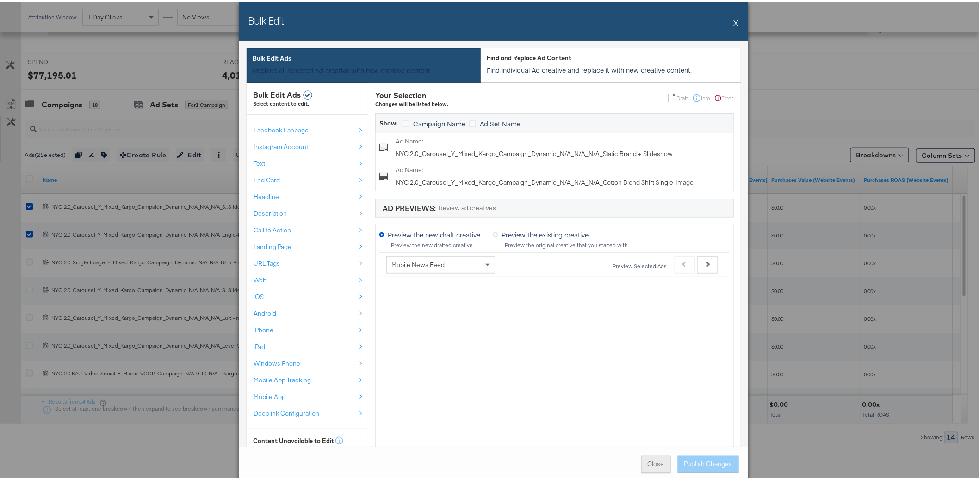
click at [654, 465] on span "Close" at bounding box center [656, 461] width 17 height 9
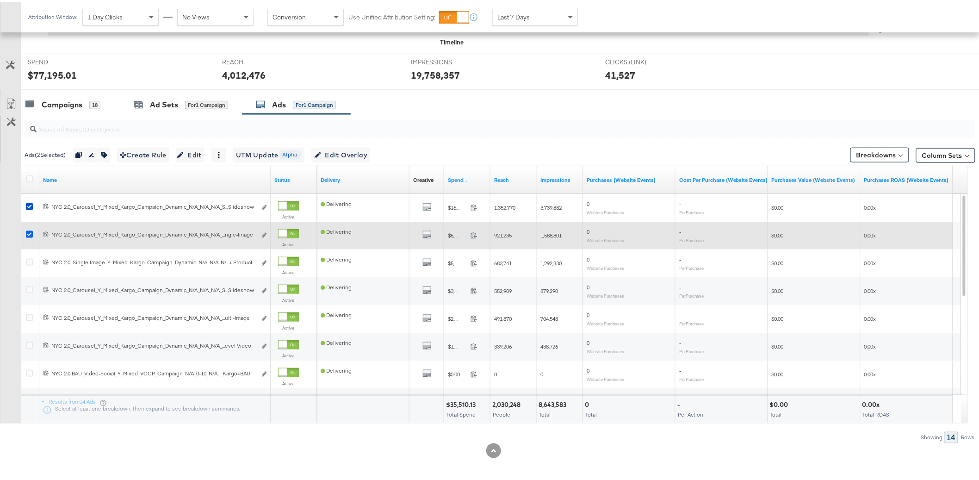
click at [32, 235] on icon at bounding box center [29, 232] width 7 height 7
click at [0, 0] on input "checkbox" at bounding box center [0, 0] width 0 height 0
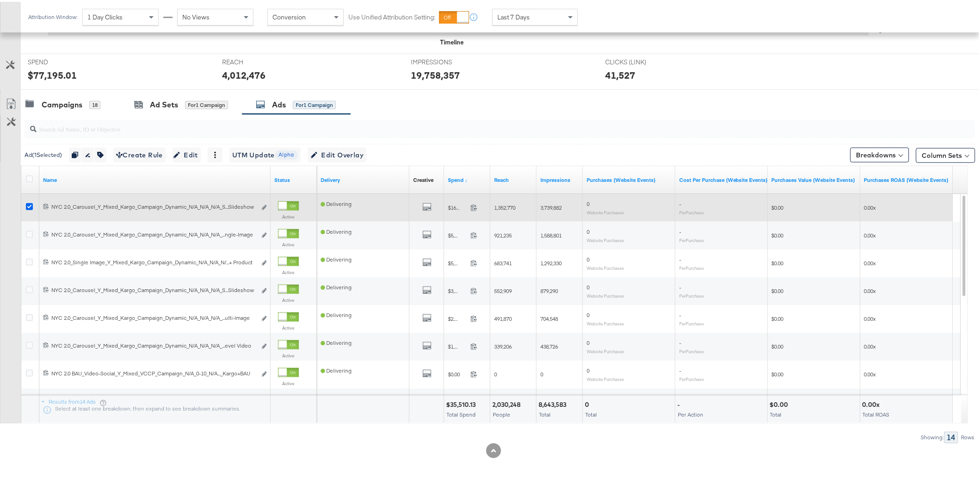
click at [30, 204] on icon at bounding box center [29, 204] width 7 height 7
click at [0, 0] on input "checkbox" at bounding box center [0, 0] width 0 height 0
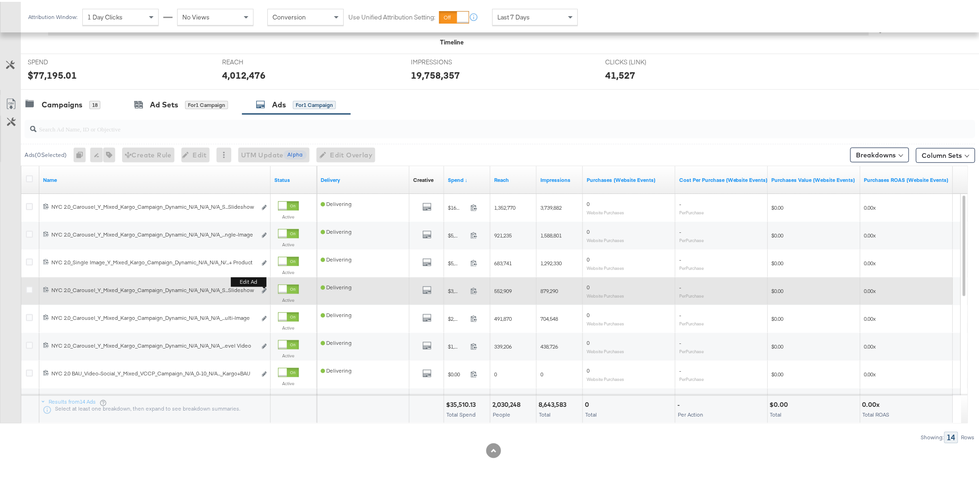
click at [266, 288] on button "Edit ad" at bounding box center [264, 289] width 6 height 10
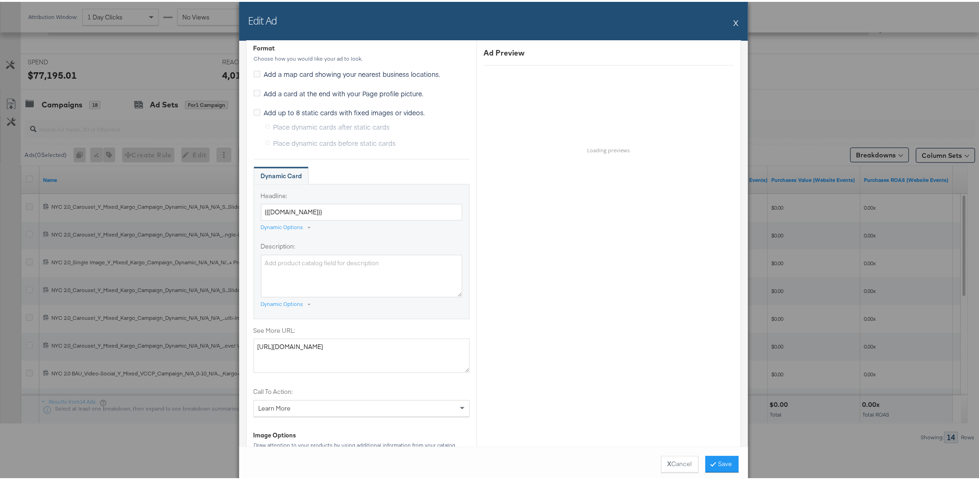
scroll to position [764, 0]
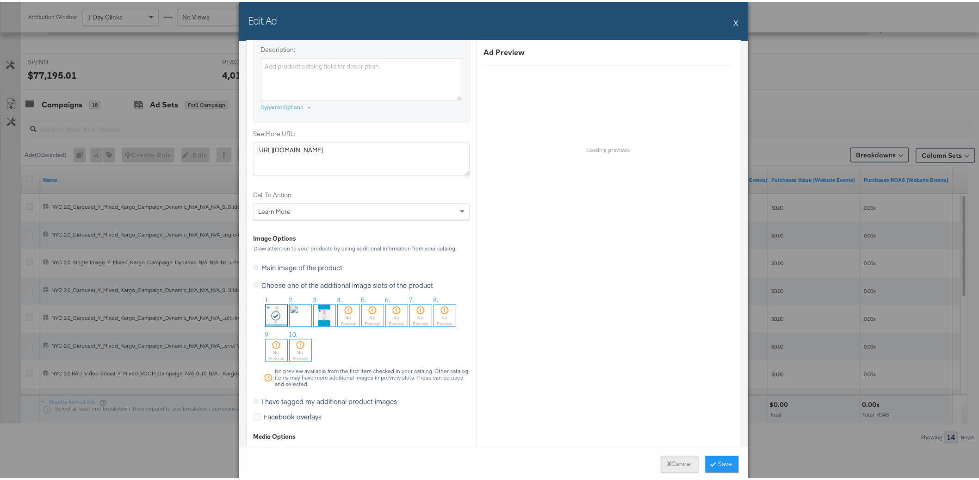
click at [679, 464] on button "X Cancel" at bounding box center [679, 462] width 37 height 17
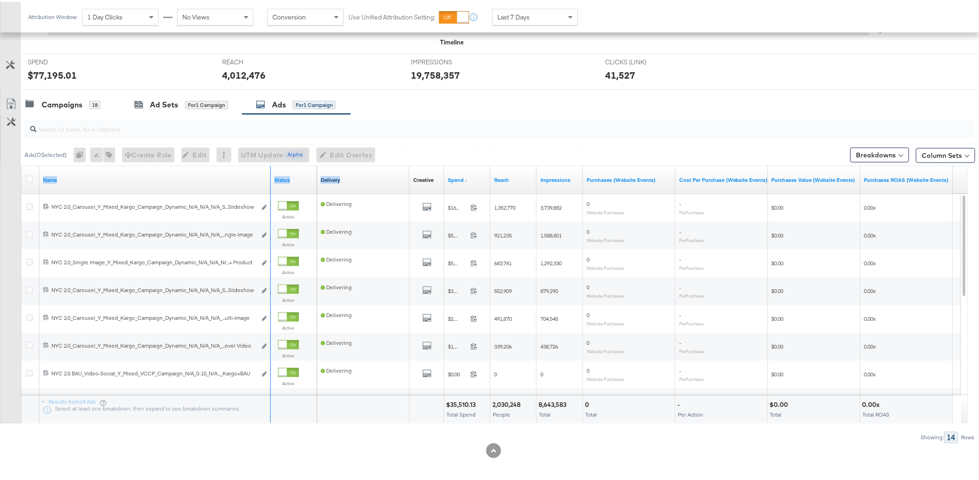
drag, startPoint x: 268, startPoint y: 176, endPoint x: 340, endPoint y: 177, distance: 72.2
click at [21, 164] on div "Name Status Delivery Creative Sorting Unavailable Spend ↓ Reach Impressions Pur…" at bounding box center [21, 164] width 0 height 0
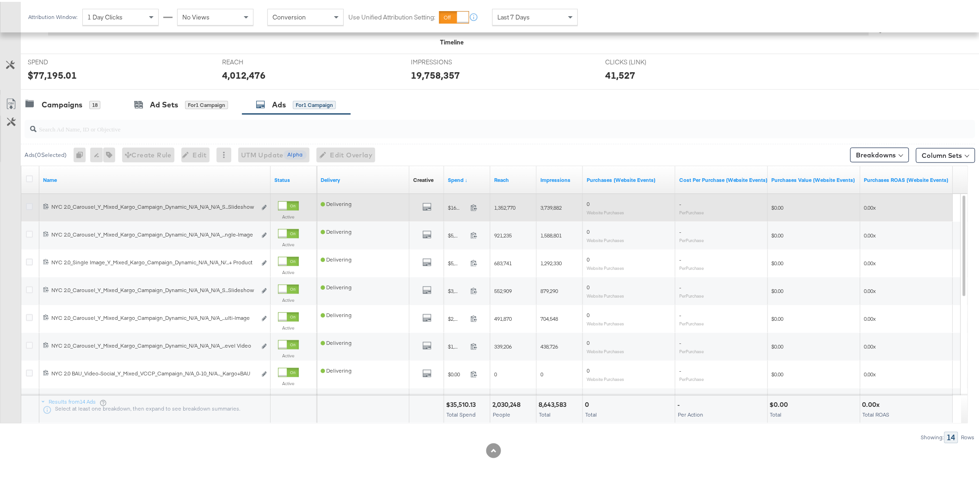
click at [26, 206] on icon at bounding box center [29, 204] width 7 height 7
click at [0, 0] on input "checkbox" at bounding box center [0, 0] width 0 height 0
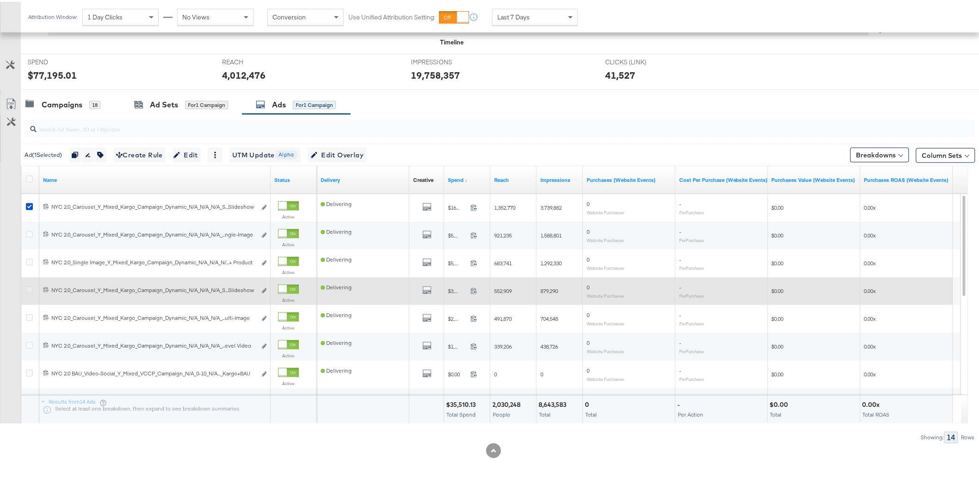
click at [29, 290] on icon at bounding box center [29, 287] width 7 height 7
click at [0, 0] on input "checkbox" at bounding box center [0, 0] width 0 height 0
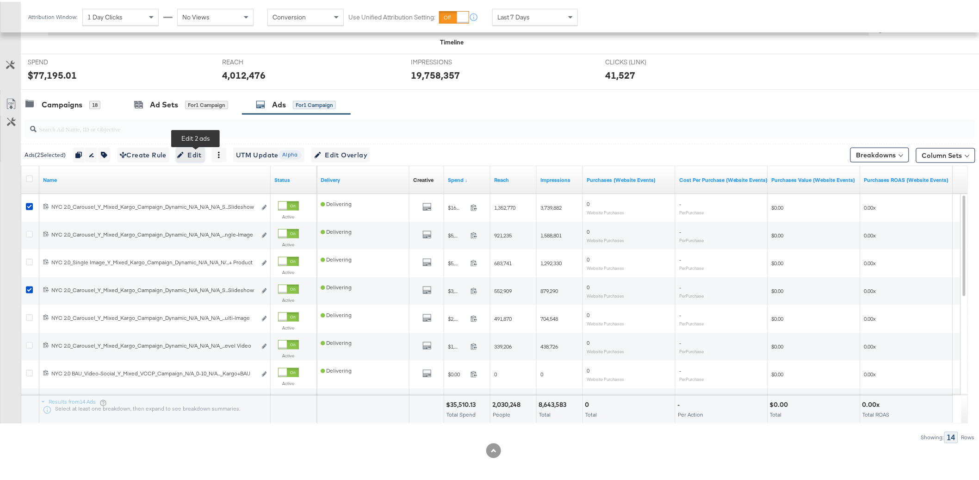
click at [198, 159] on button "Edit" at bounding box center [190, 153] width 28 height 15
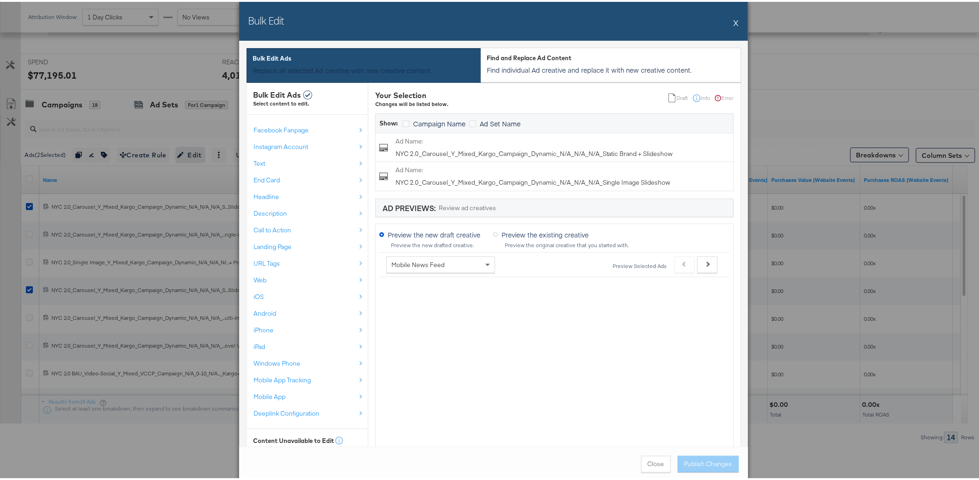
scroll to position [210, 0]
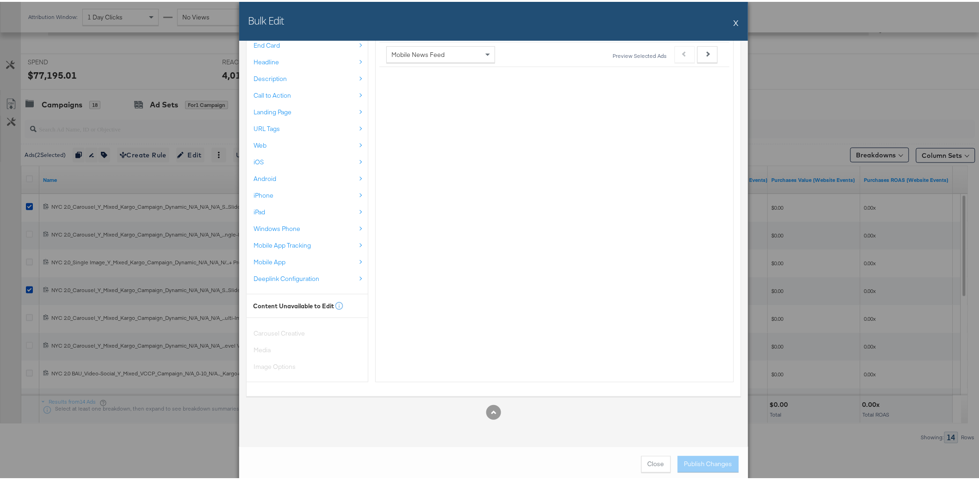
click at [658, 466] on button "Close" at bounding box center [656, 462] width 30 height 17
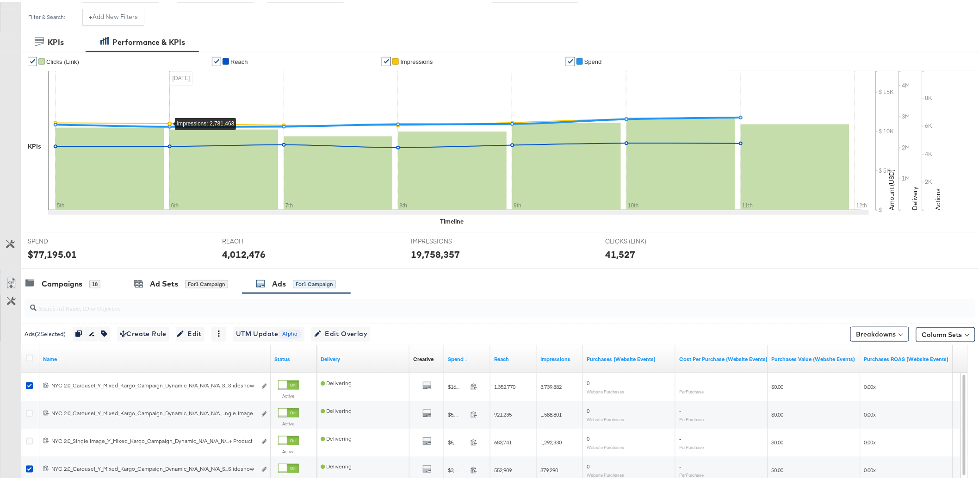
scroll to position [269, 0]
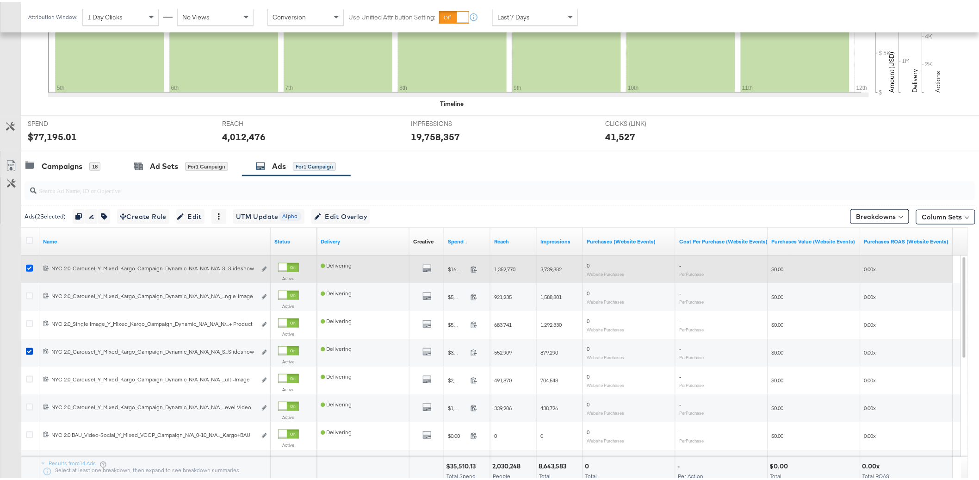
click at [30, 265] on icon at bounding box center [29, 266] width 7 height 7
click at [0, 0] on input "checkbox" at bounding box center [0, 0] width 0 height 0
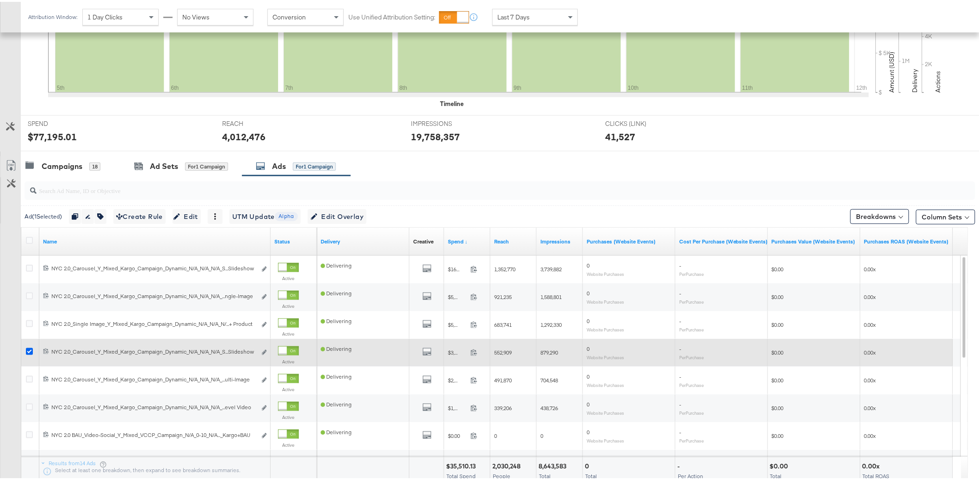
click at [29, 352] on icon at bounding box center [29, 349] width 7 height 7
click at [0, 0] on input "checkbox" at bounding box center [0, 0] width 0 height 0
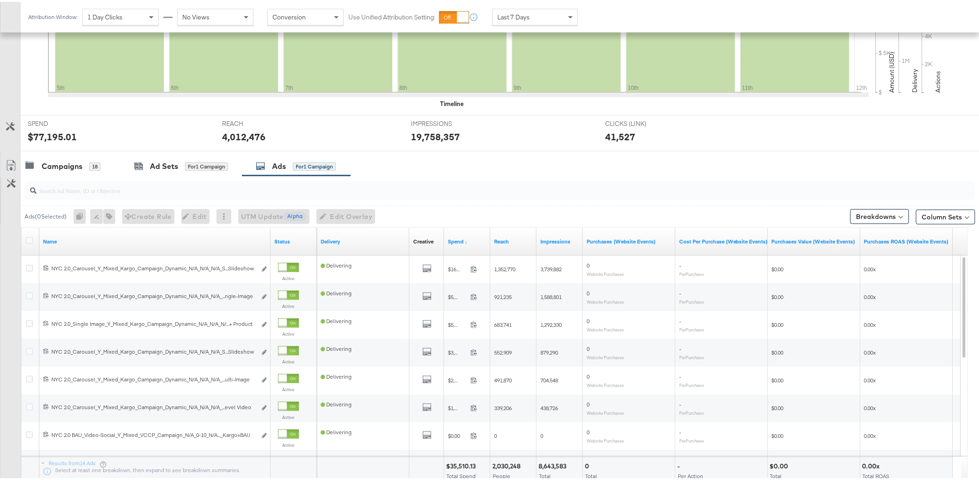
drag, startPoint x: 271, startPoint y: 247, endPoint x: 301, endPoint y: 244, distance: 30.6
click at [301, 244] on div "Status" at bounding box center [294, 239] width 46 height 15
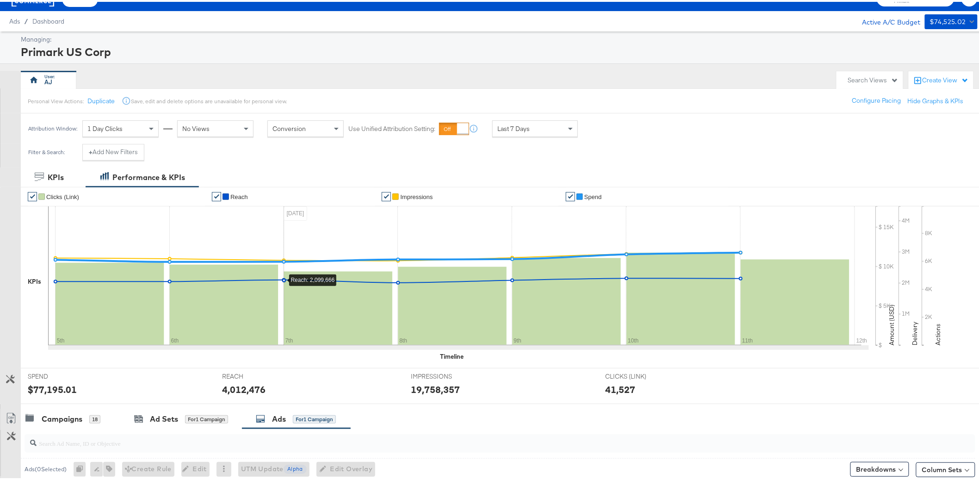
scroll to position [195, 0]
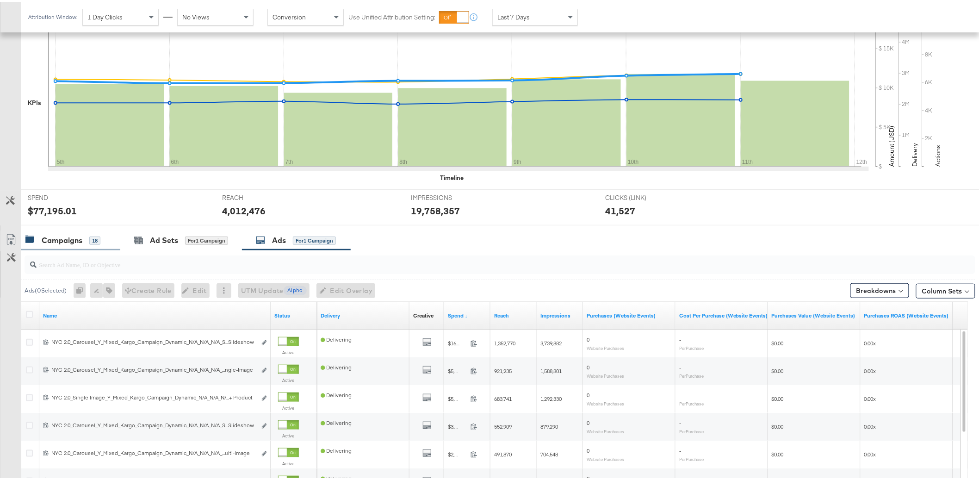
click at [59, 241] on div "Campaigns" at bounding box center [62, 238] width 41 height 11
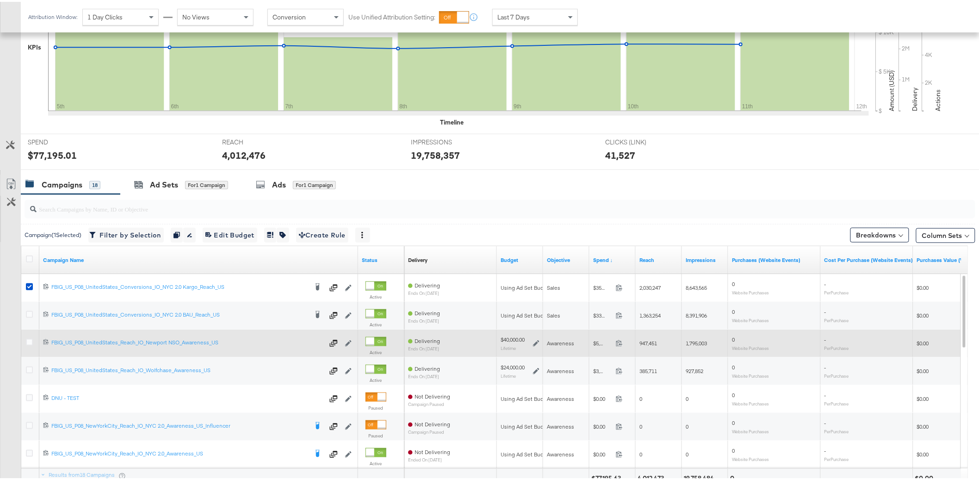
scroll to position [333, 0]
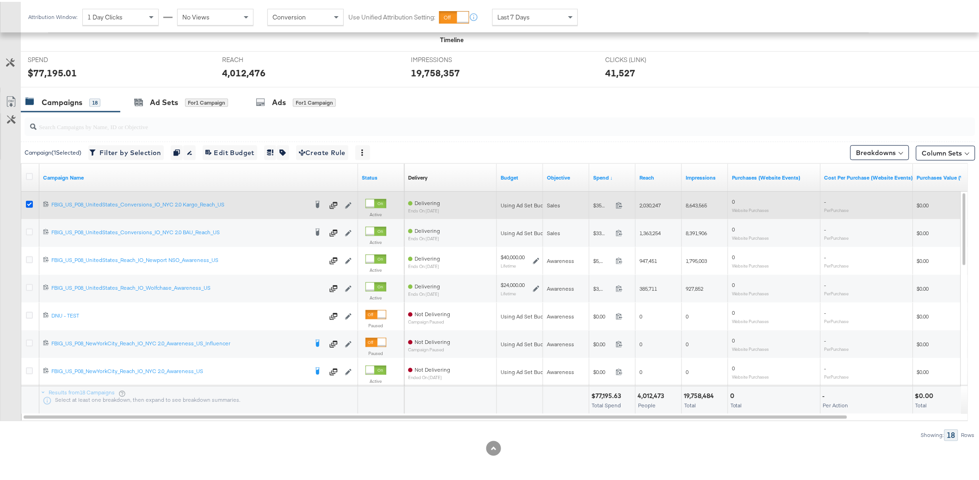
click at [28, 204] on icon at bounding box center [29, 202] width 7 height 7
click at [0, 0] on input "checkbox" at bounding box center [0, 0] width 0 height 0
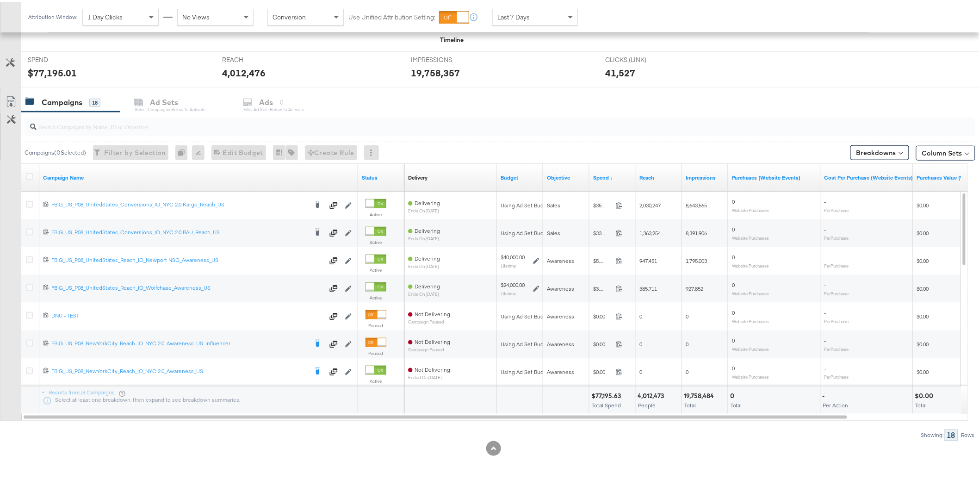
click at [95, 131] on div at bounding box center [500, 125] width 951 height 19
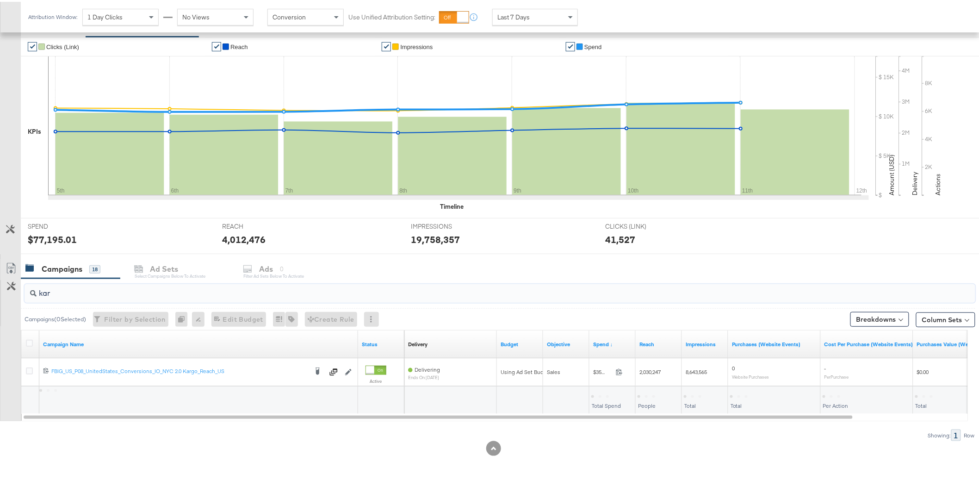
scroll to position [167, 0]
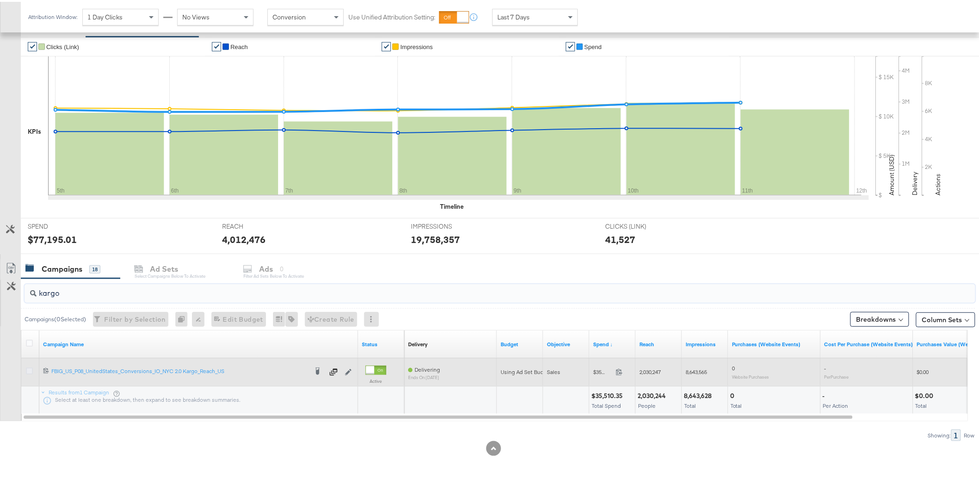
type input "kargo"
click at [27, 368] on icon at bounding box center [29, 368] width 7 height 7
click at [0, 0] on input "checkbox" at bounding box center [0, 0] width 0 height 0
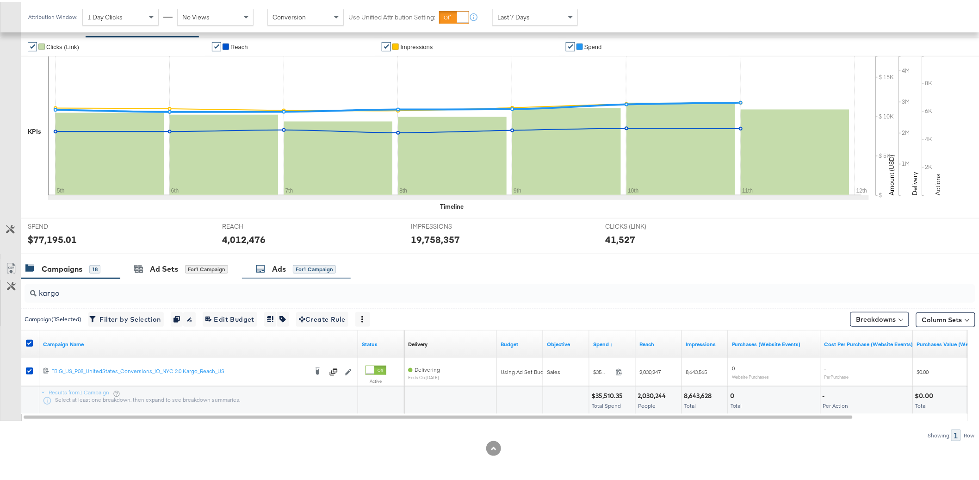
click at [293, 266] on div "Ads for 1 Campaign" at bounding box center [296, 267] width 80 height 11
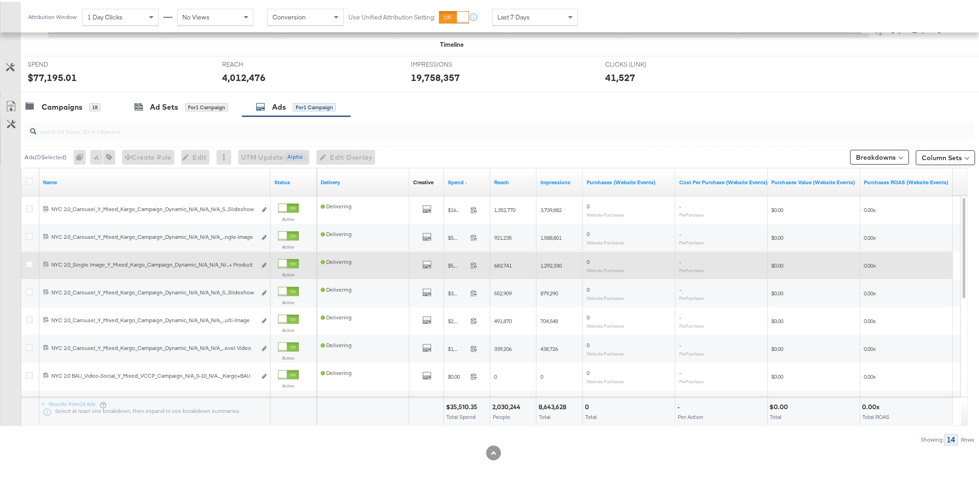
scroll to position [333, 0]
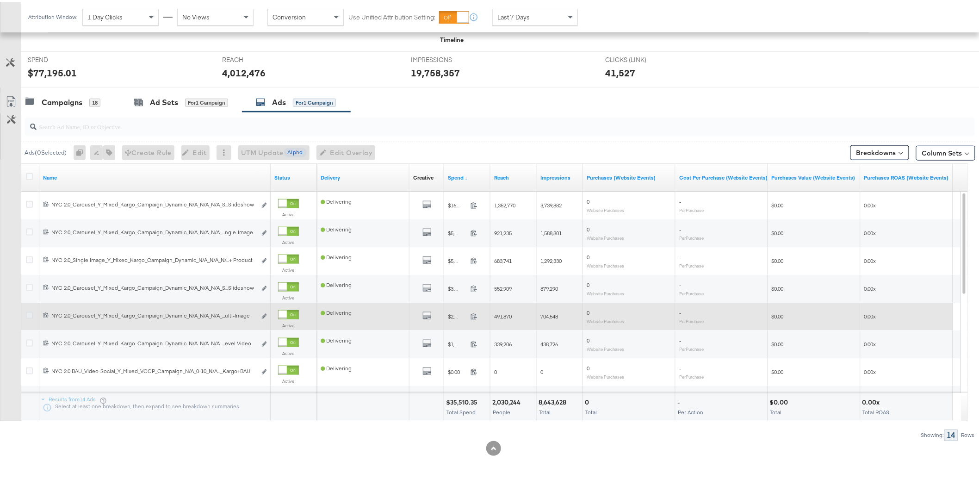
click at [29, 315] on icon at bounding box center [29, 313] width 7 height 7
click at [0, 0] on input "checkbox" at bounding box center [0, 0] width 0 height 0
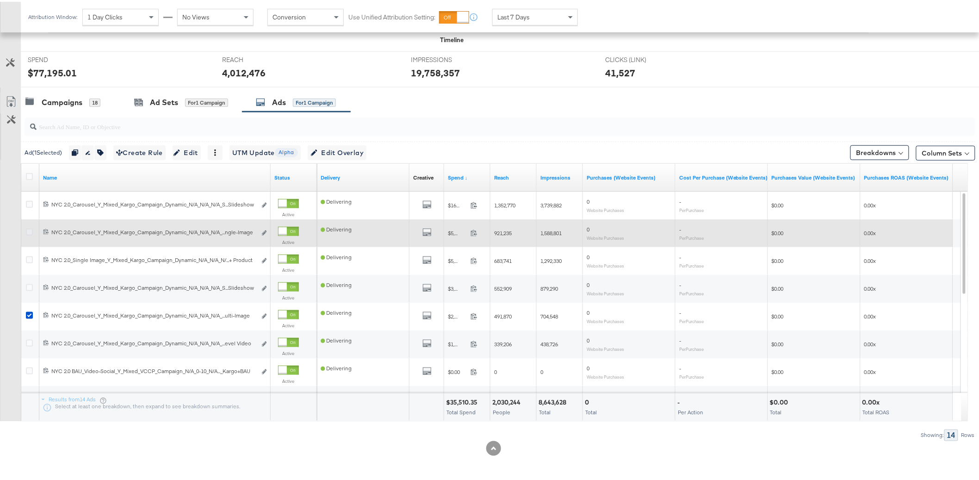
click at [29, 231] on icon at bounding box center [29, 230] width 7 height 7
click at [0, 0] on input "checkbox" at bounding box center [0, 0] width 0 height 0
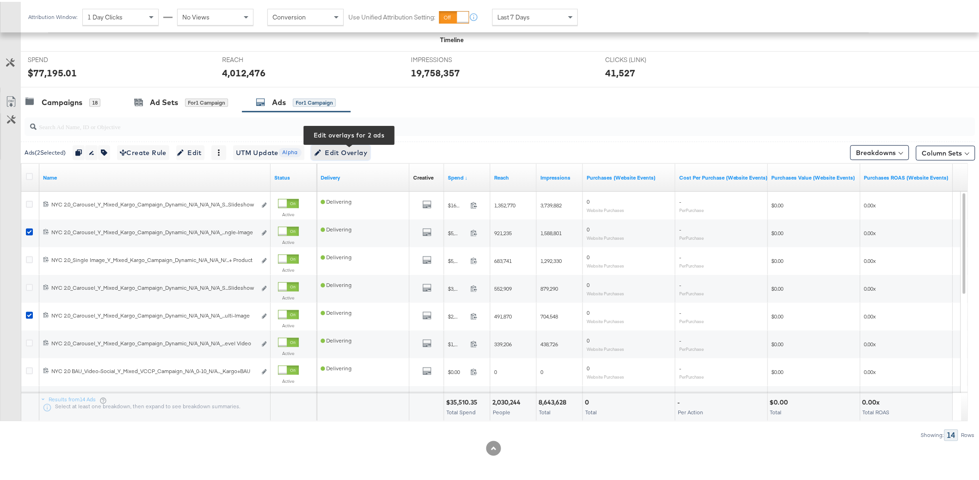
click at [365, 153] on span "Edit Overlay Edit overlays for 2 ads" at bounding box center [340, 151] width 53 height 12
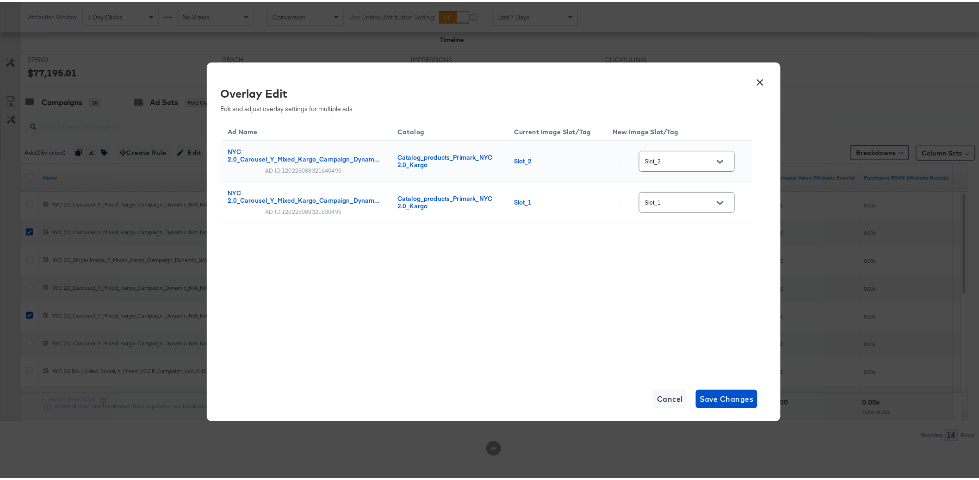
click at [717, 161] on icon "Open" at bounding box center [720, 159] width 6 height 6
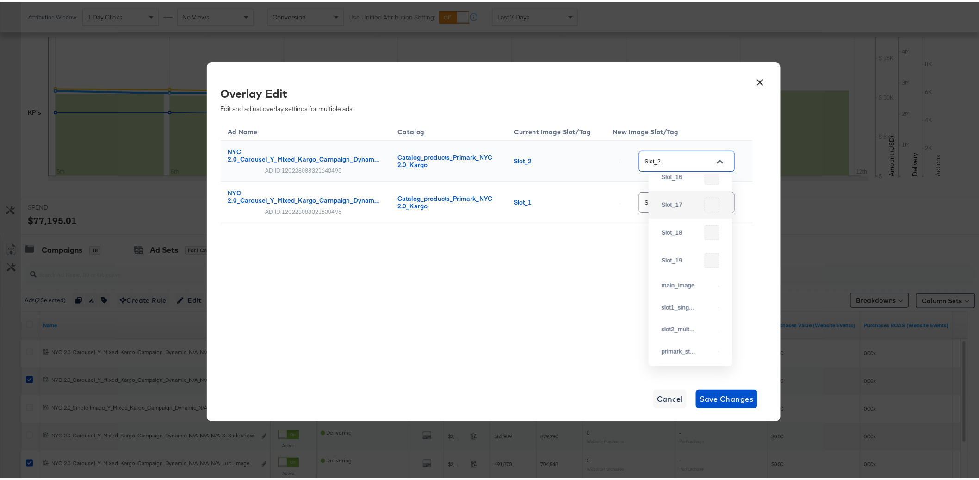
scroll to position [480, 0]
click at [561, 304] on div "Ad Name Catalog Current Image Slot/Tag New Image Slot/Tag [GEOGRAPHIC_DATA] 2.0…" at bounding box center [487, 245] width 532 height 254
click at [668, 398] on span "Cancel" at bounding box center [670, 396] width 26 height 13
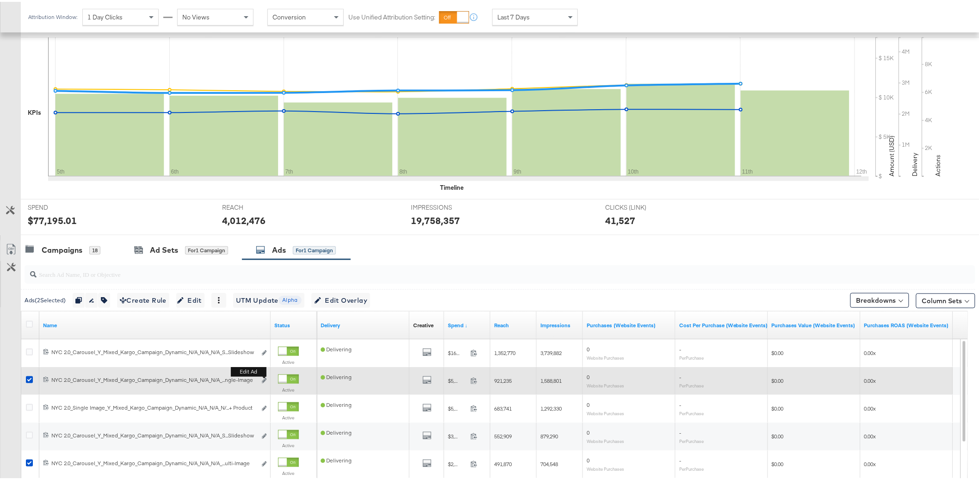
click at [261, 380] on div "Edit ad" at bounding box center [261, 379] width 11 height 10
click at [263, 380] on icon "link" at bounding box center [264, 378] width 5 height 5
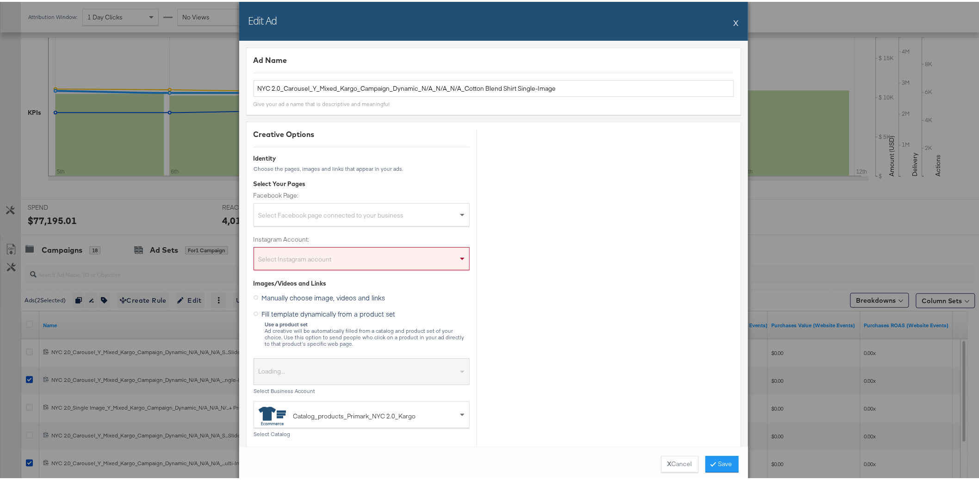
click at [734, 19] on button "X" at bounding box center [736, 21] width 5 height 19
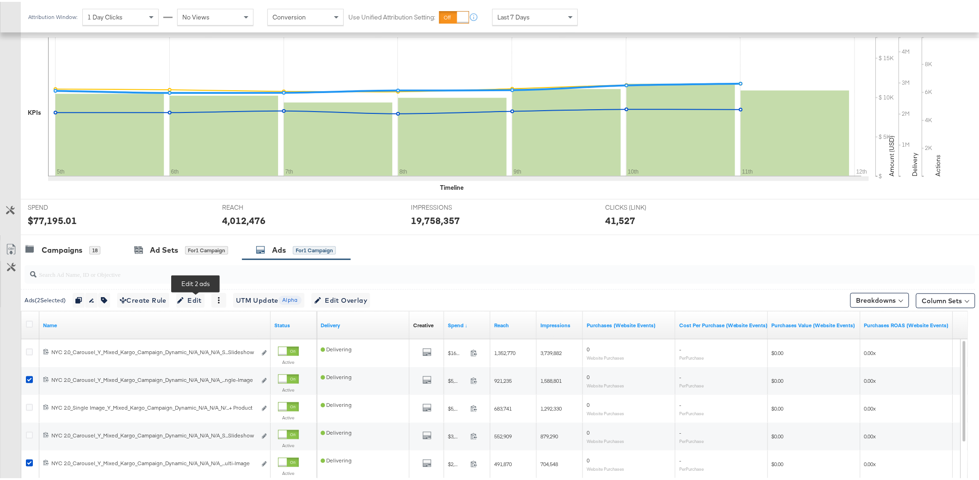
click at [197, 306] on div "Ads ( 2 Selected) Duplicate 2 ads Rename 2 ads Tags for 2 campaigns Create Rule…" at bounding box center [498, 298] width 954 height 22
click at [198, 301] on span "Edit" at bounding box center [190, 299] width 23 height 12
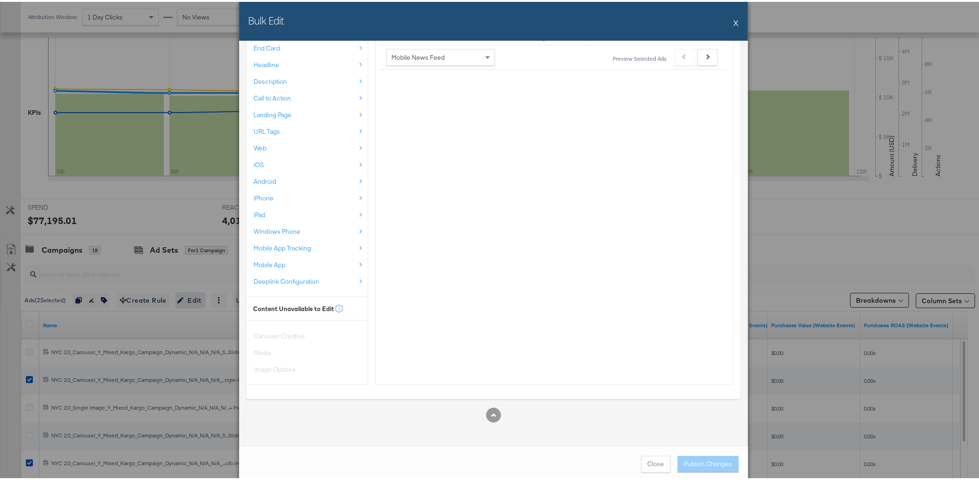
scroll to position [210, 0]
click at [648, 463] on span "Close" at bounding box center [656, 461] width 17 height 9
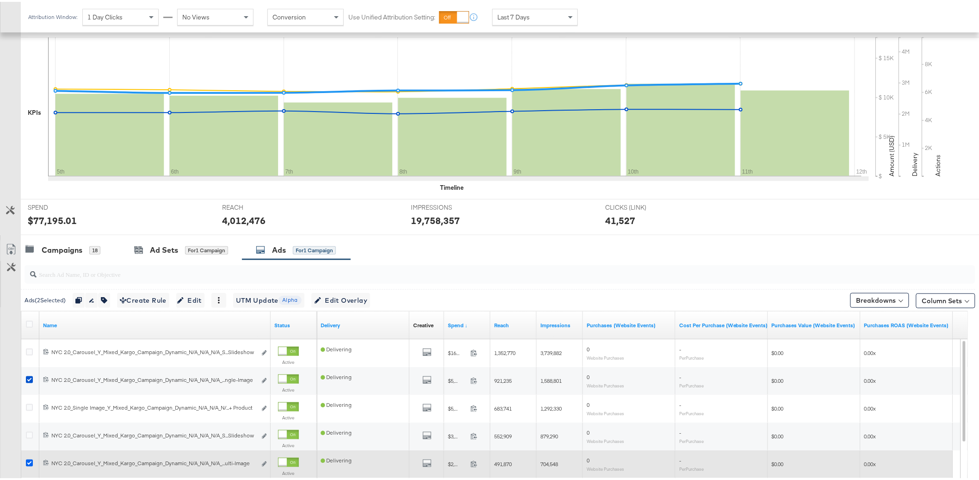
click at [30, 461] on icon at bounding box center [29, 460] width 7 height 7
click at [0, 0] on input "checkbox" at bounding box center [0, 0] width 0 height 0
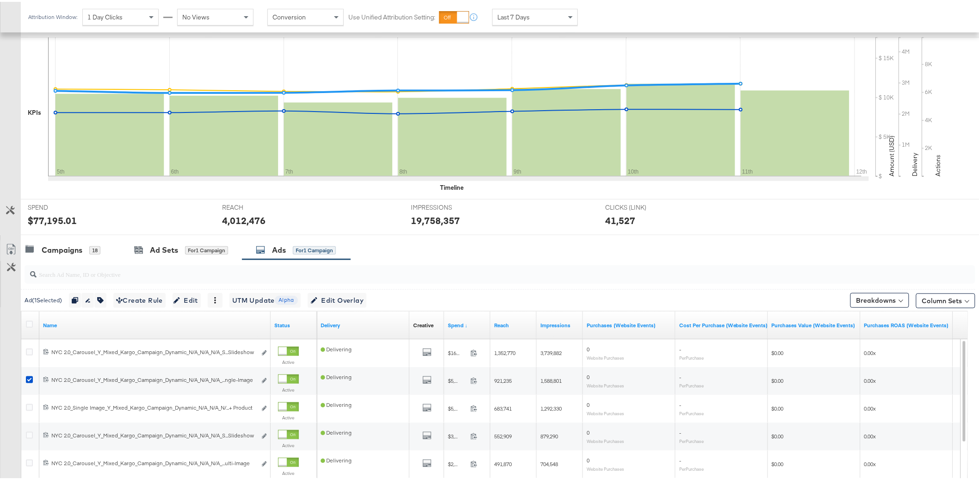
scroll to position [265, 0]
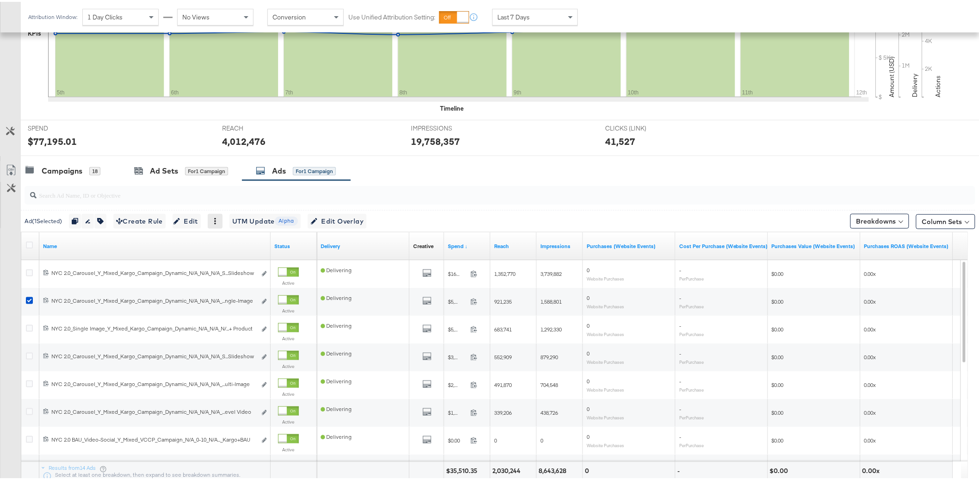
click at [218, 220] on icon at bounding box center [215, 219] width 6 height 6
click at [76, 221] on icon "button" at bounding box center [75, 219] width 6 height 6
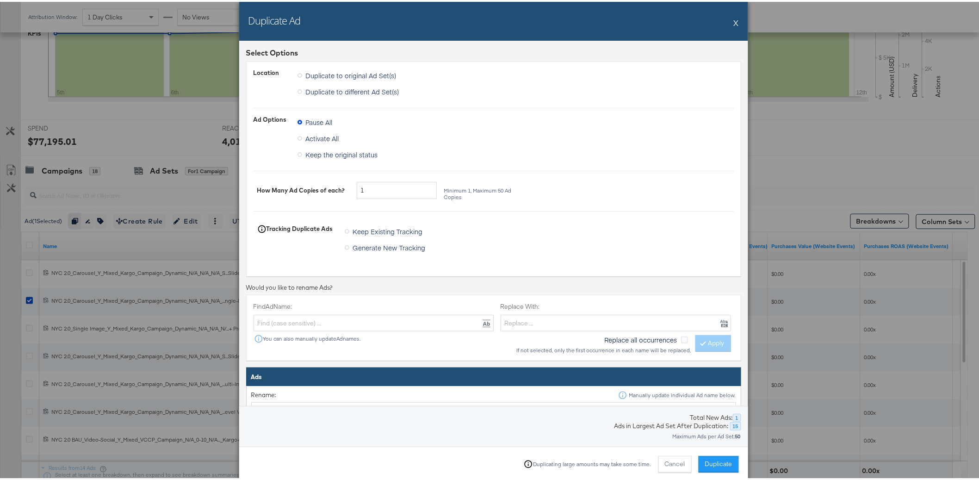
scroll to position [31, 0]
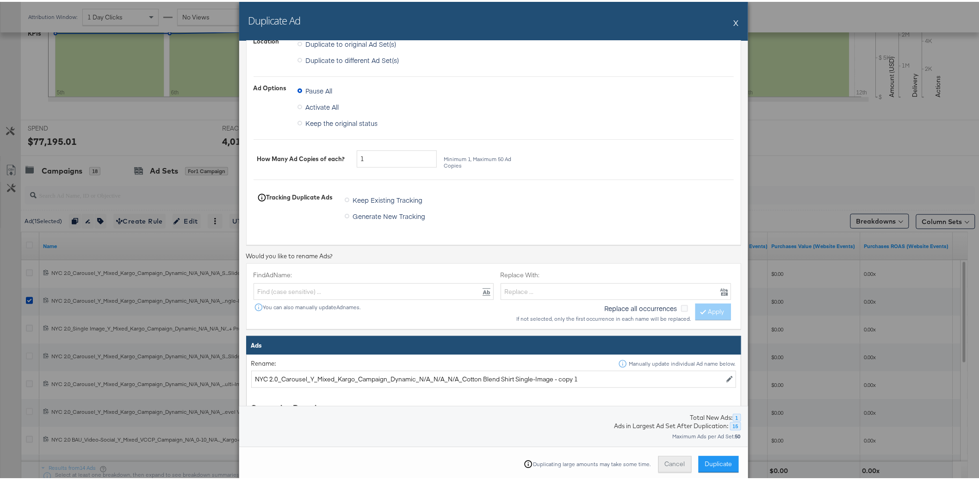
click at [667, 465] on button "Cancel" at bounding box center [674, 462] width 33 height 17
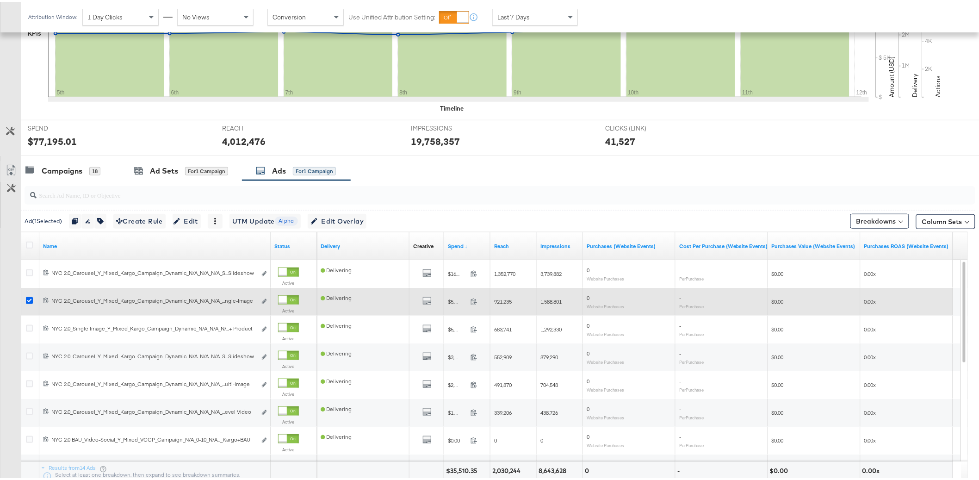
click at [30, 300] on icon at bounding box center [29, 298] width 7 height 7
click at [0, 0] on input "checkbox" at bounding box center [0, 0] width 0 height 0
